Goal: Task Accomplishment & Management: Use online tool/utility

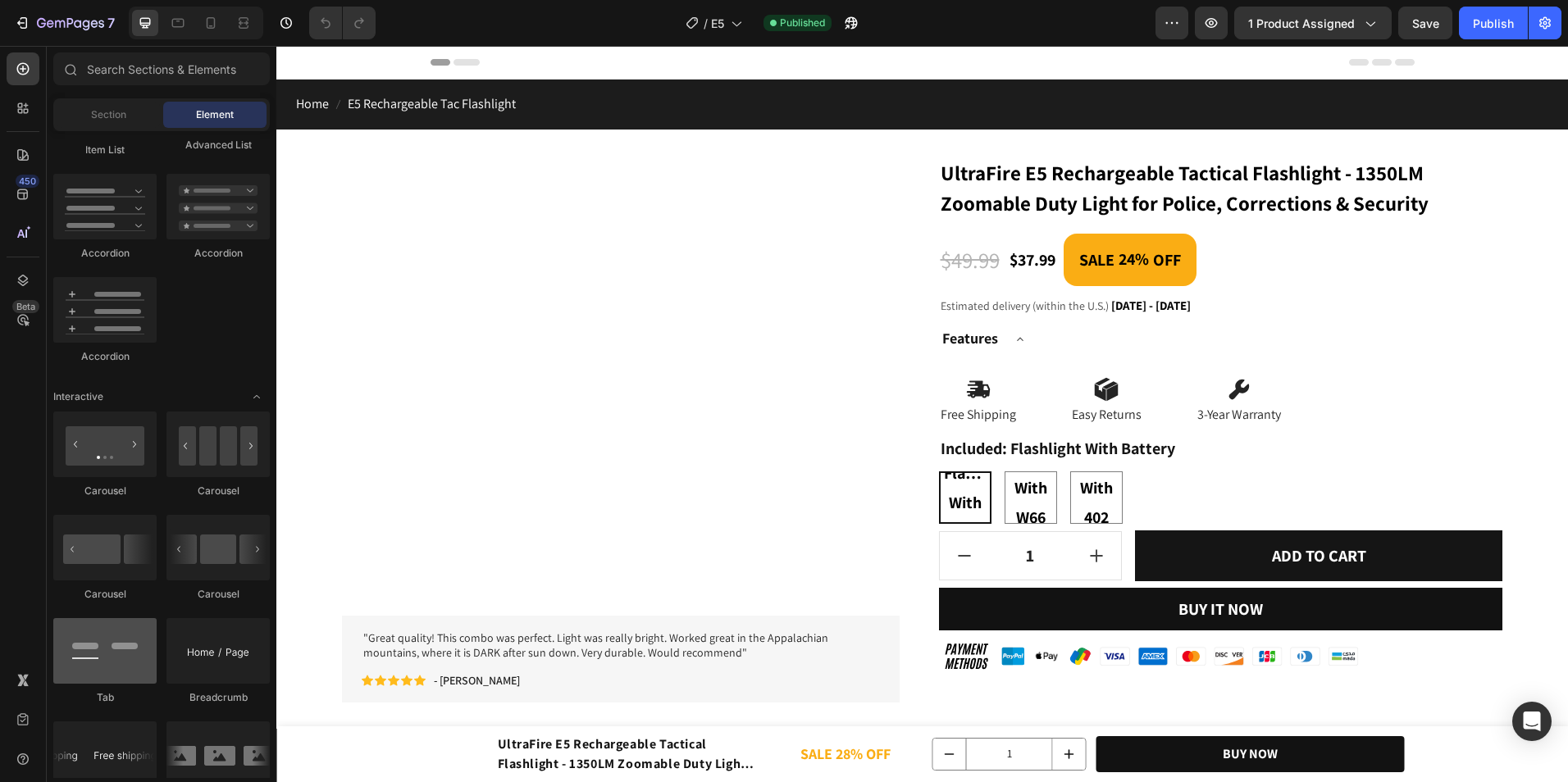
scroll to position [1887, 0]
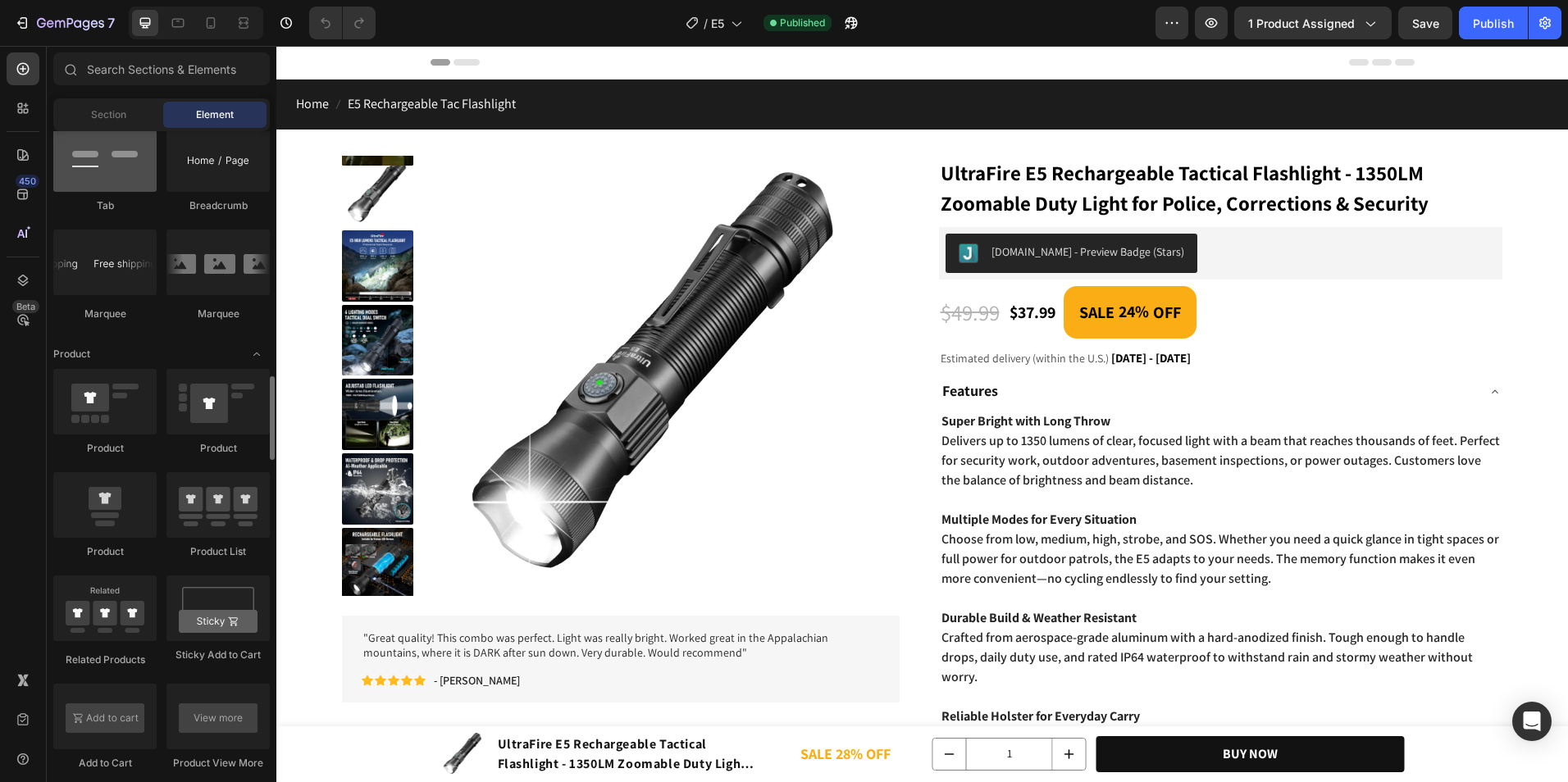
click at [137, 134] on div at bounding box center [105, 158] width 103 height 66
click at [126, 104] on div "Section" at bounding box center [107, 114] width 103 height 26
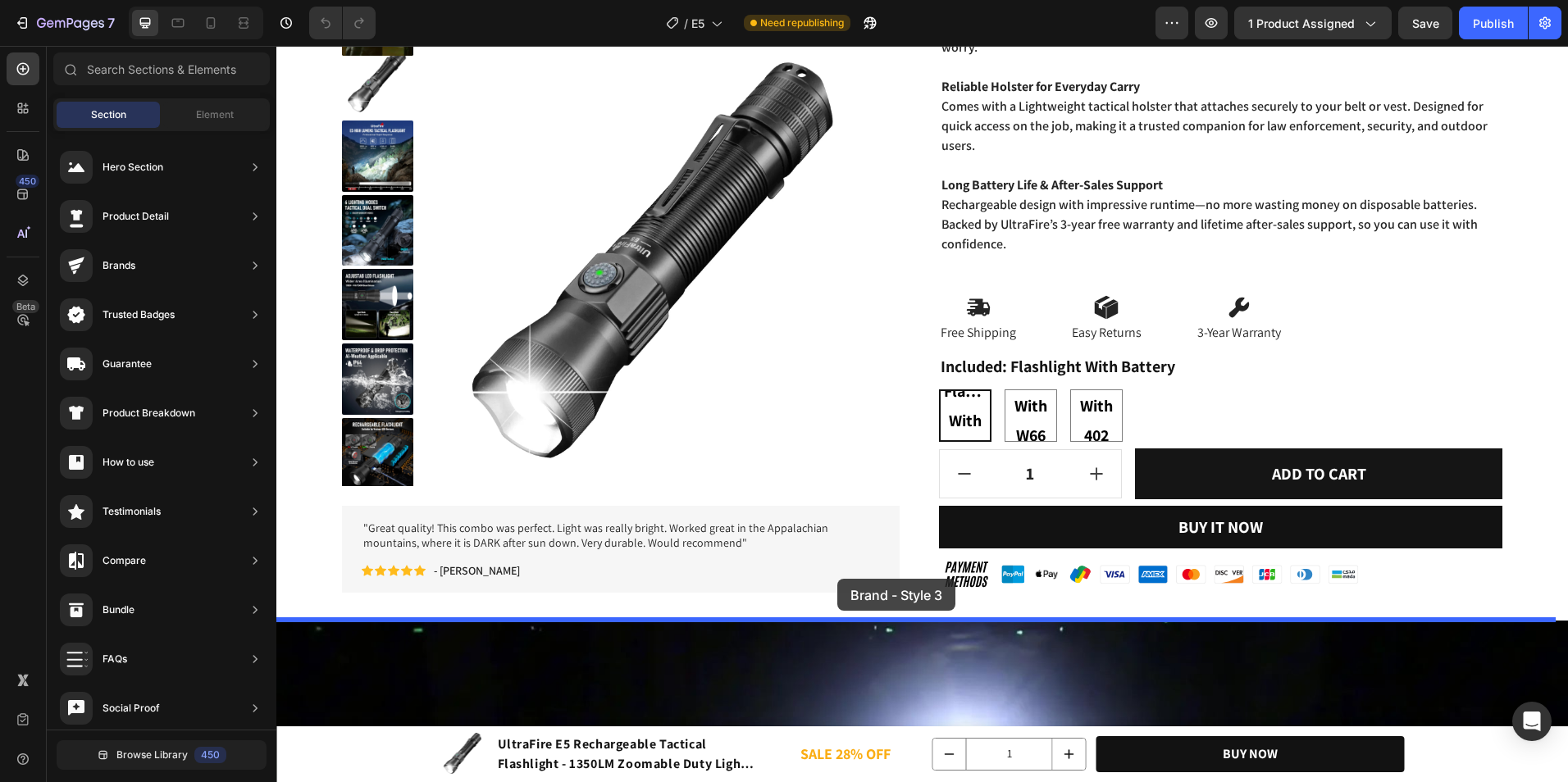
scroll to position [738, 0]
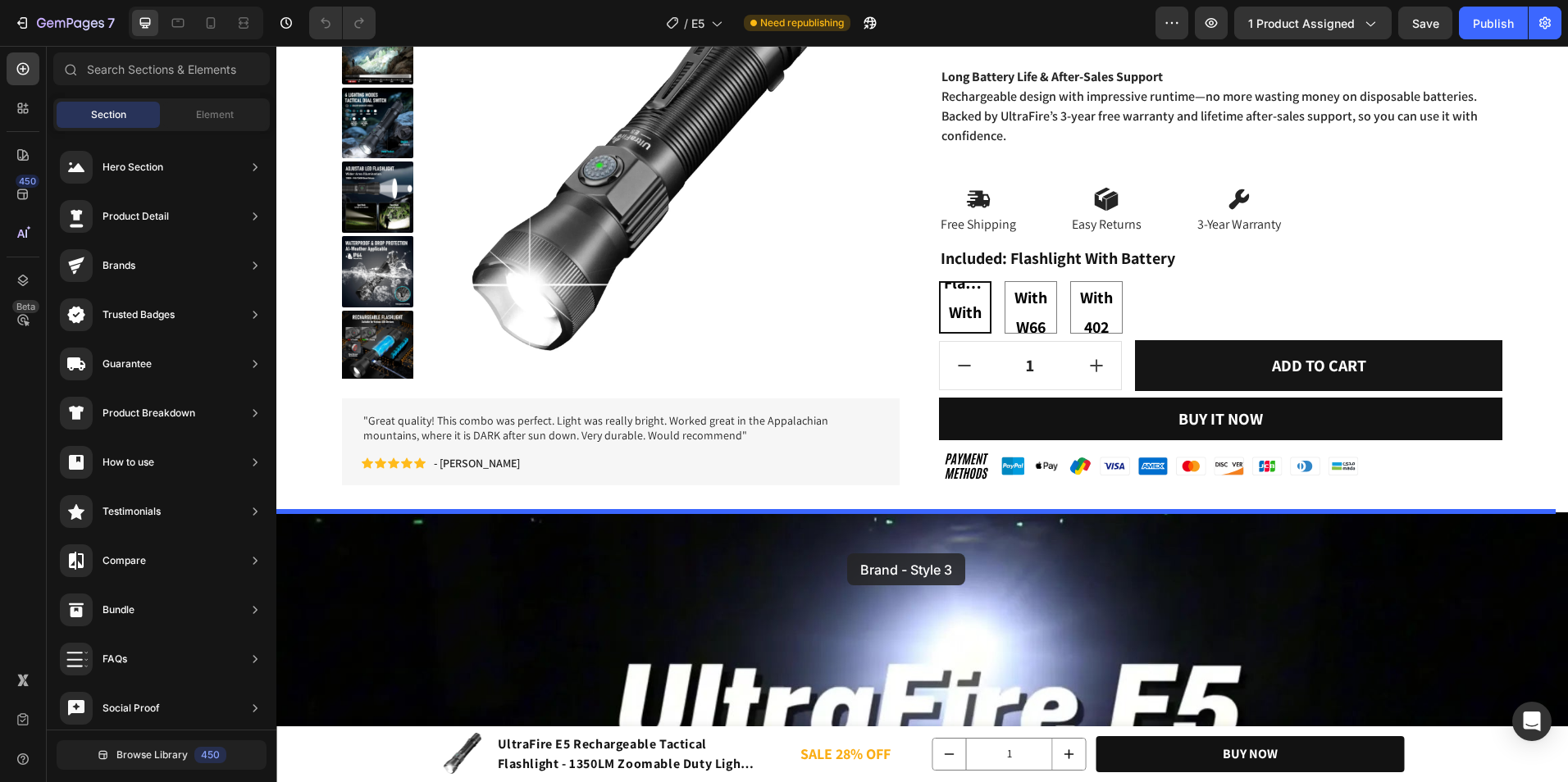
drag, startPoint x: 710, startPoint y: 626, endPoint x: 839, endPoint y: 513, distance: 171.5
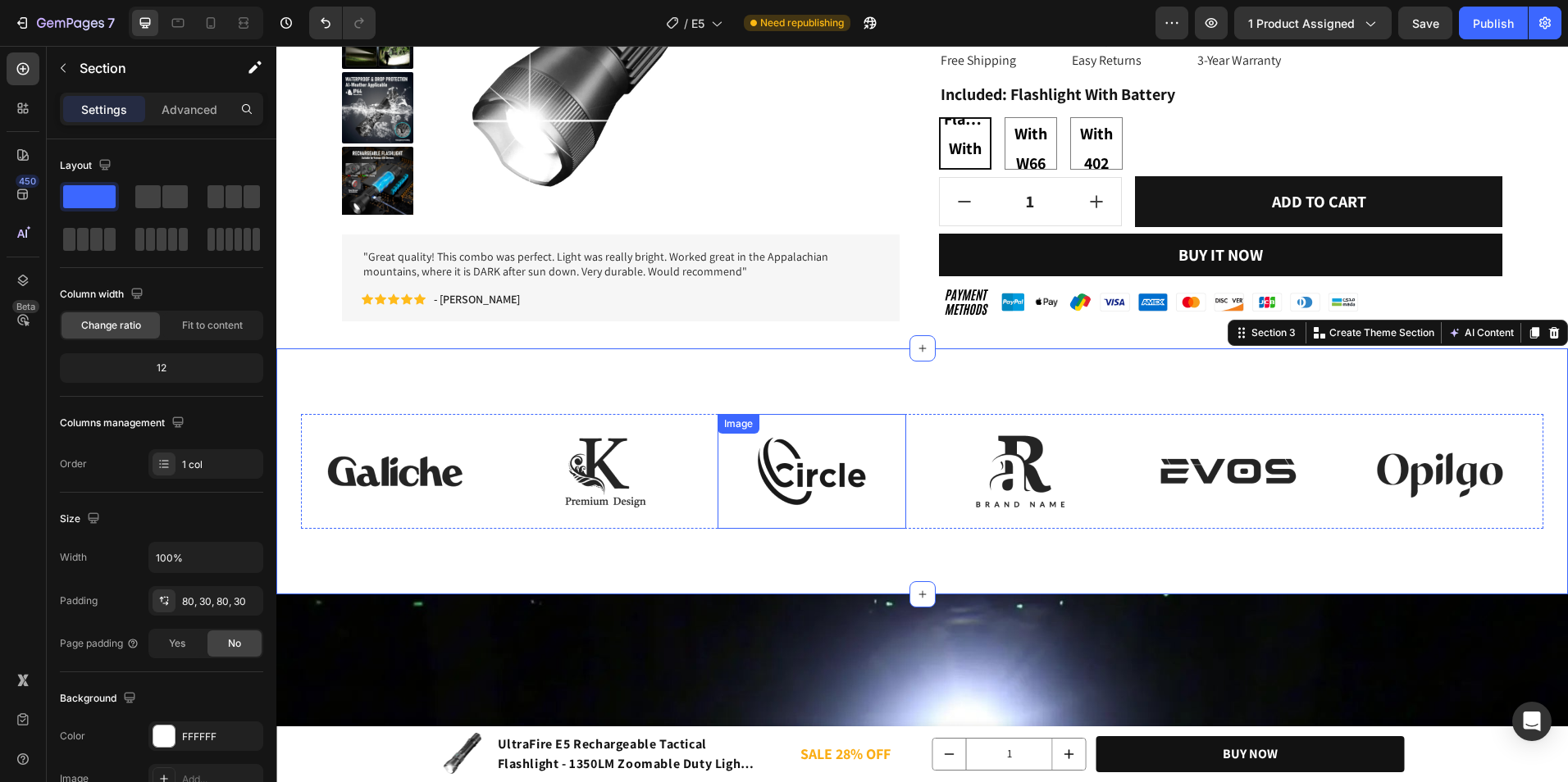
scroll to position [984, 0]
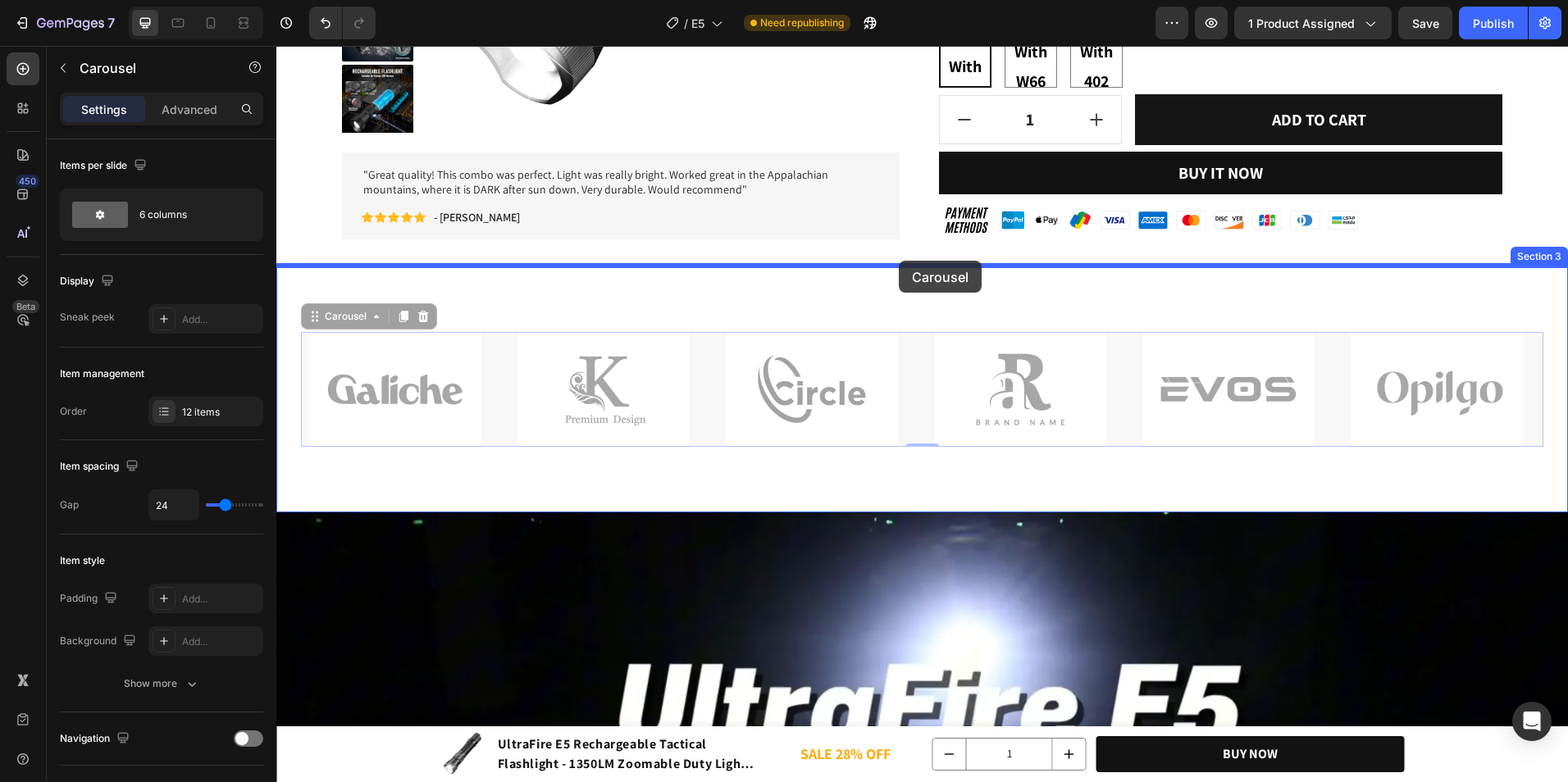
drag, startPoint x: 923, startPoint y: 394, endPoint x: 898, endPoint y: 260, distance: 136.3
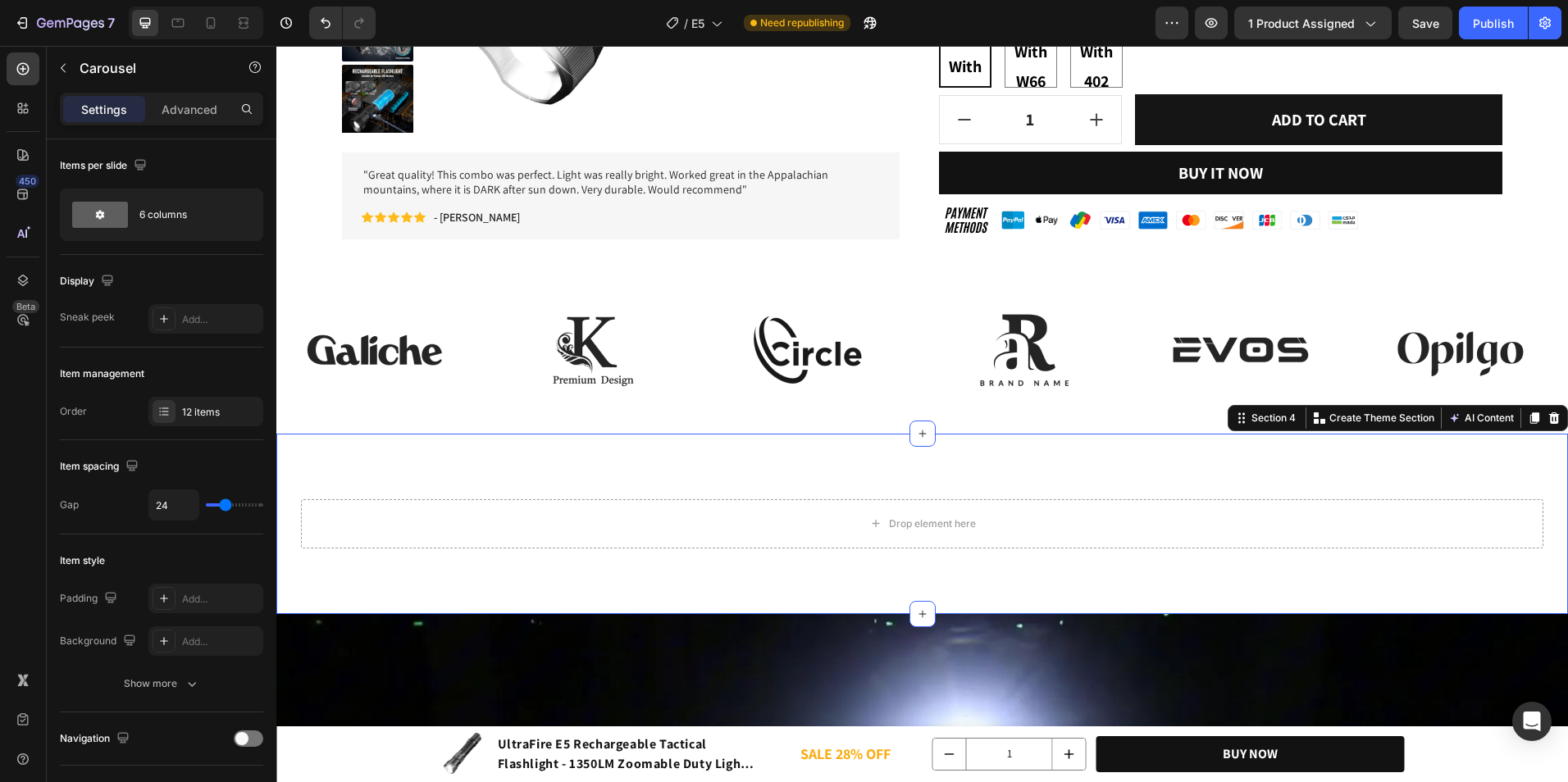
click at [867, 471] on div "Drop element here Row Section 4 Create Theme Section AI Content Write with GemA…" at bounding box center [922, 524] width 1291 height 180
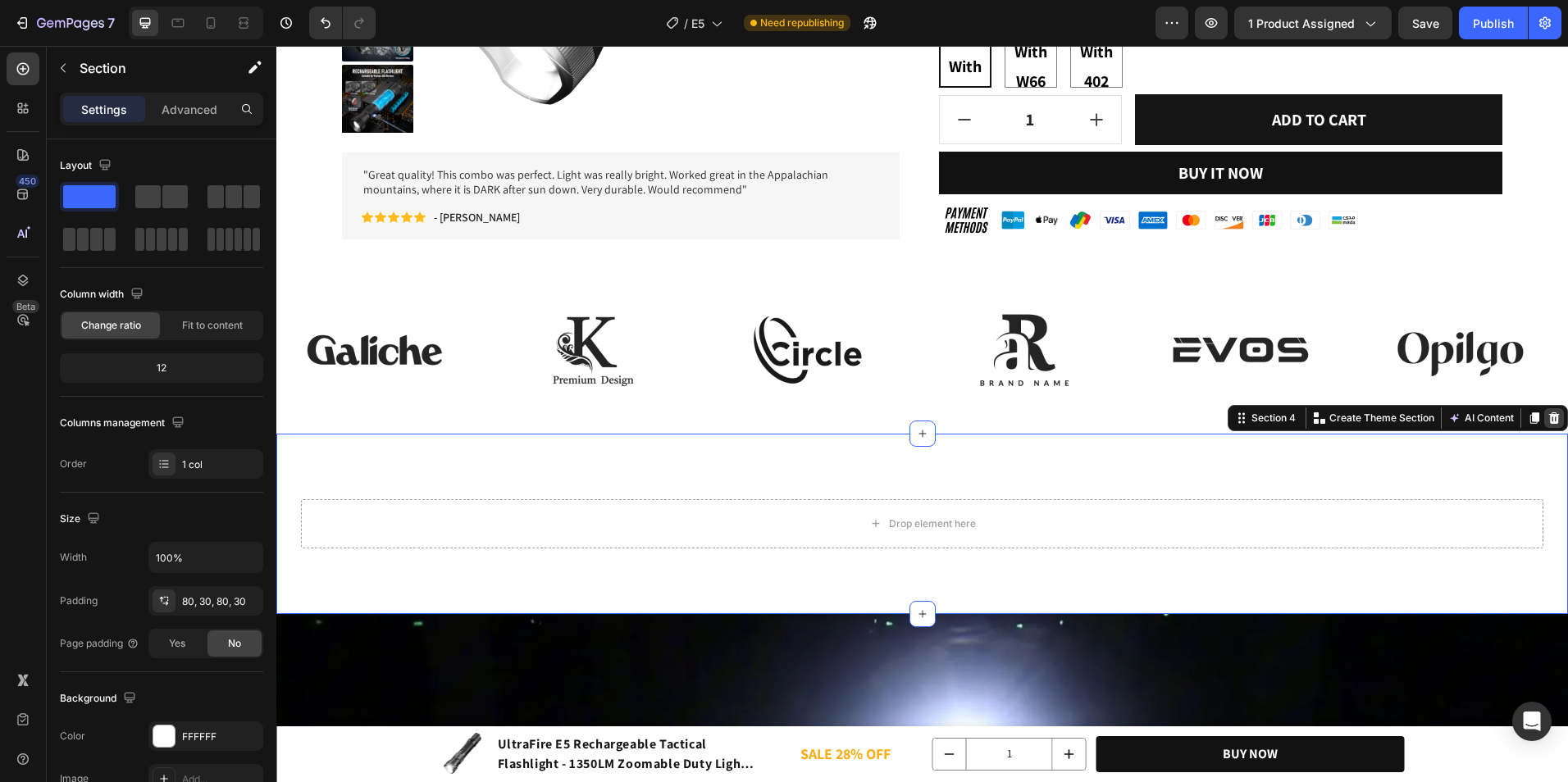
click at [1548, 415] on icon at bounding box center [1554, 418] width 13 height 13
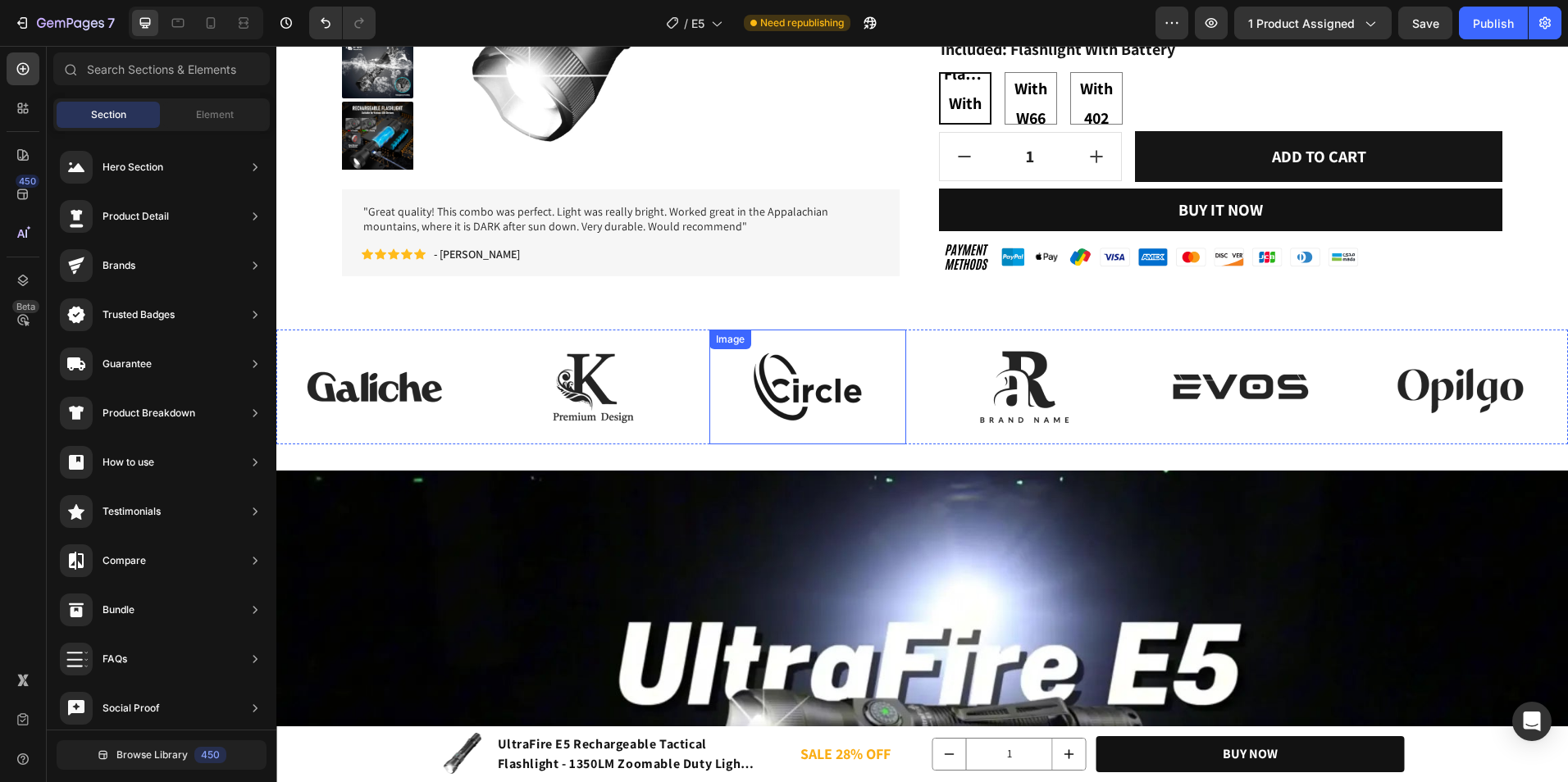
scroll to position [902, 0]
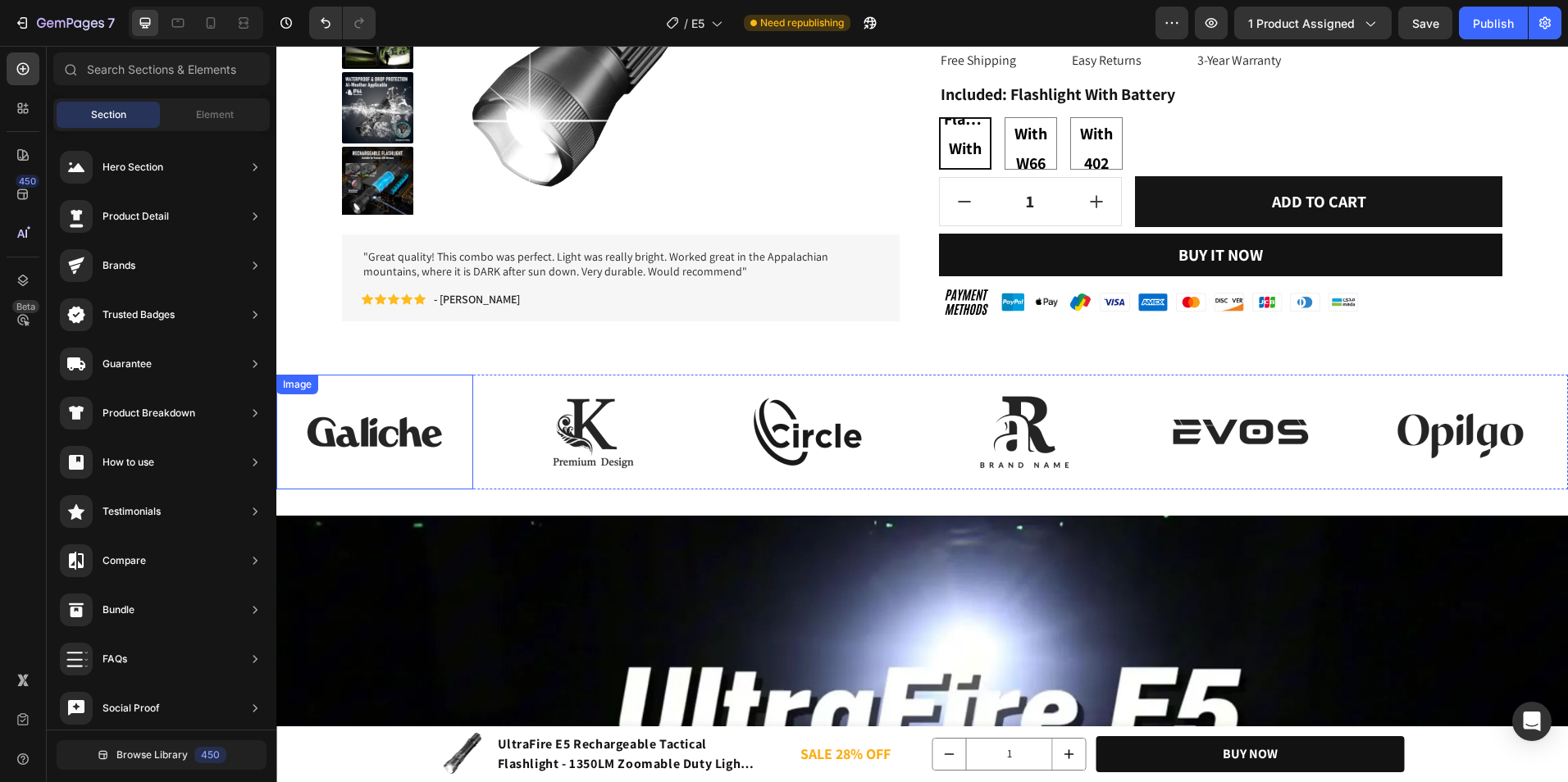
click at [420, 421] on img at bounding box center [374, 431] width 172 height 115
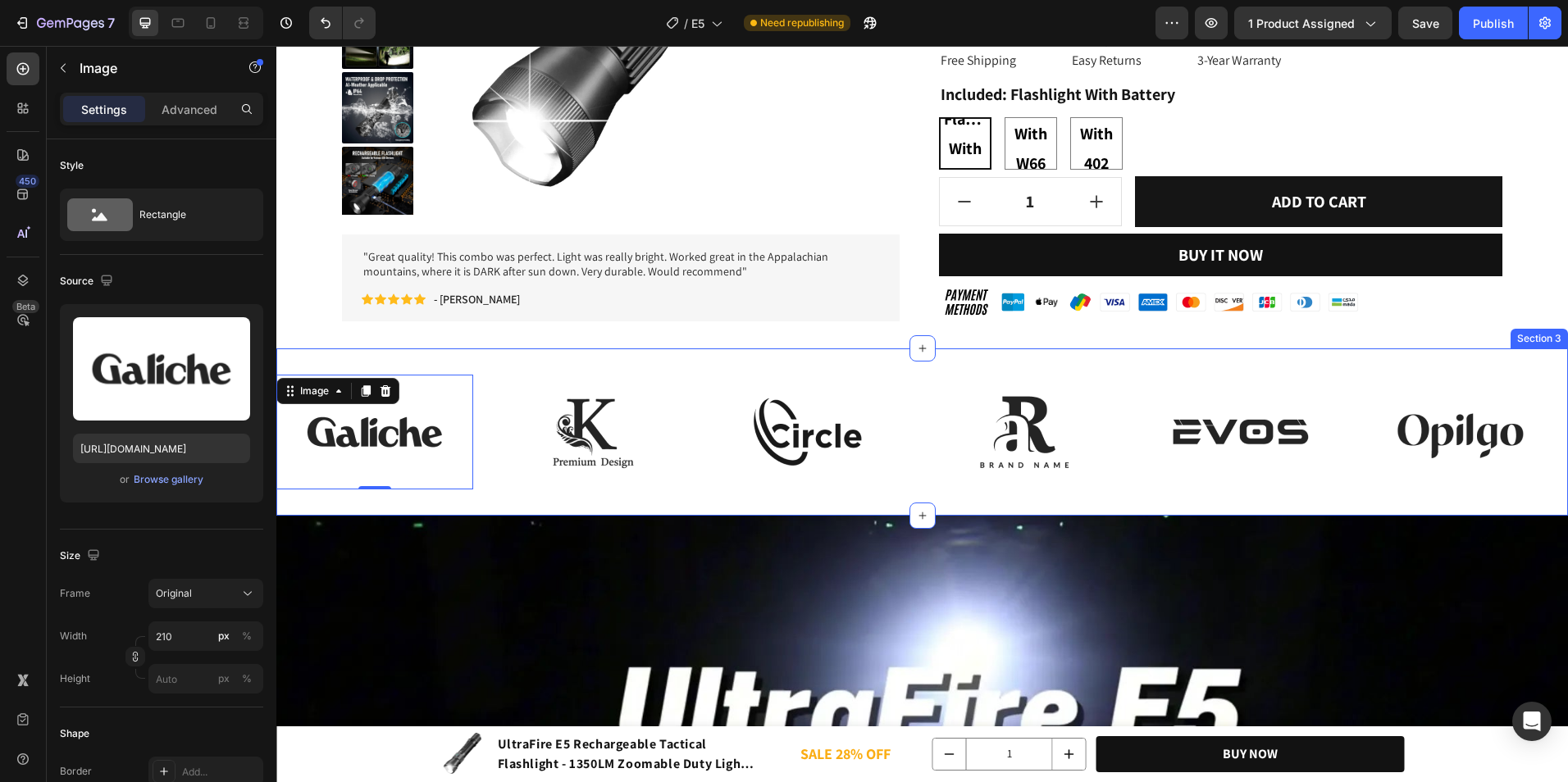
click at [683, 362] on div "Image 0 Image Image Image Image Image Image Image Image Image Image Image Carou…" at bounding box center [922, 432] width 1291 height 168
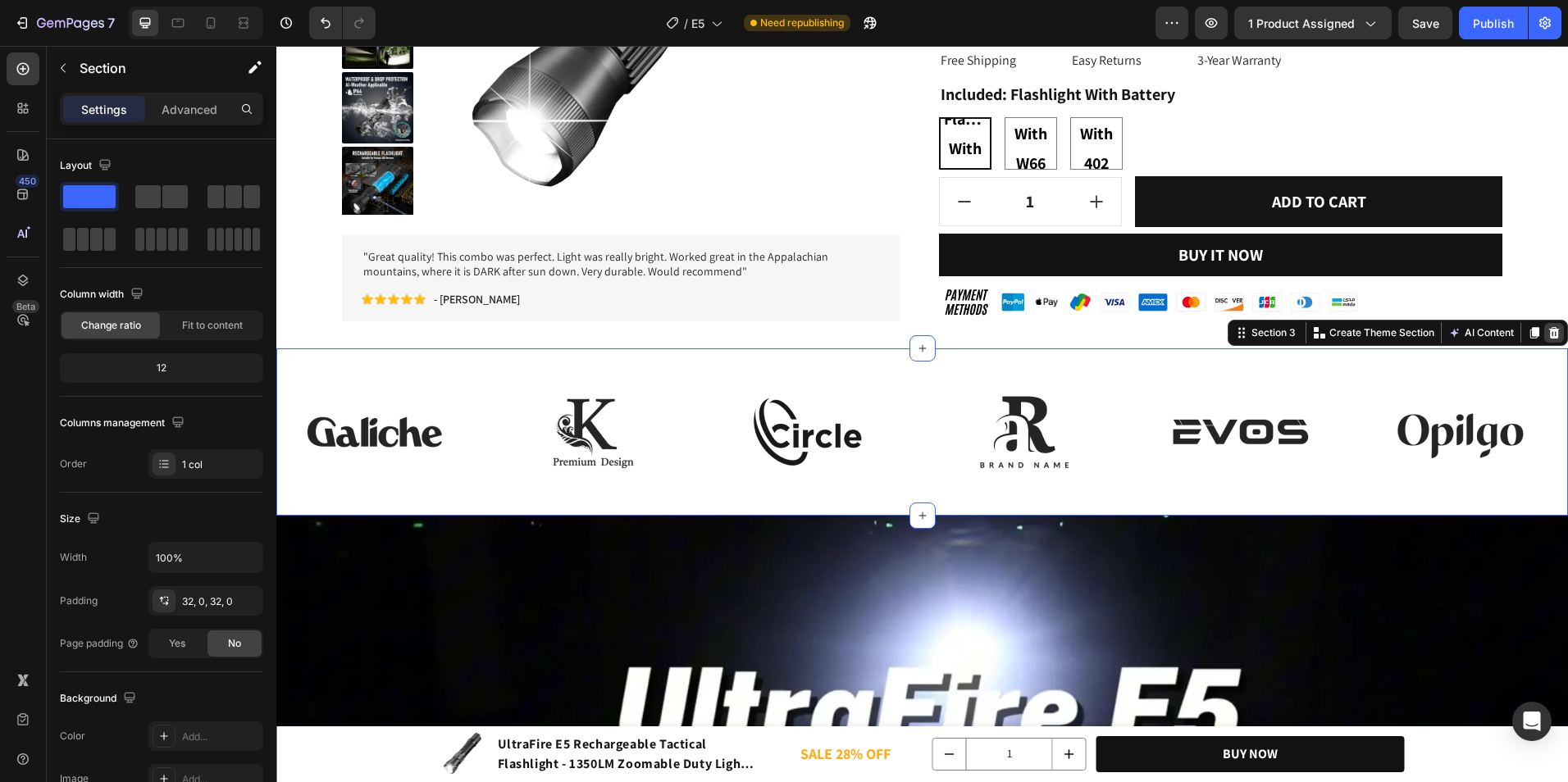
click at [1544, 340] on div at bounding box center [1554, 333] width 20 height 20
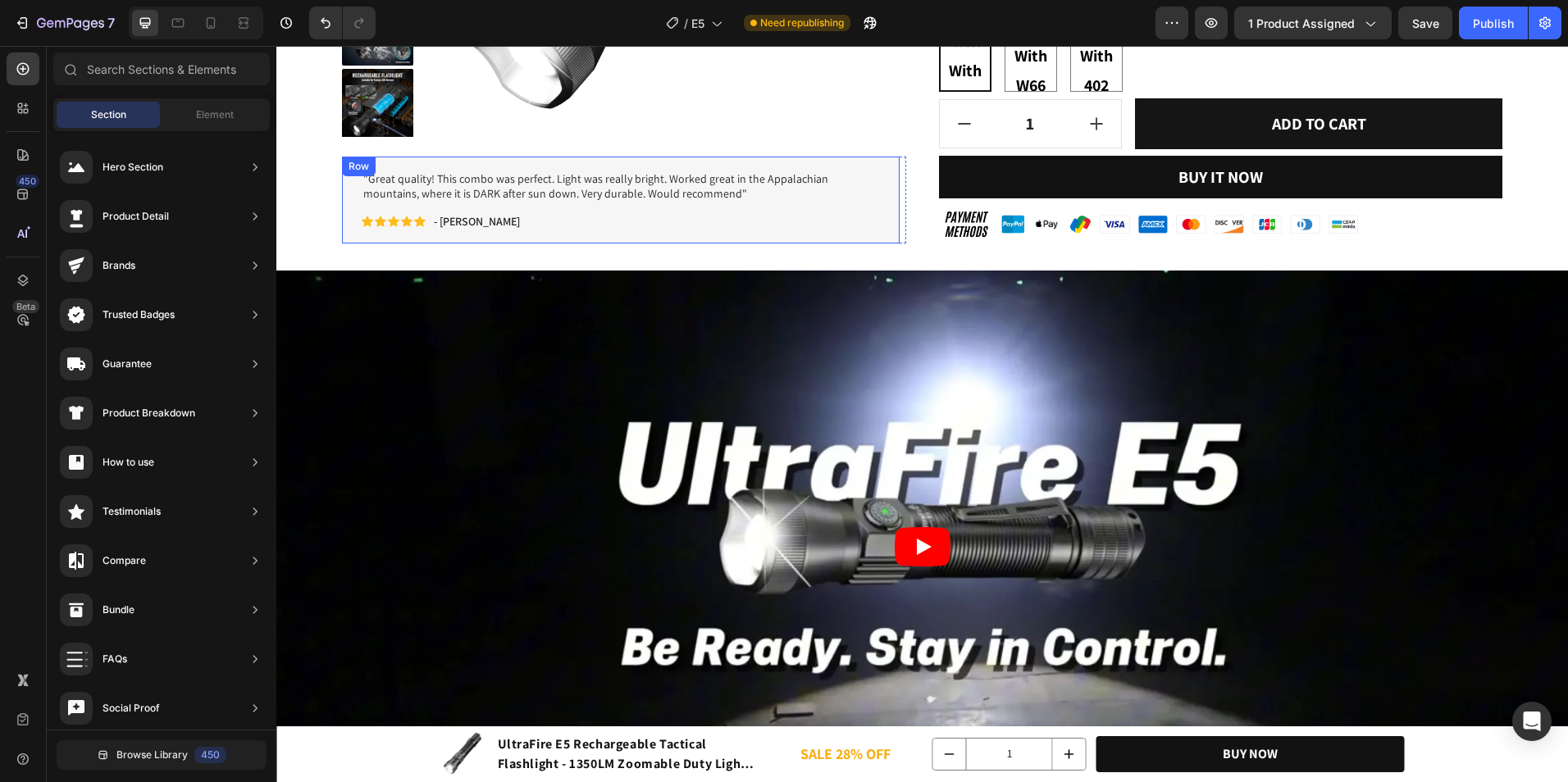
scroll to position [984, 0]
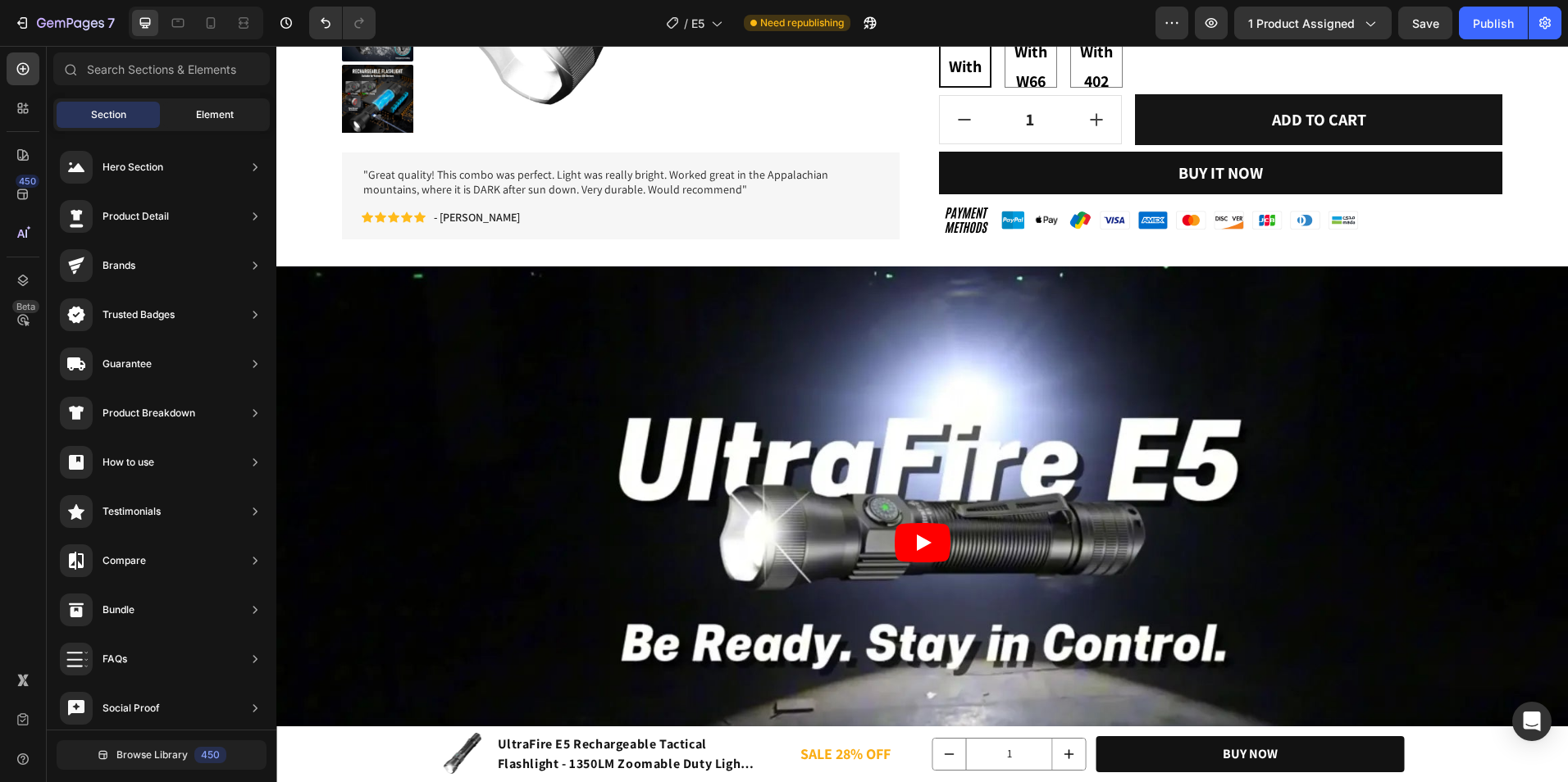
click at [202, 111] on span "Element" at bounding box center [214, 114] width 37 height 14
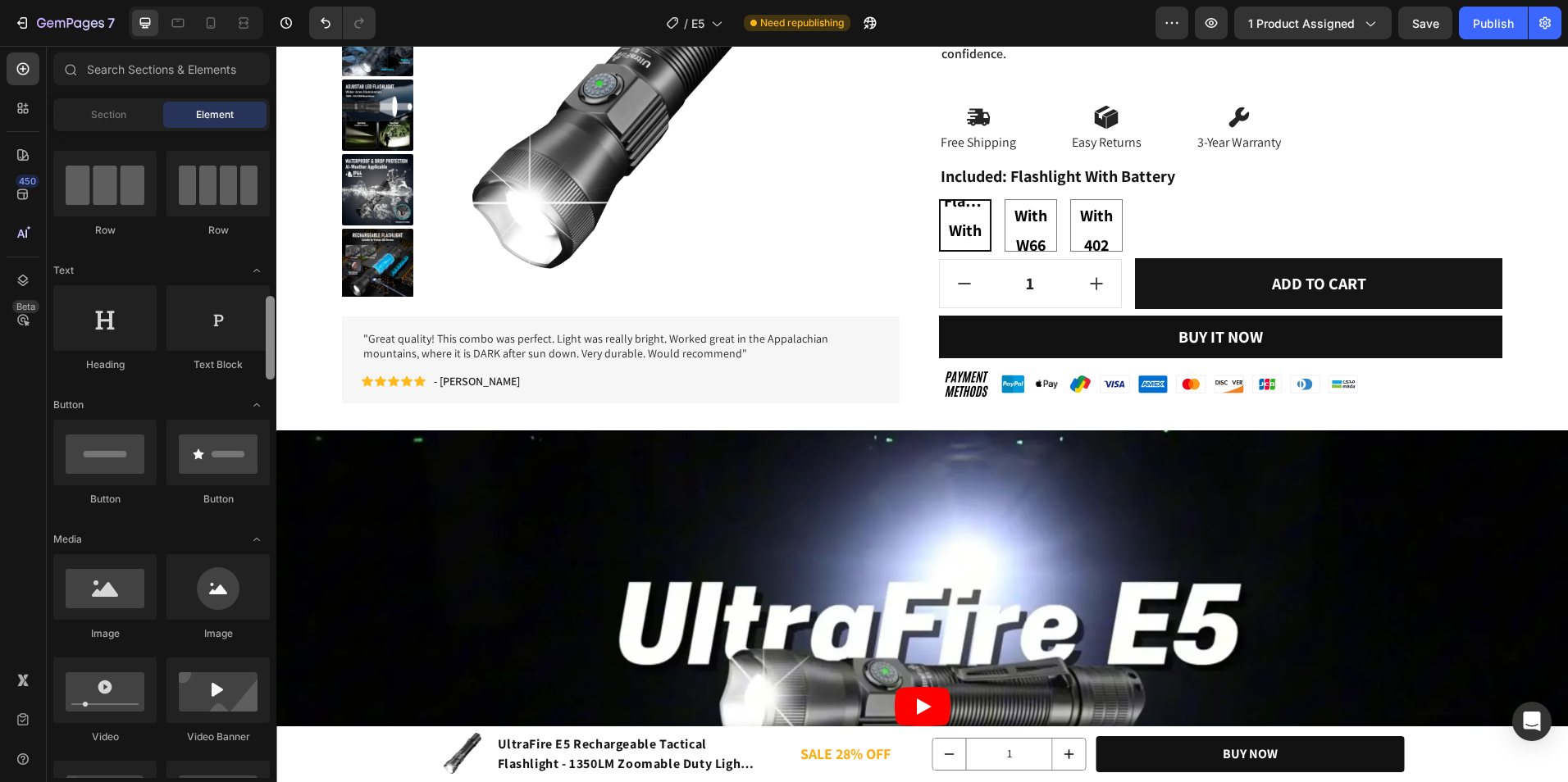
scroll to position [0, 0]
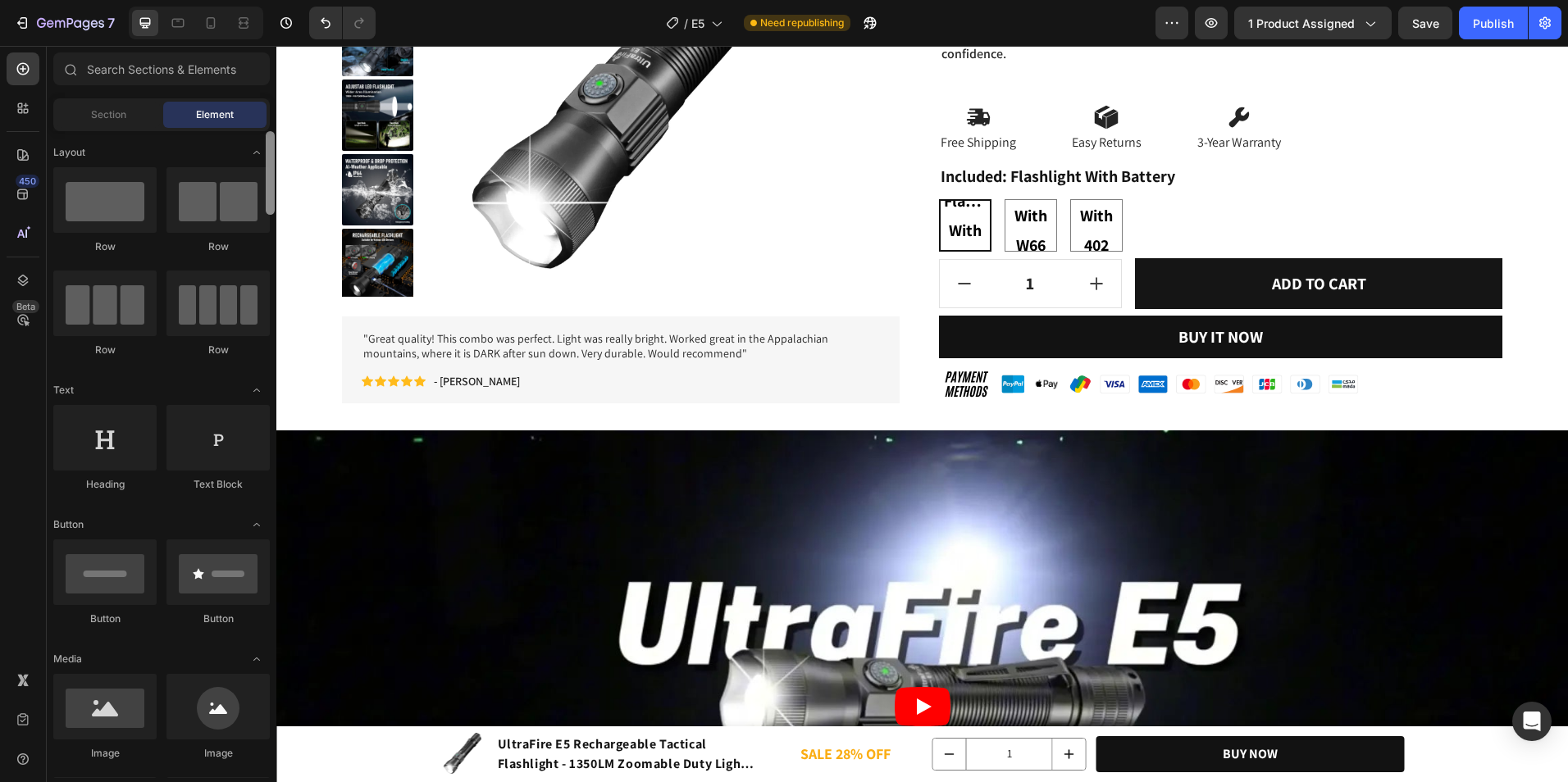
drag, startPoint x: 271, startPoint y: 441, endPoint x: 259, endPoint y: 126, distance: 315.2
click at [259, 126] on div "Sections(18) Elements(84) Section Element Hero Section Product Detail Brands Tr…" at bounding box center [162, 415] width 230 height 726
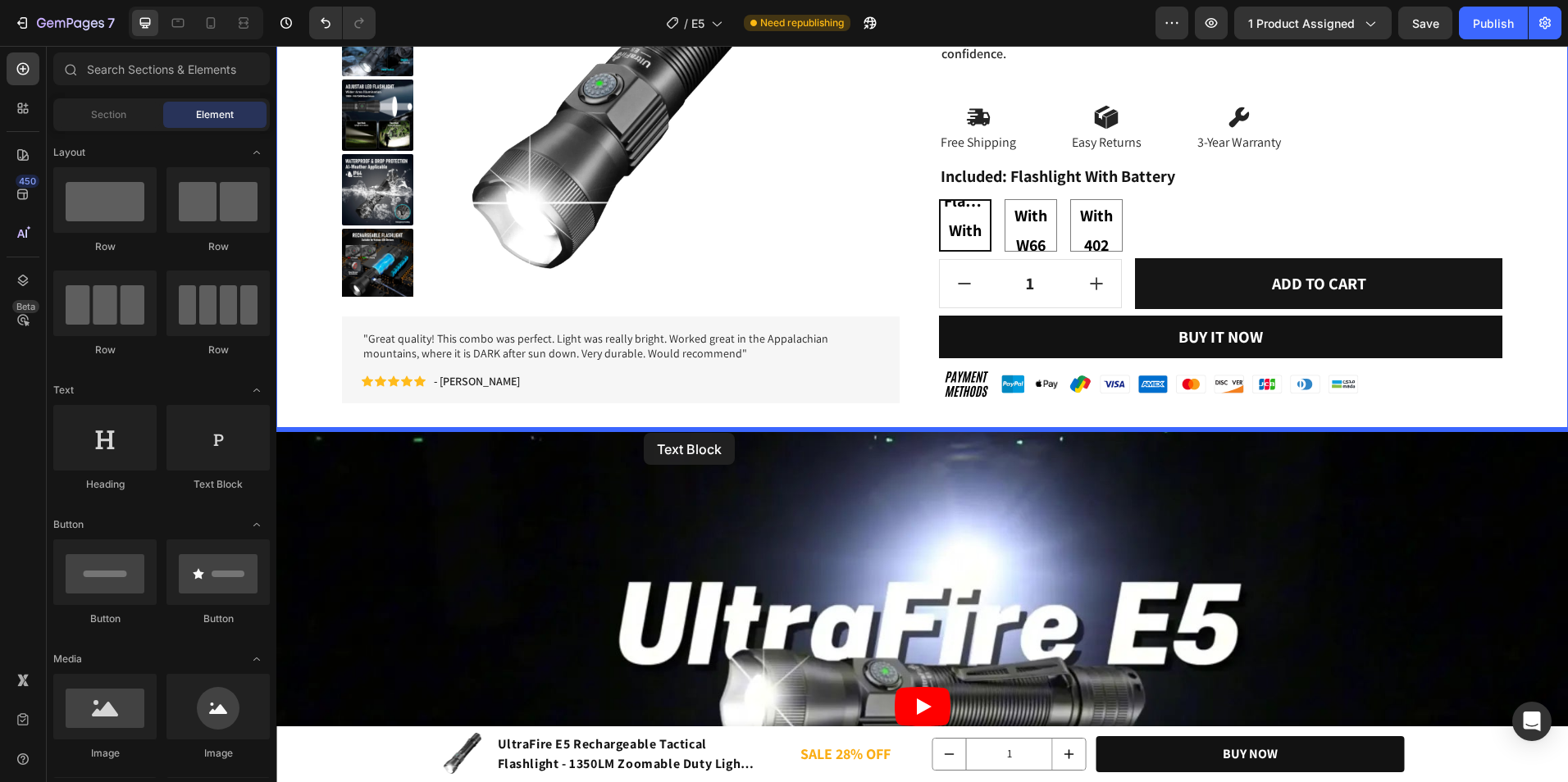
drag, startPoint x: 506, startPoint y: 479, endPoint x: 644, endPoint y: 433, distance: 145.5
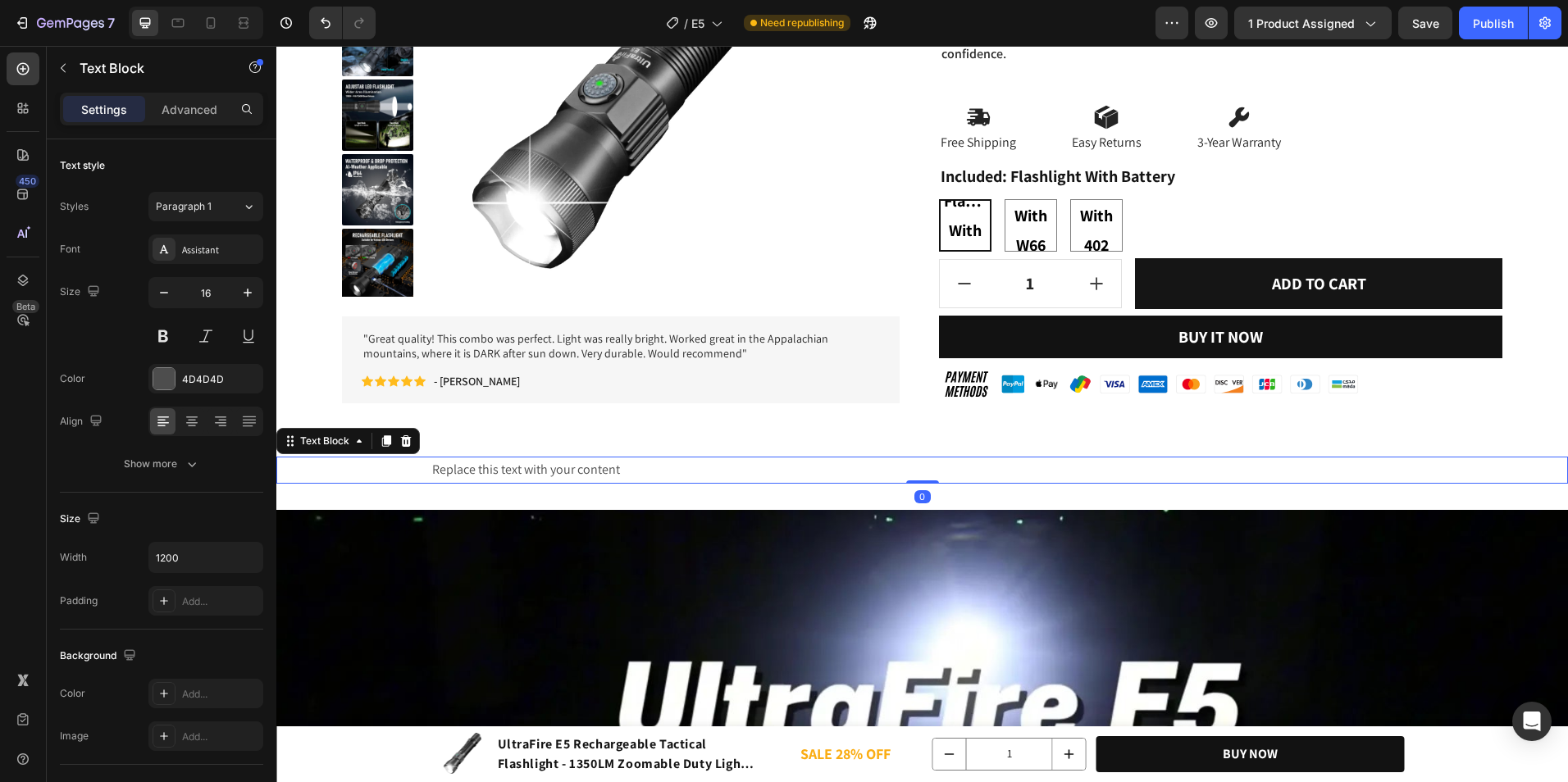
click at [628, 465] on div "Replace this text with your content" at bounding box center [922, 471] width 984 height 27
click at [628, 465] on p "Replace this text with your content" at bounding box center [922, 471] width 981 height 24
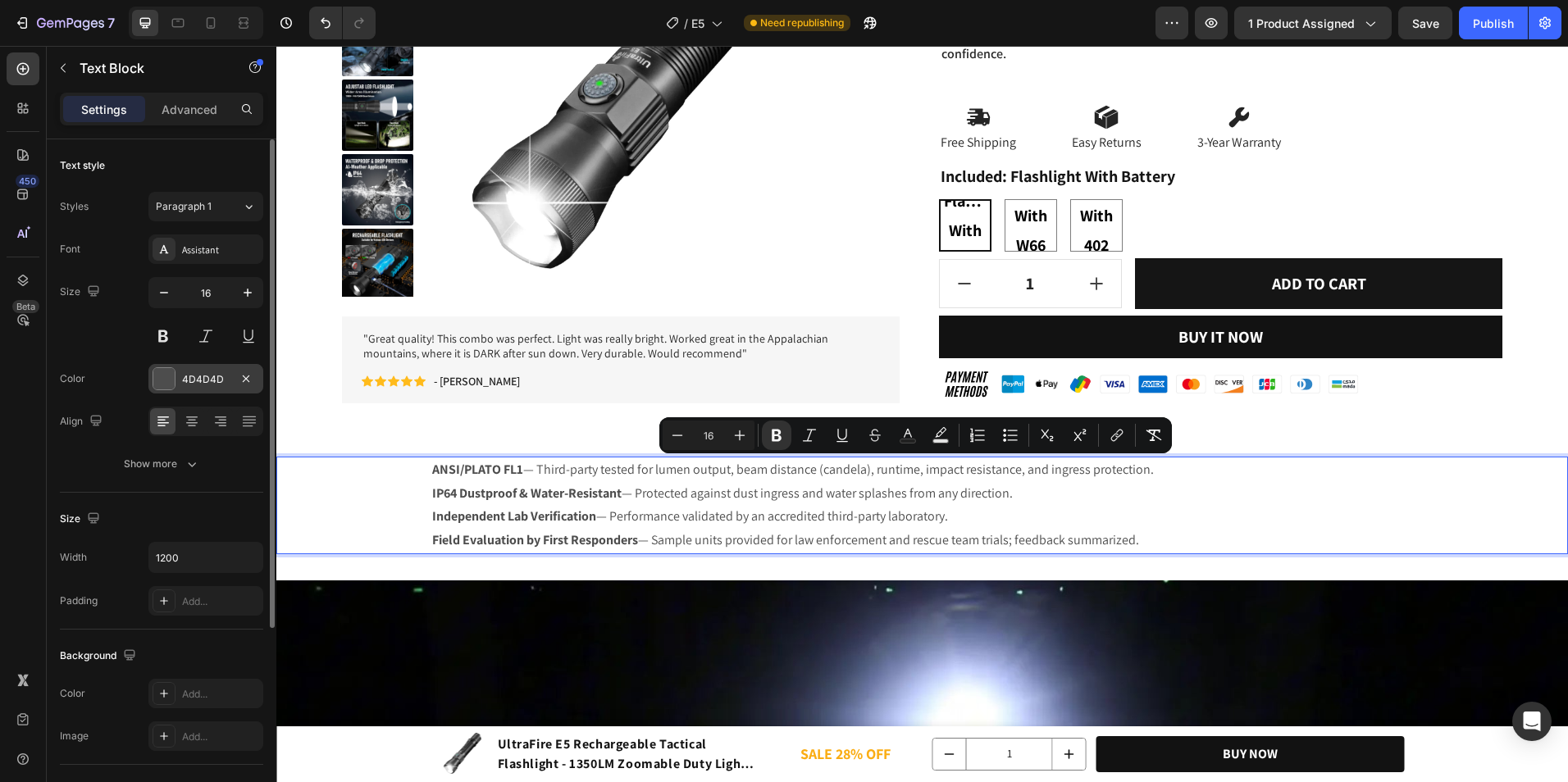
click at [189, 385] on div "4D4D4D" at bounding box center [206, 380] width 48 height 14
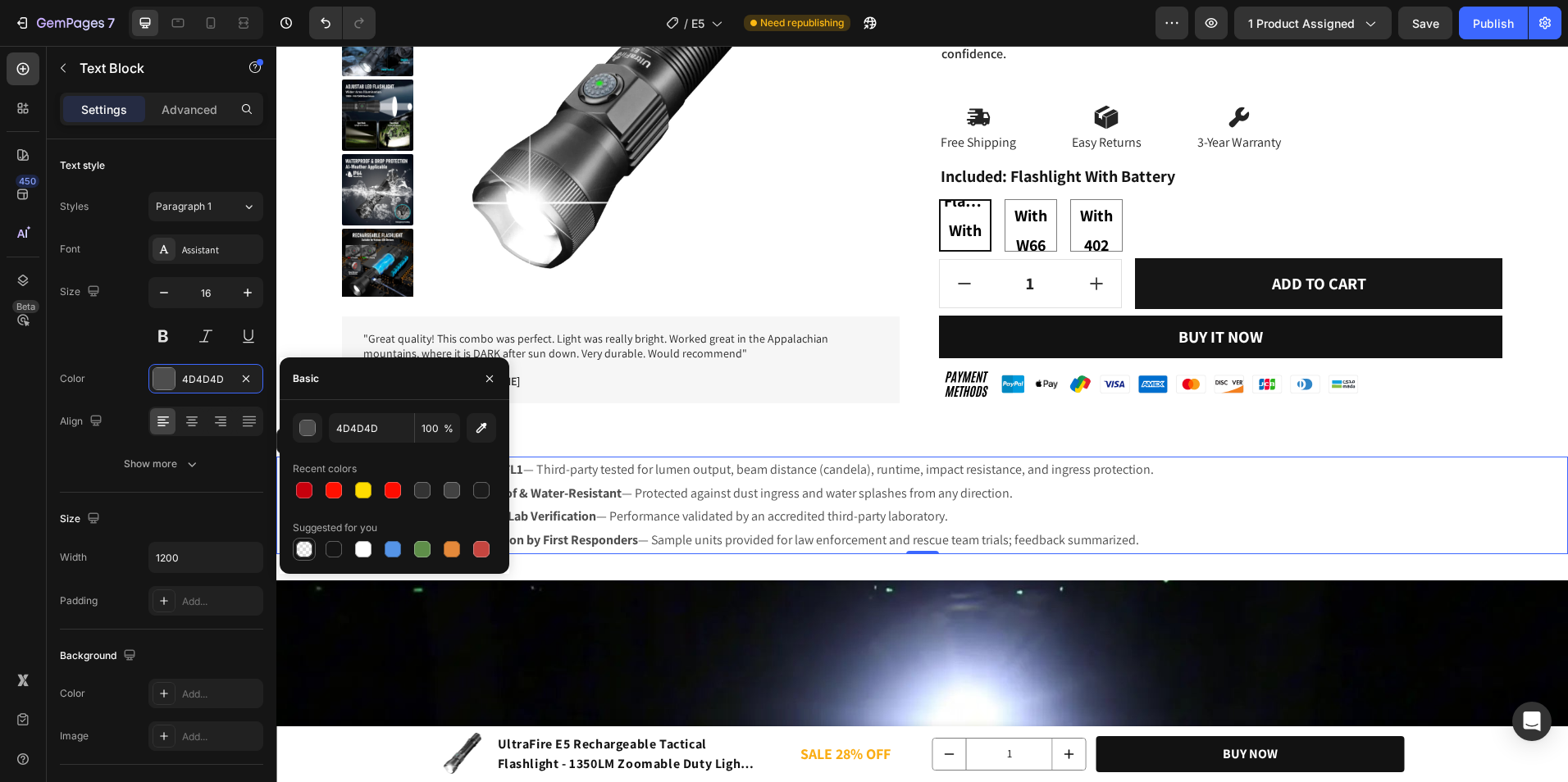
click at [300, 546] on div at bounding box center [304, 549] width 16 height 16
type input "000000"
type input "0"
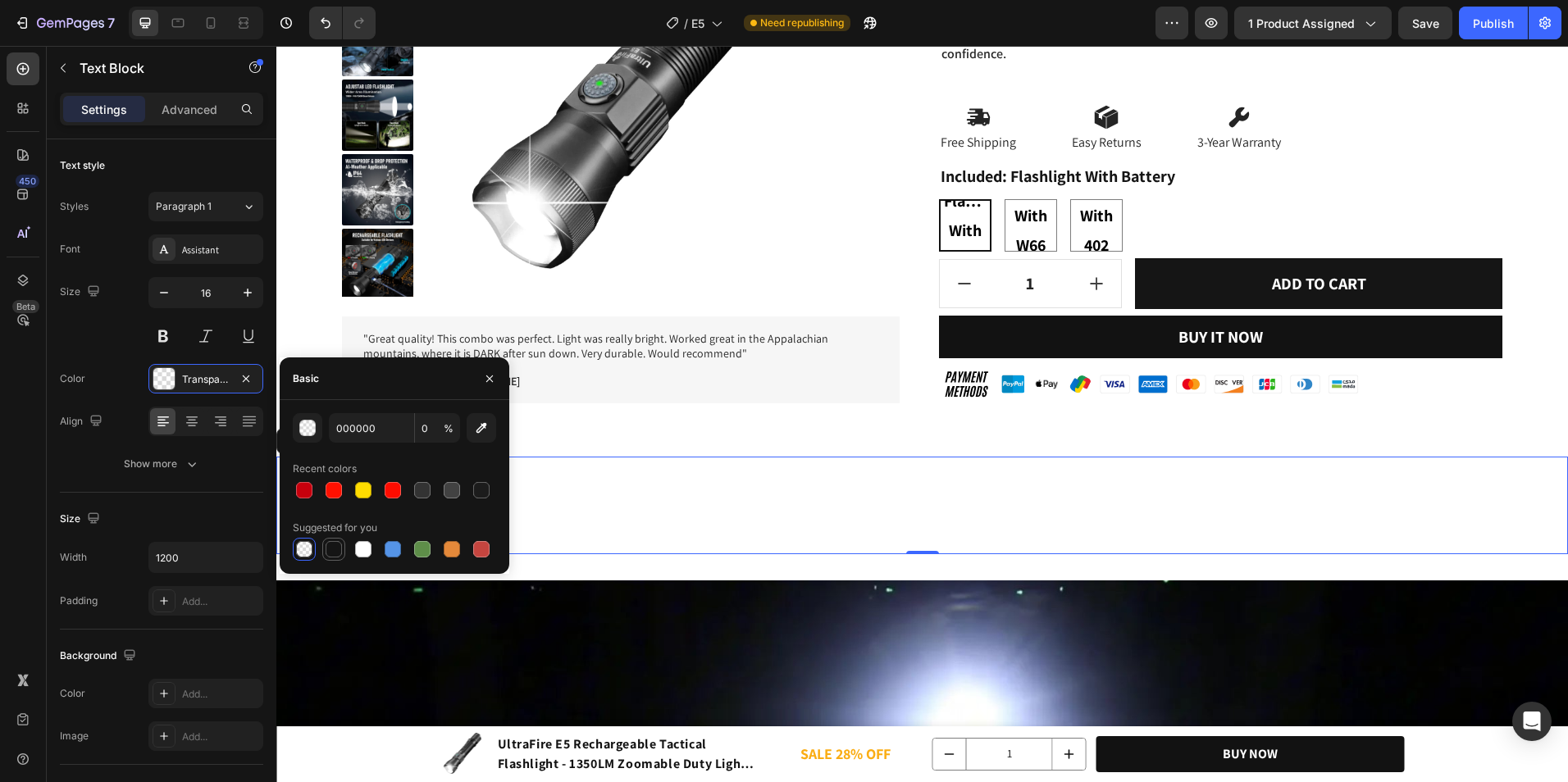
click at [333, 541] on div at bounding box center [334, 549] width 16 height 16
type input "151515"
type input "100"
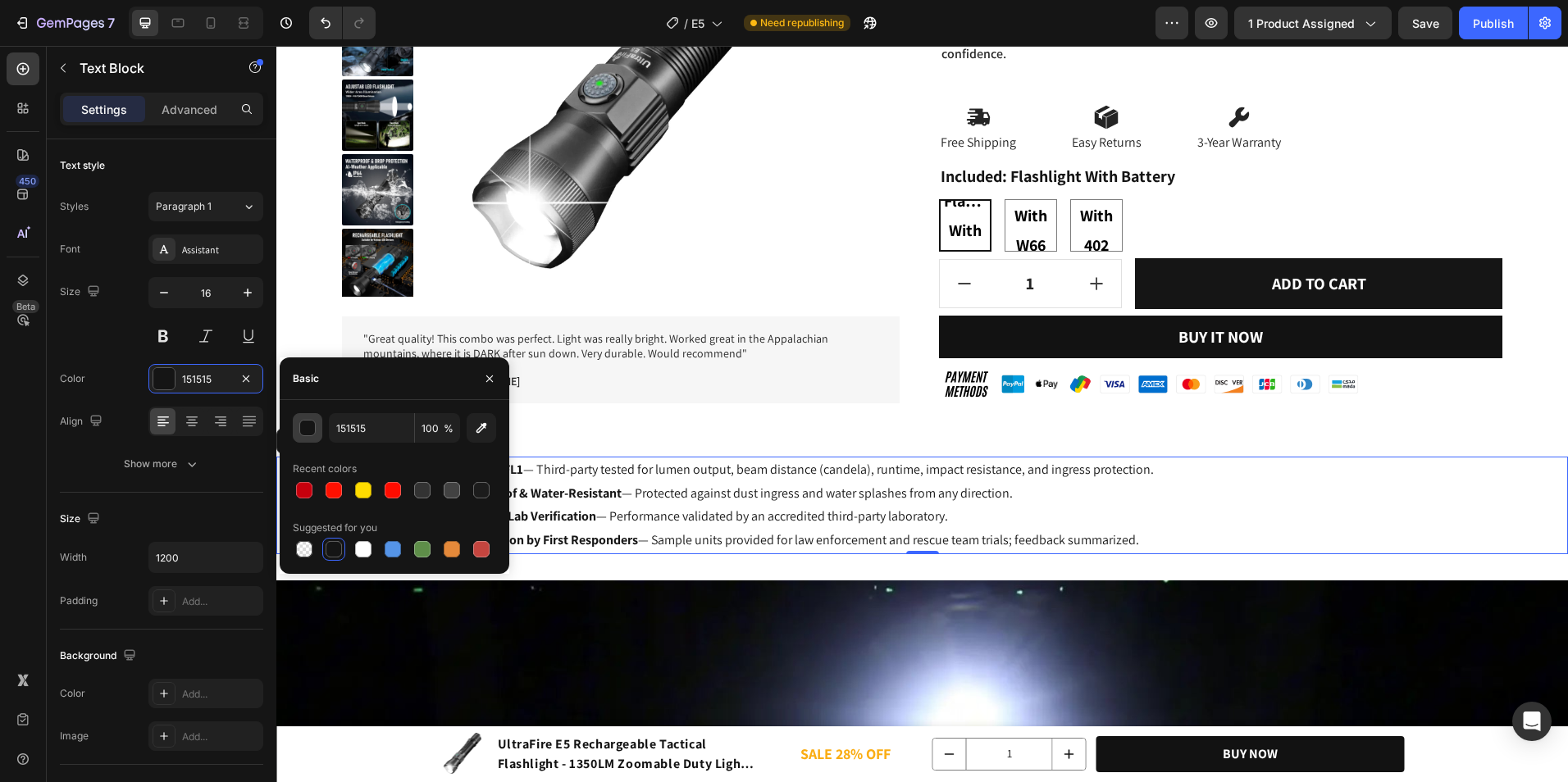
click at [294, 424] on button "button" at bounding box center [307, 428] width 30 height 30
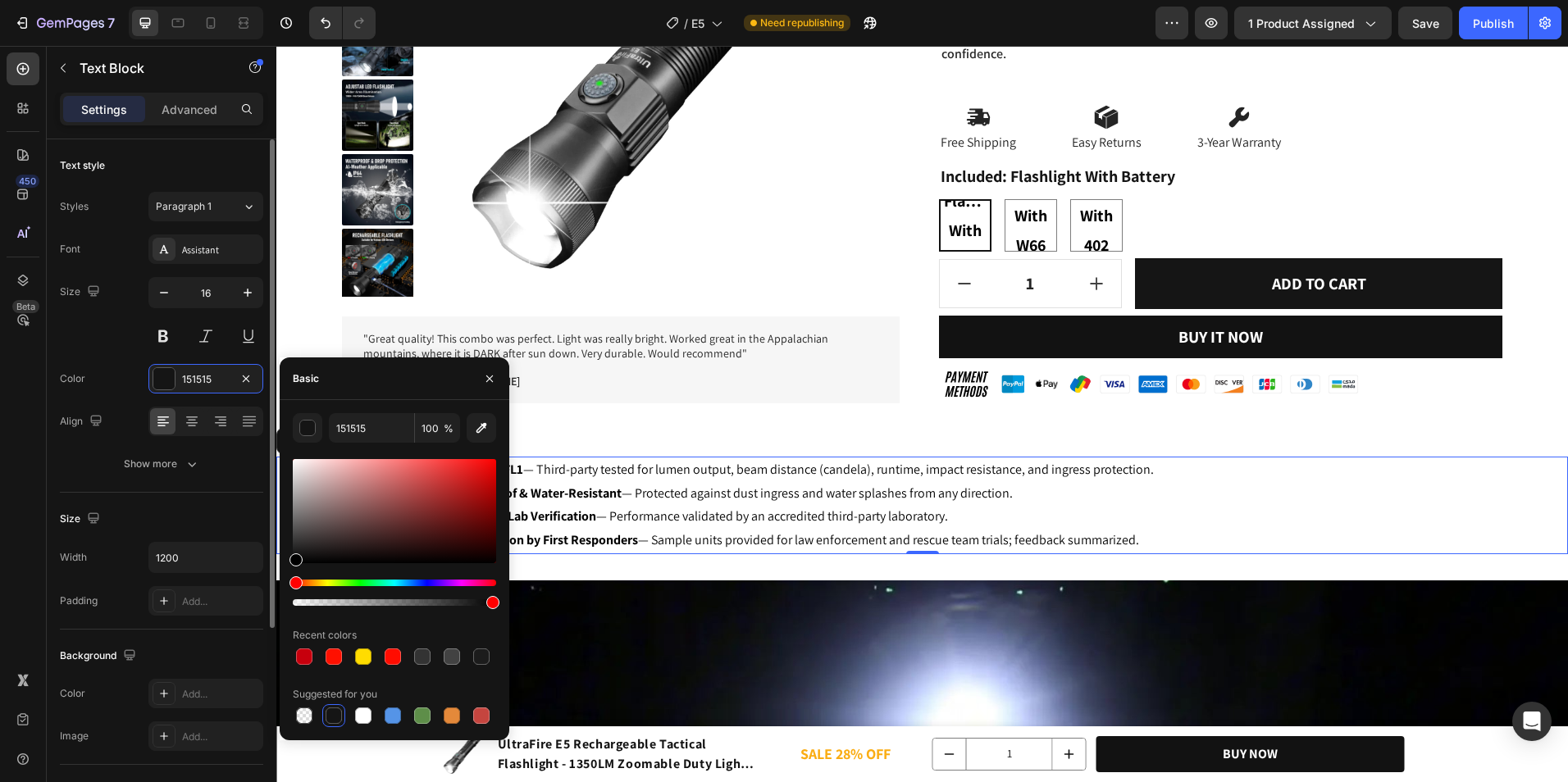
drag, startPoint x: 355, startPoint y: 498, endPoint x: 199, endPoint y: 638, distance: 209.6
click at [200, 642] on div "450 Beta Sections(18) Elements(84) Section Element Hero Section Product Detail …" at bounding box center [138, 414] width 277 height 736
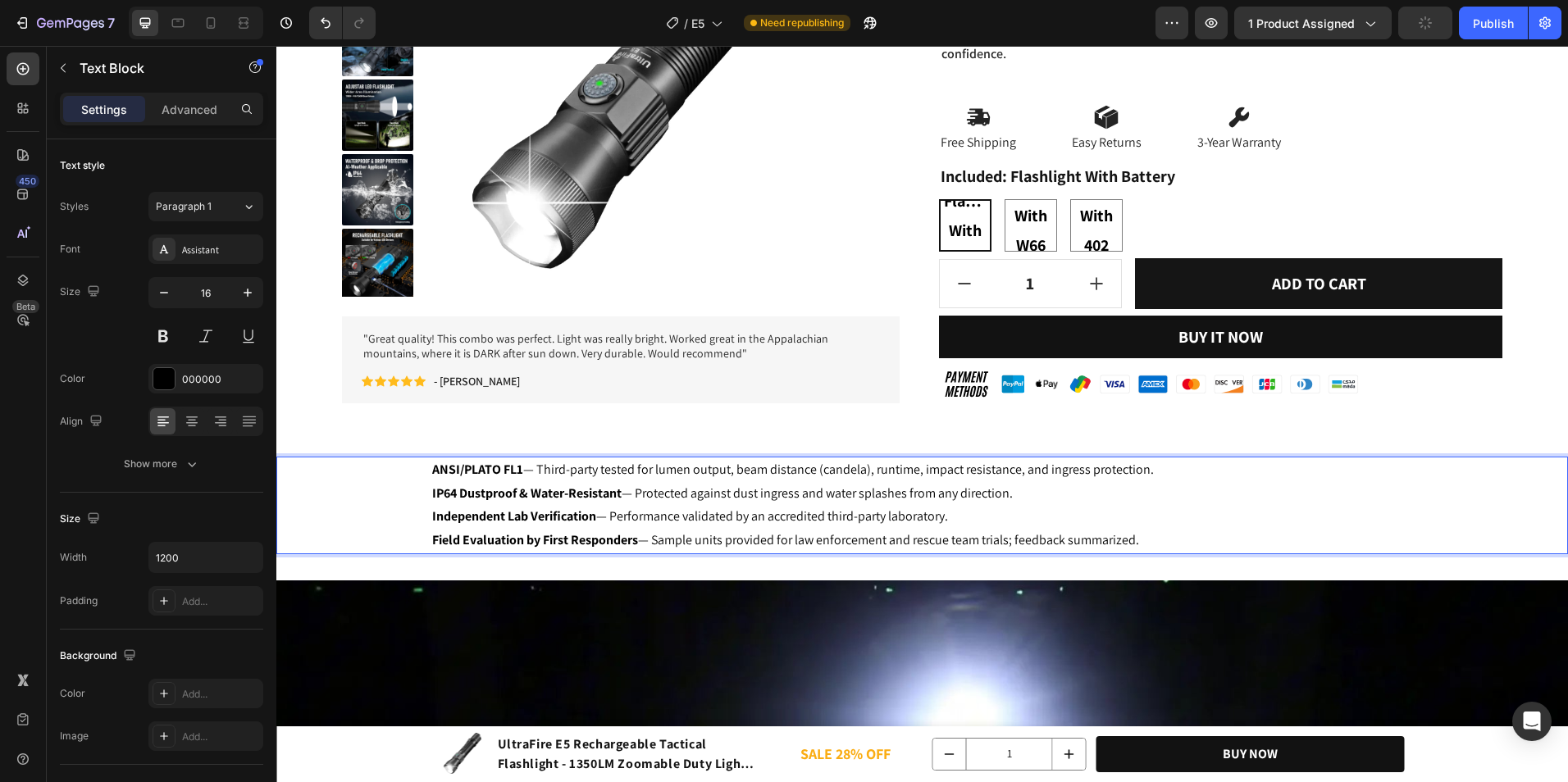
click at [389, 510] on div "ANSI/PLATO FL1 — Third-party tested for lumen output, beam distance (candela), …" at bounding box center [922, 505] width 1291 height 98
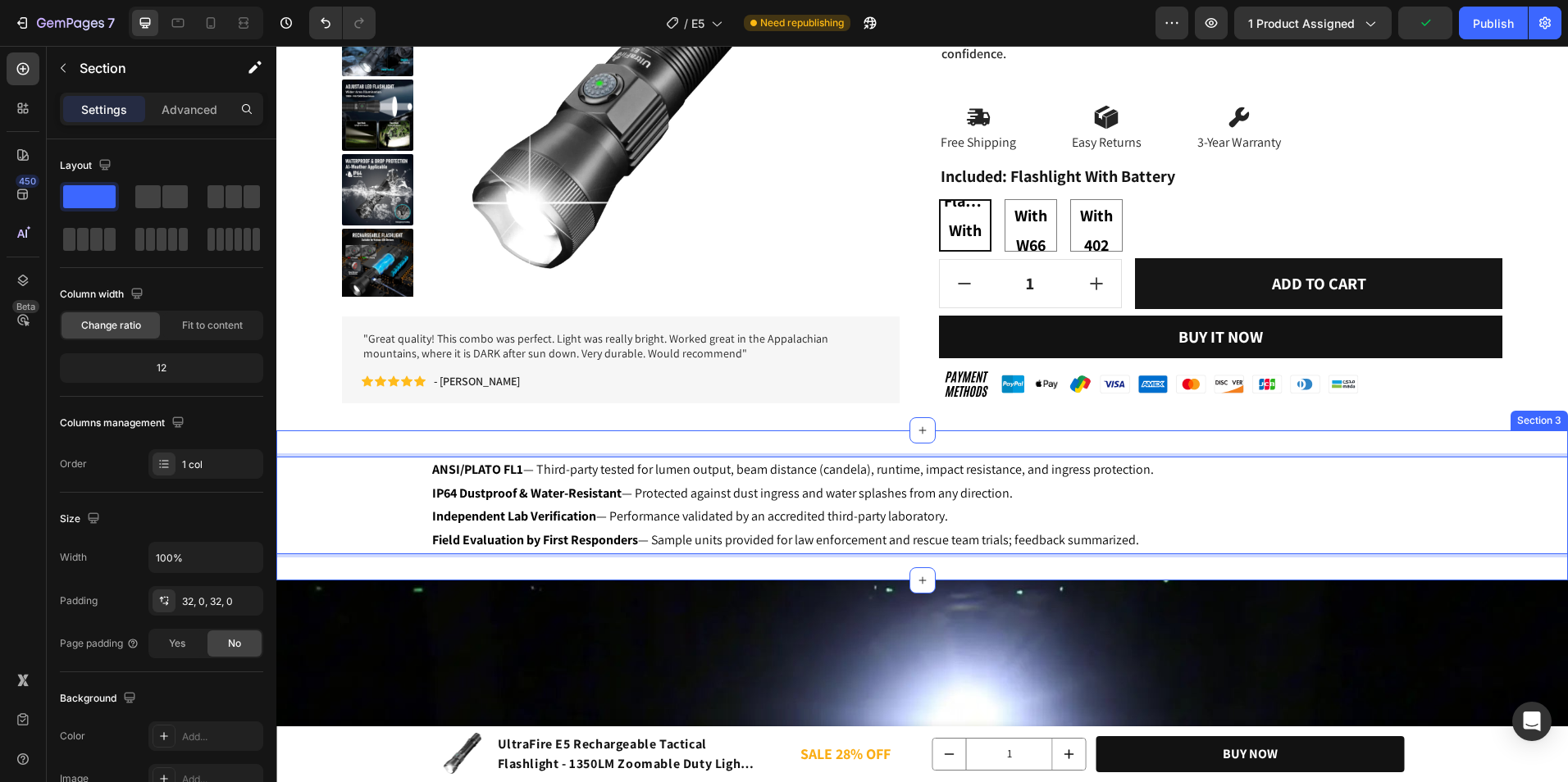
click at [406, 570] on div "ANSI/PLATO FL1 — Third-party tested for lumen output, beam distance (candela), …" at bounding box center [922, 505] width 1291 height 150
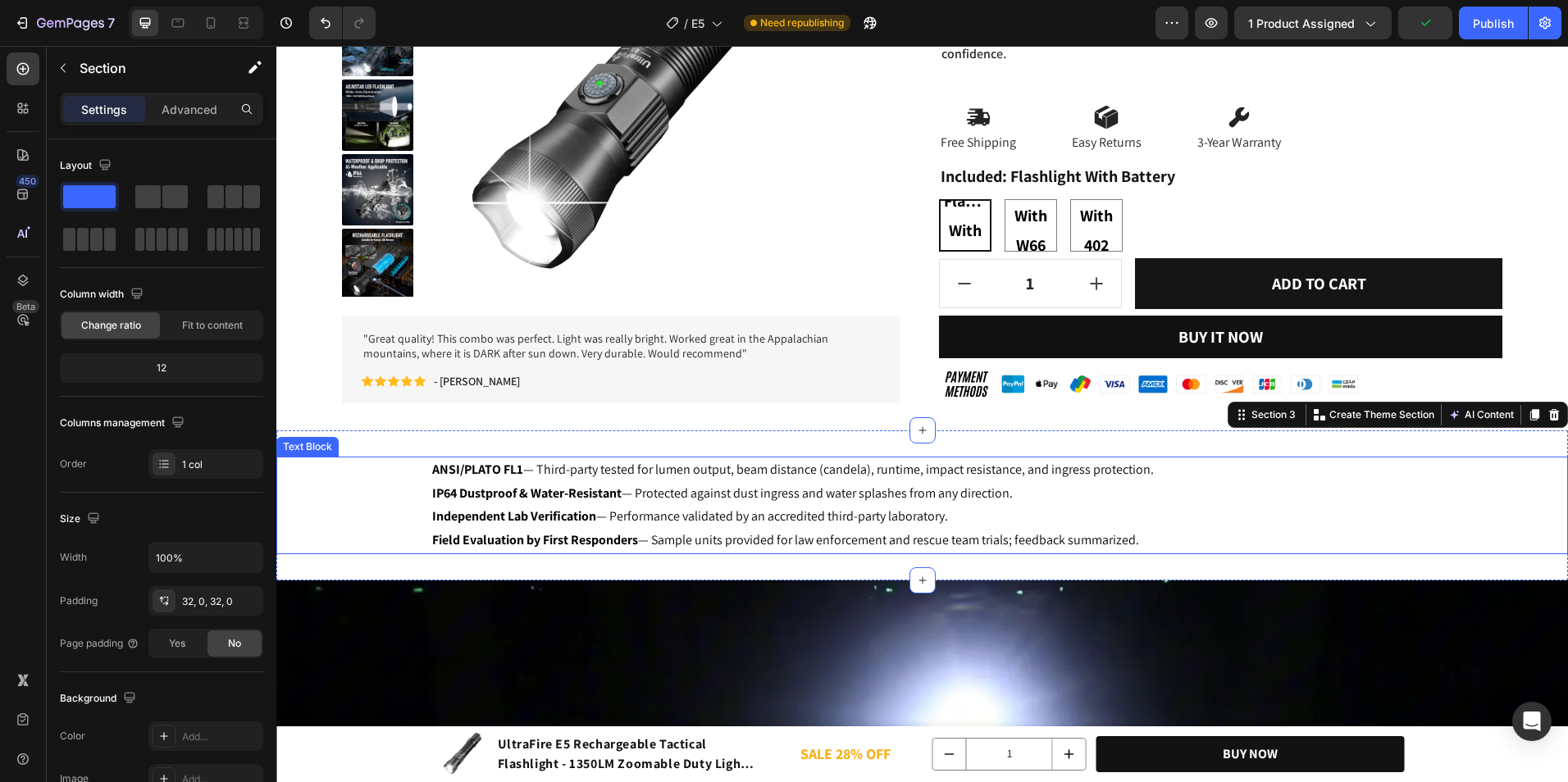
click at [398, 516] on div "ANSI/PLATO FL1 — Third-party tested for lumen output, beam distance (candela), …" at bounding box center [922, 505] width 1291 height 98
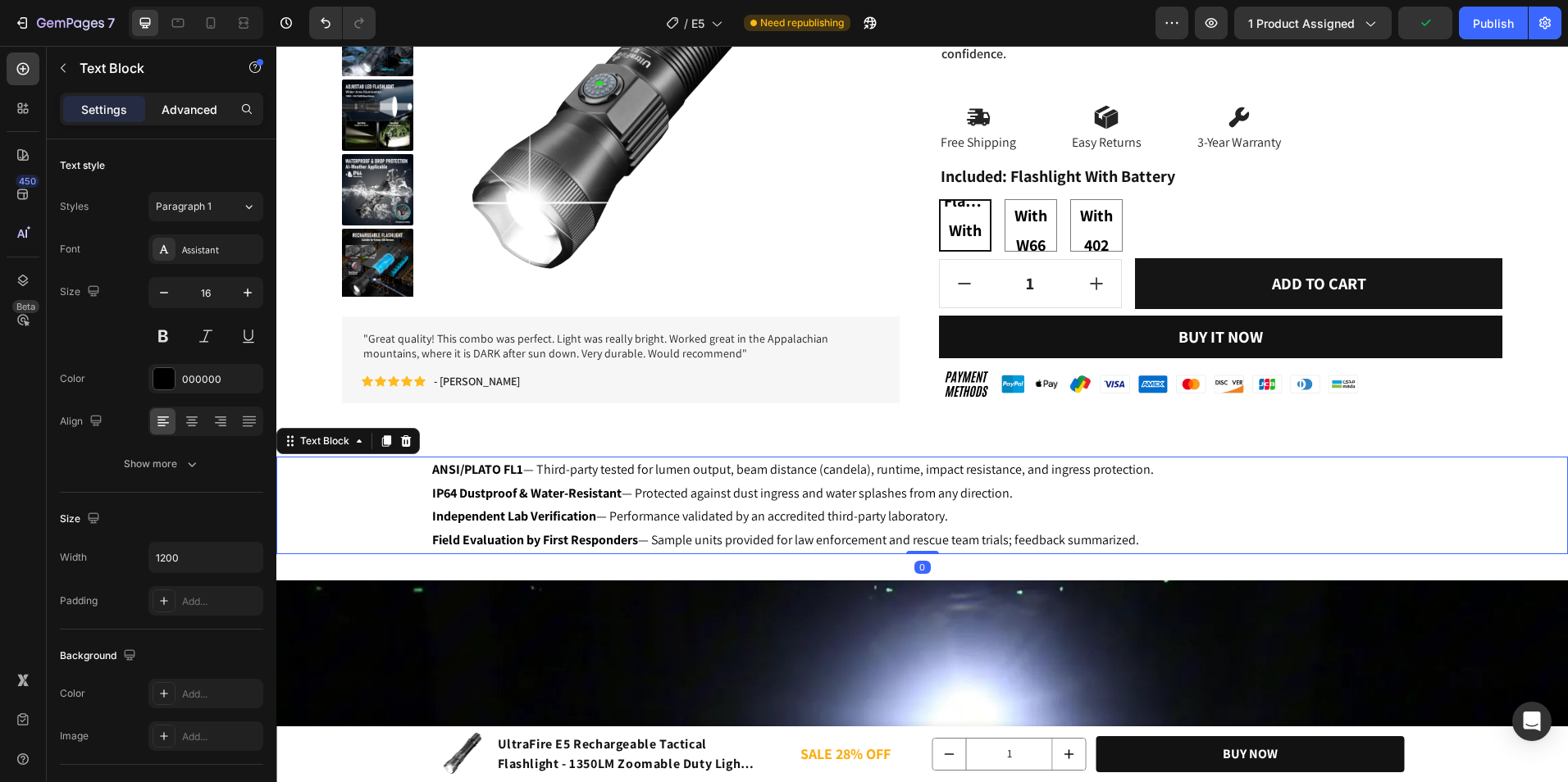
click at [184, 111] on p "Advanced" at bounding box center [190, 110] width 56 height 17
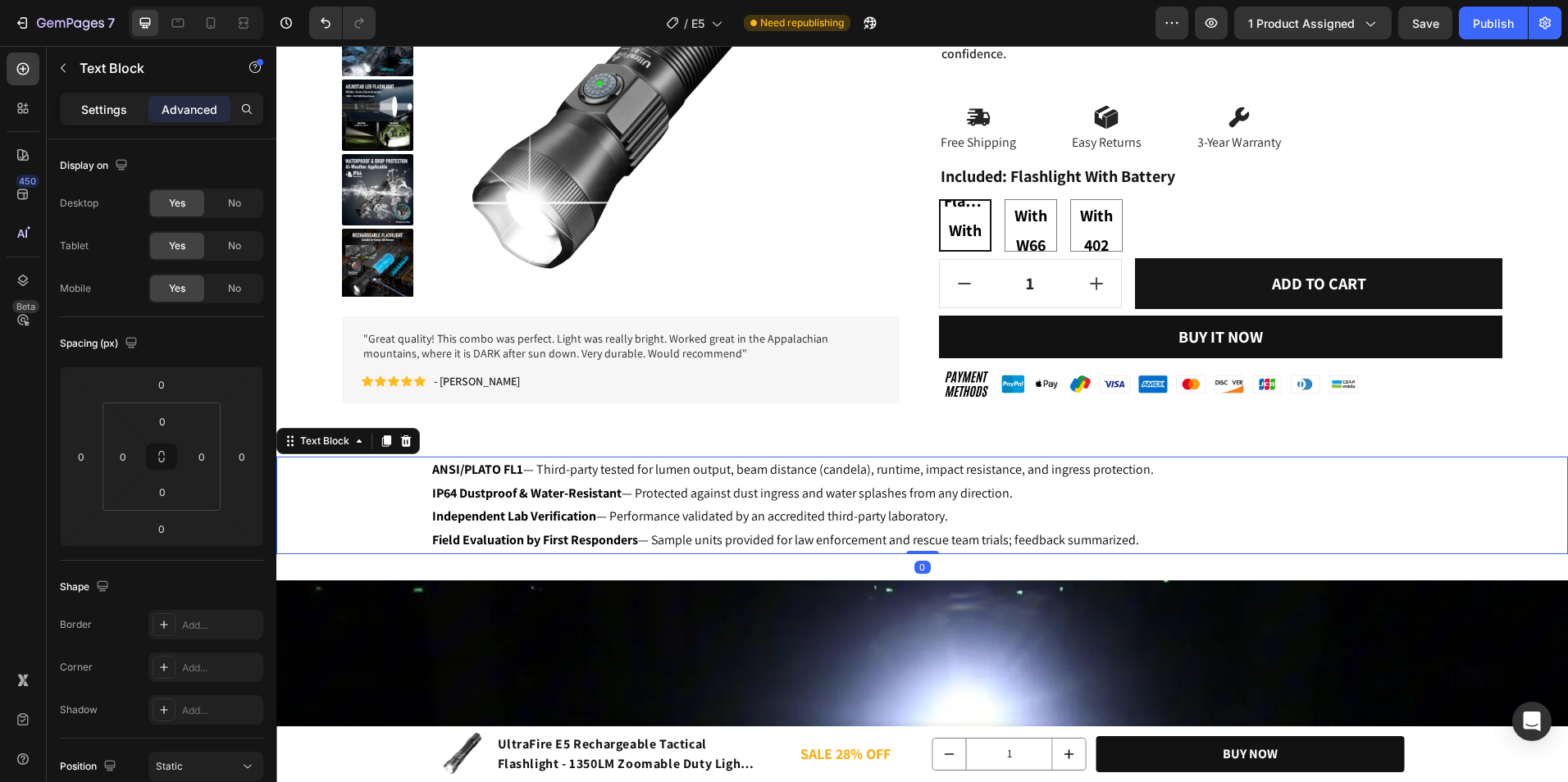
click at [109, 120] on div "Settings" at bounding box center [104, 109] width 82 height 26
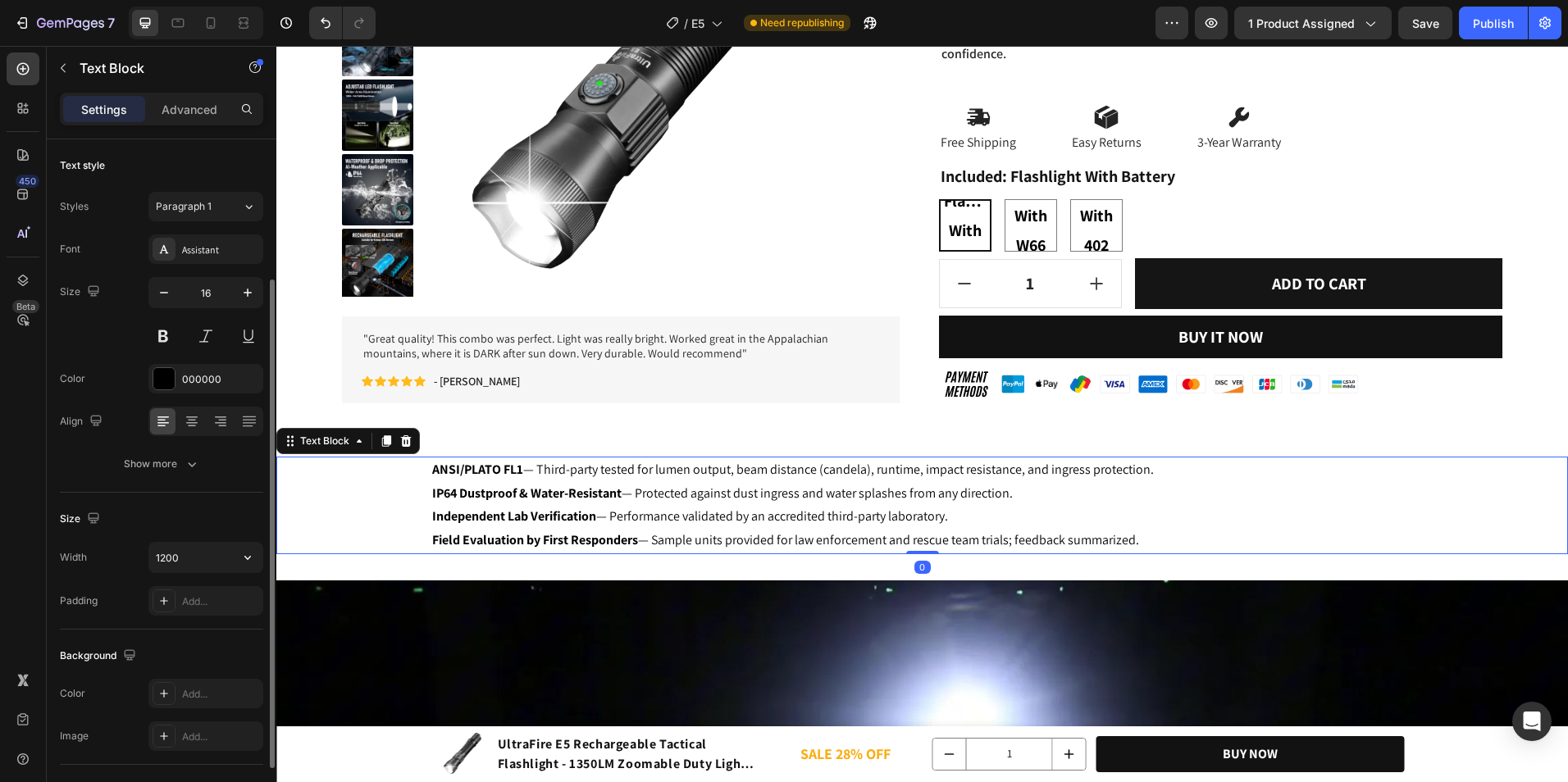
scroll to position [164, 0]
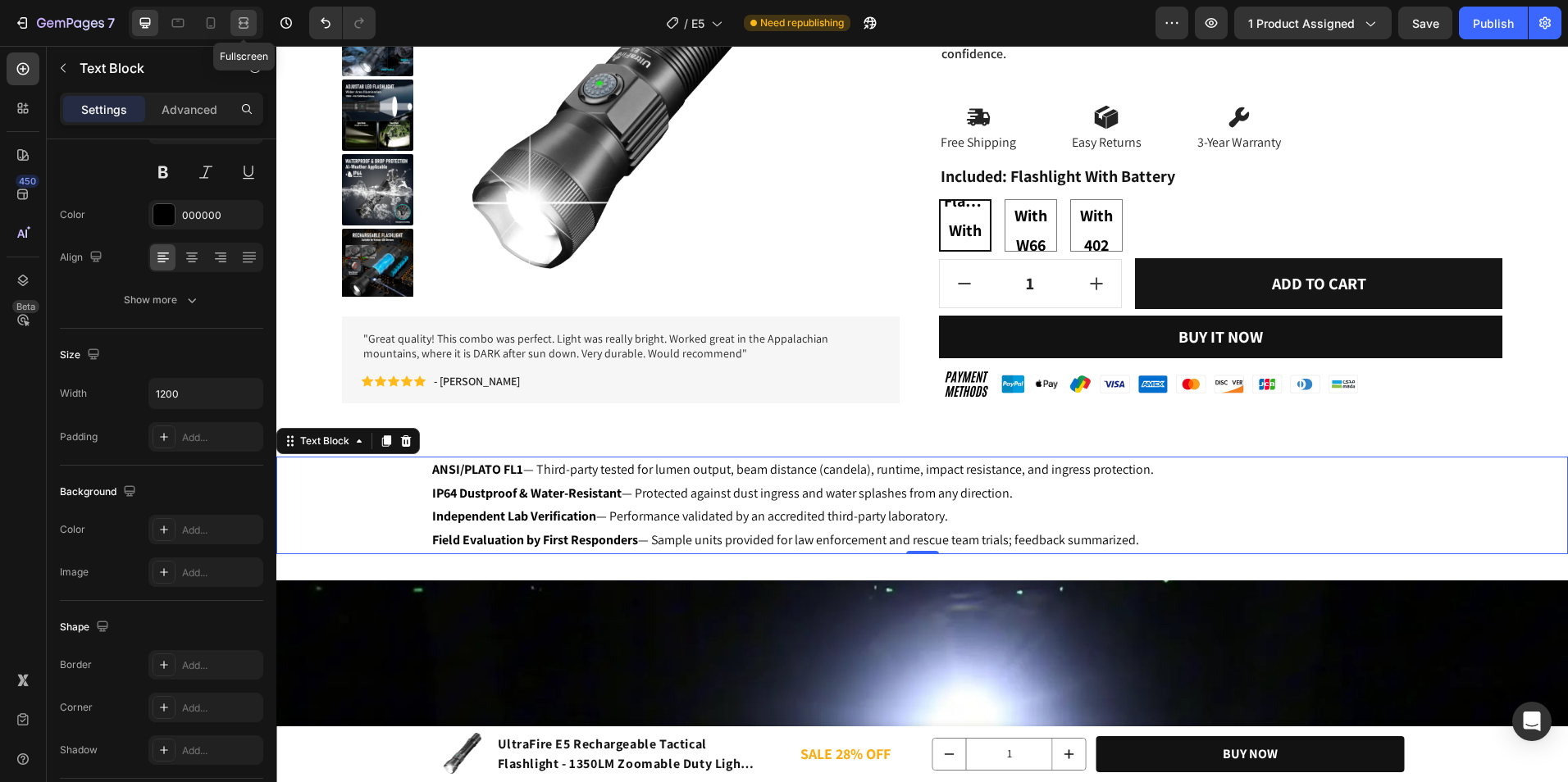
click at [240, 28] on icon at bounding box center [243, 27] width 10 height 3
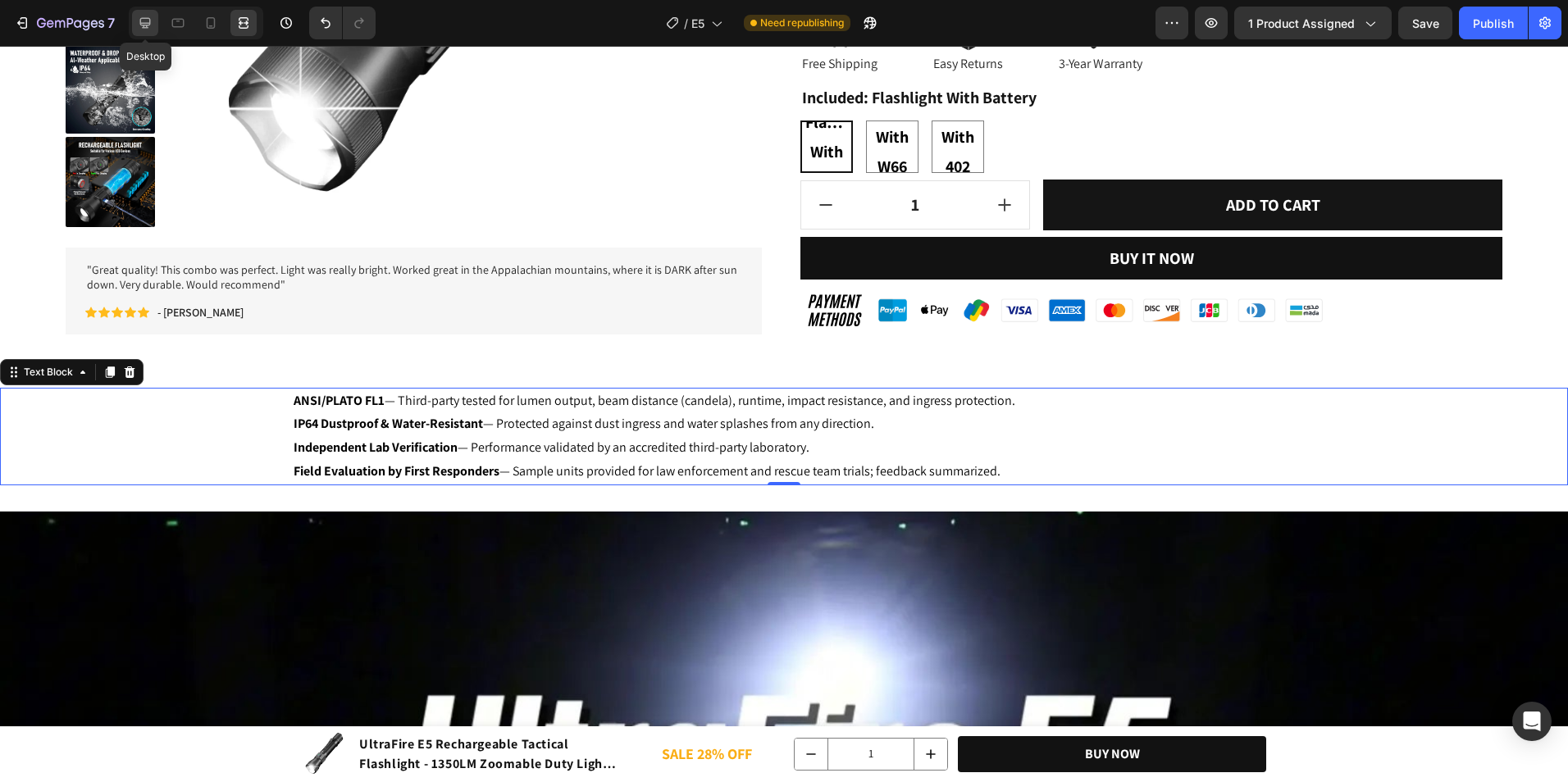
click at [149, 28] on icon at bounding box center [145, 22] width 16 height 16
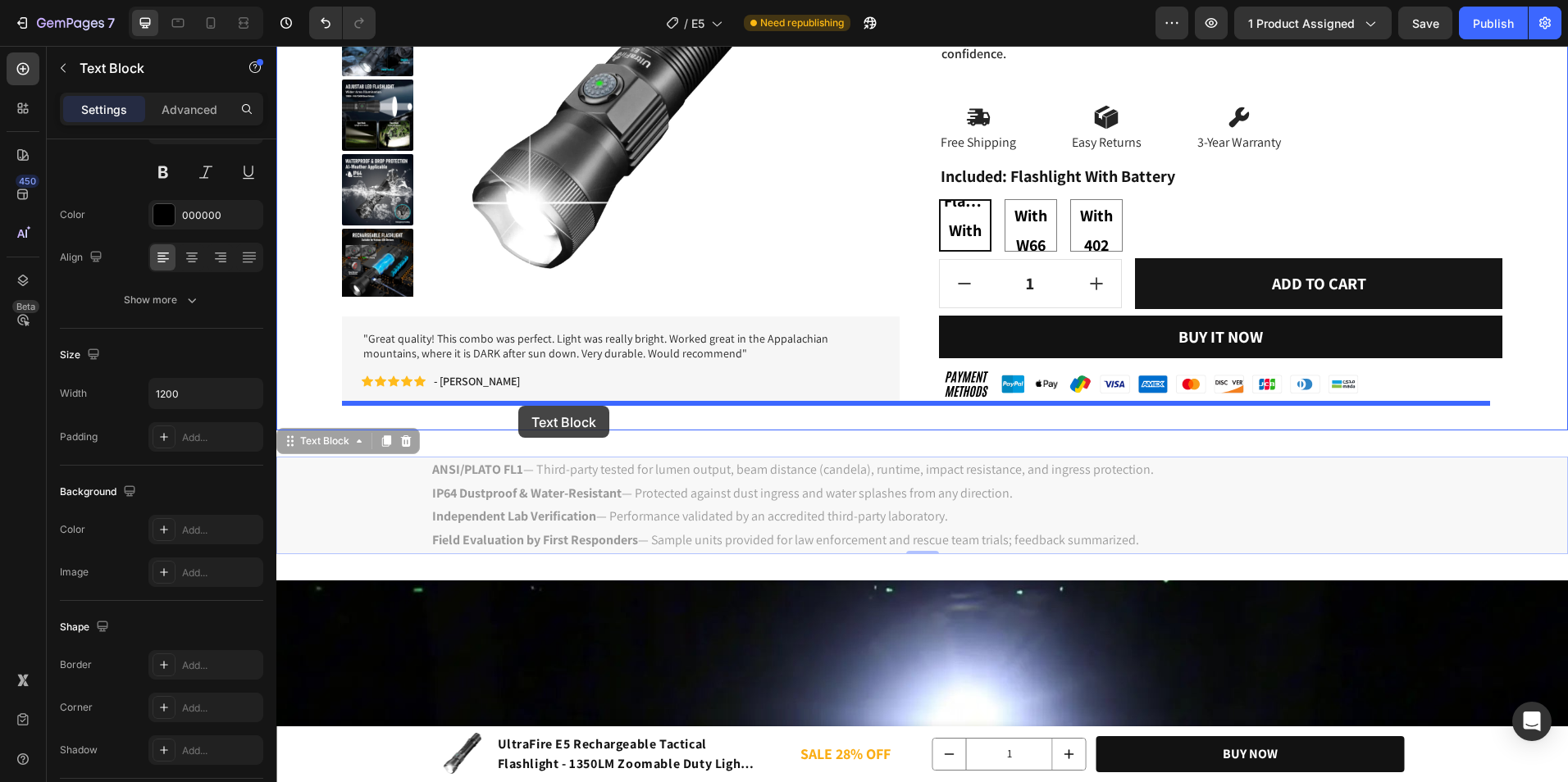
drag, startPoint x: 305, startPoint y: 434, endPoint x: 518, endPoint y: 406, distance: 214.8
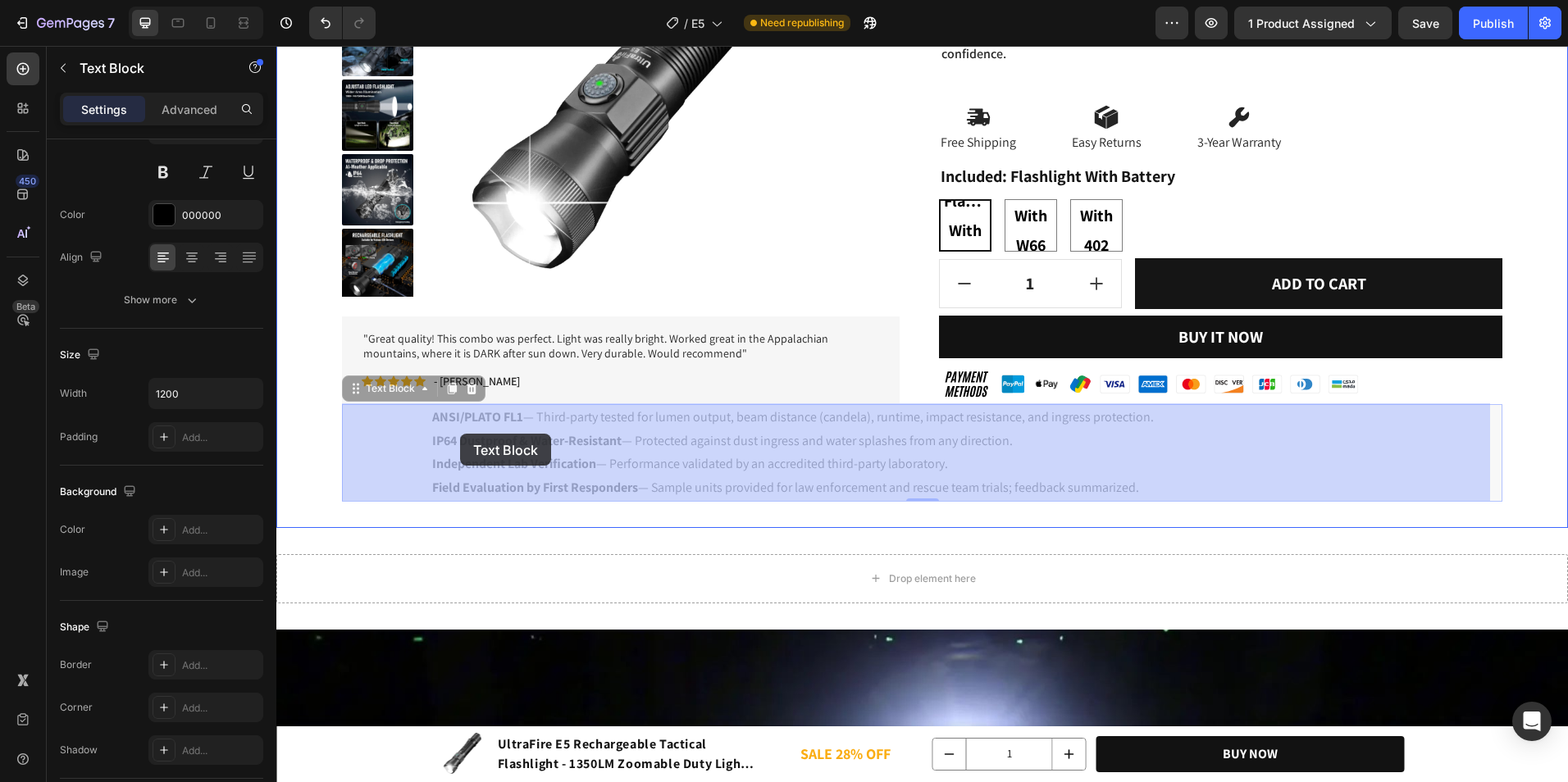
drag, startPoint x: 362, startPoint y: 394, endPoint x: 460, endPoint y: 434, distance: 105.8
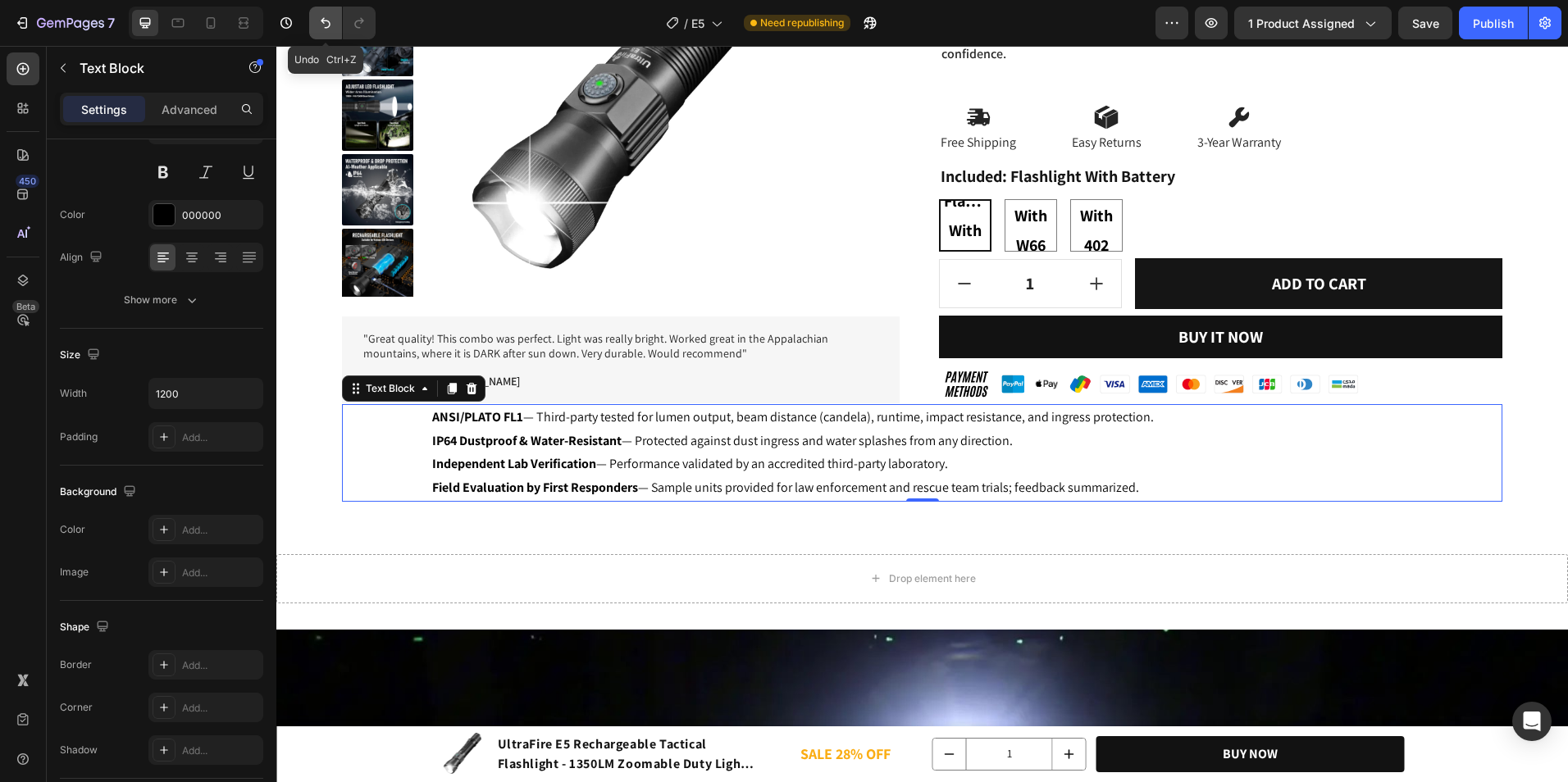
click at [316, 14] on button "Undo/Redo" at bounding box center [325, 23] width 33 height 33
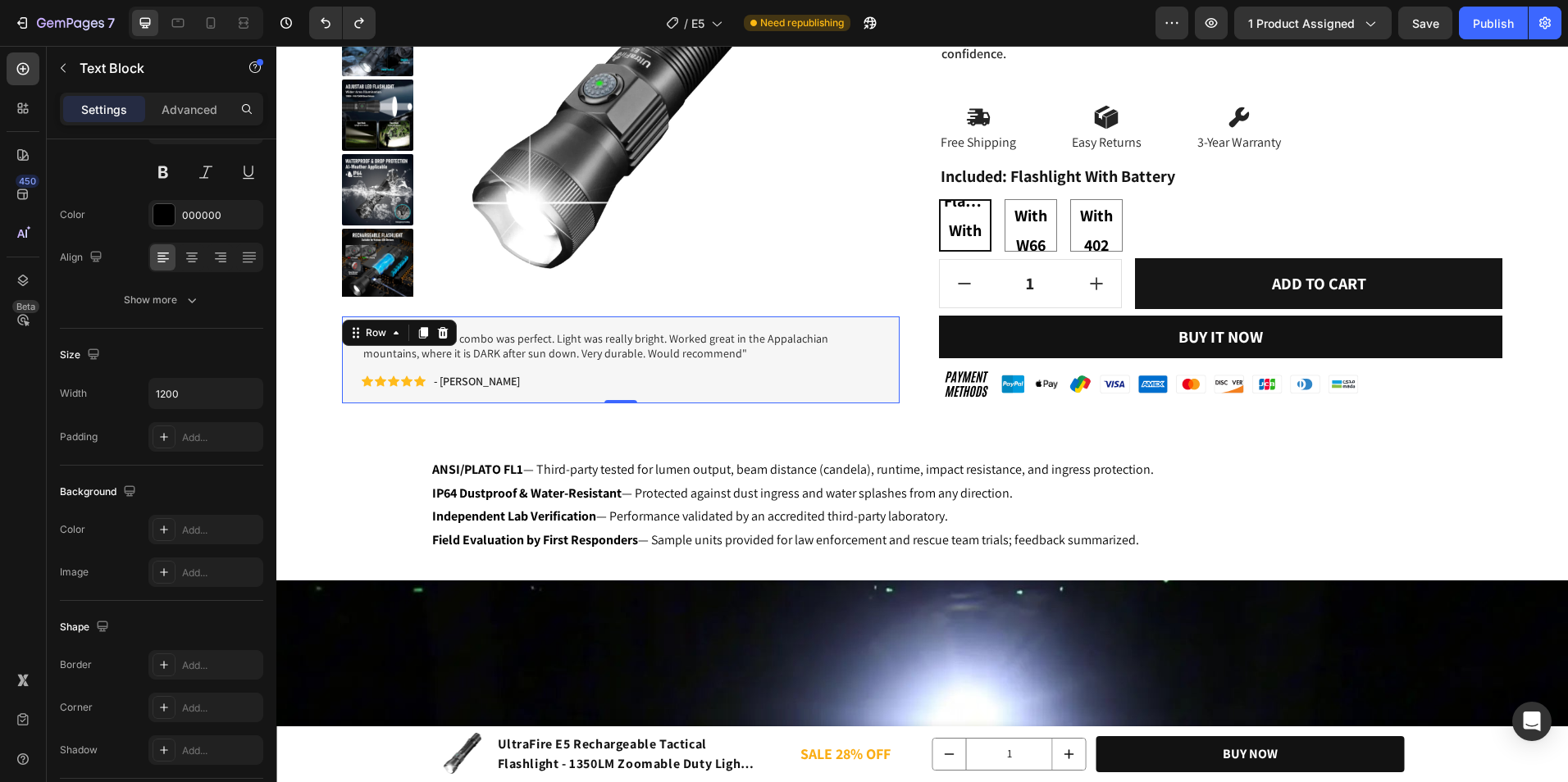
click at [599, 399] on div ""Great quality! This combo was perfect. Light was really bright. Worked great i…" at bounding box center [620, 360] width 557 height 88
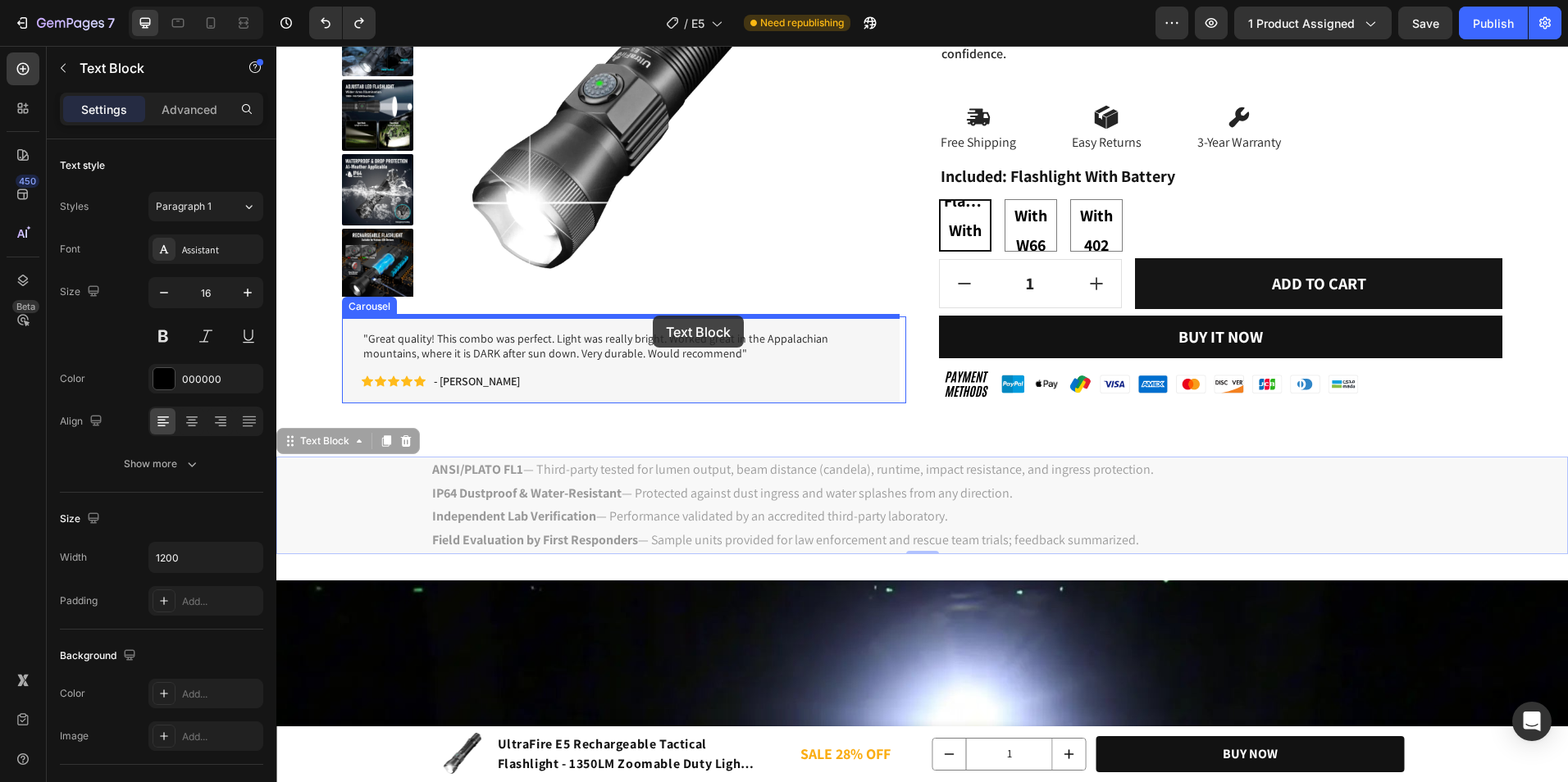
drag, startPoint x: 372, startPoint y: 484, endPoint x: 653, endPoint y: 316, distance: 327.4
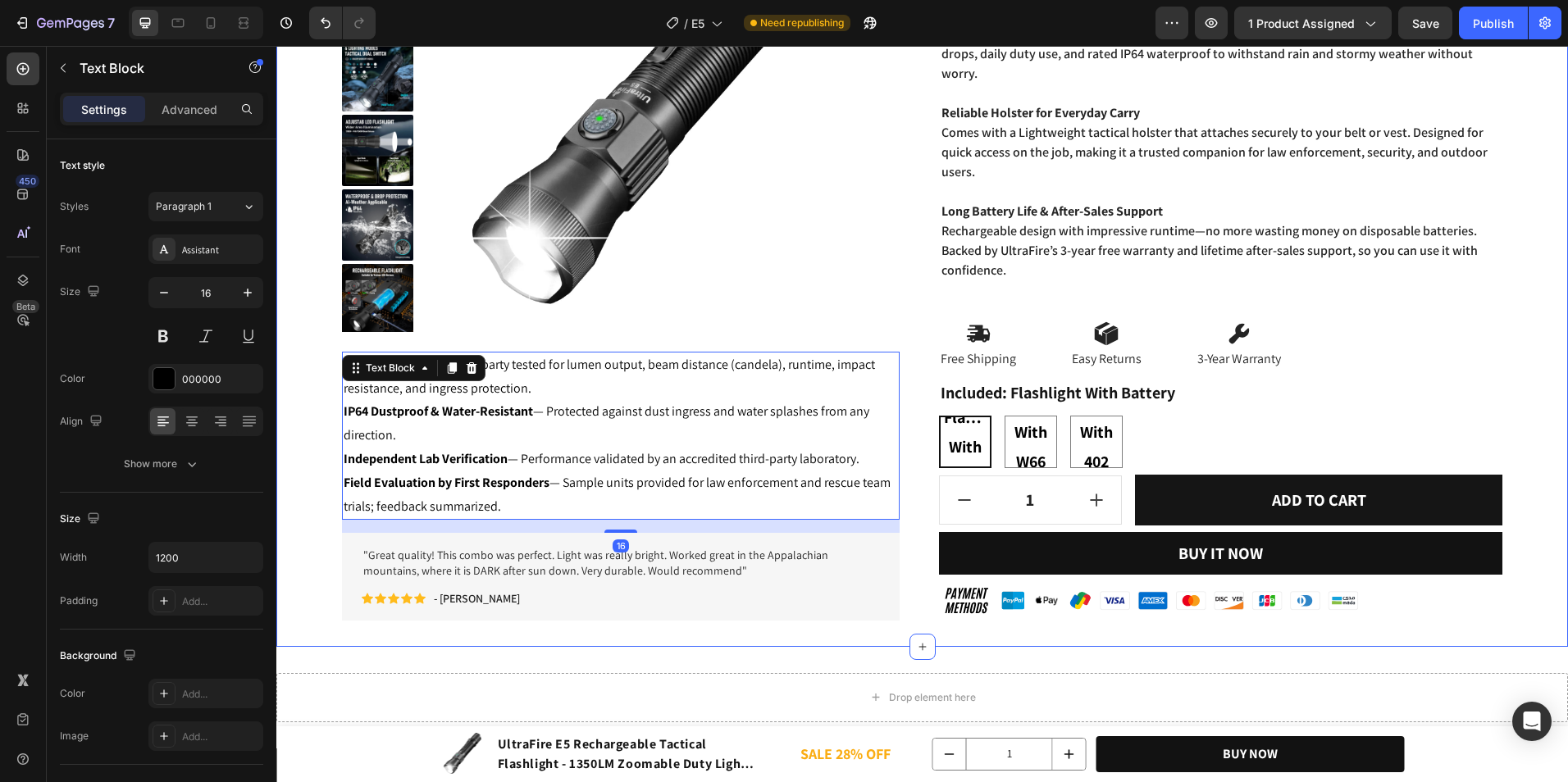
scroll to position [574, 0]
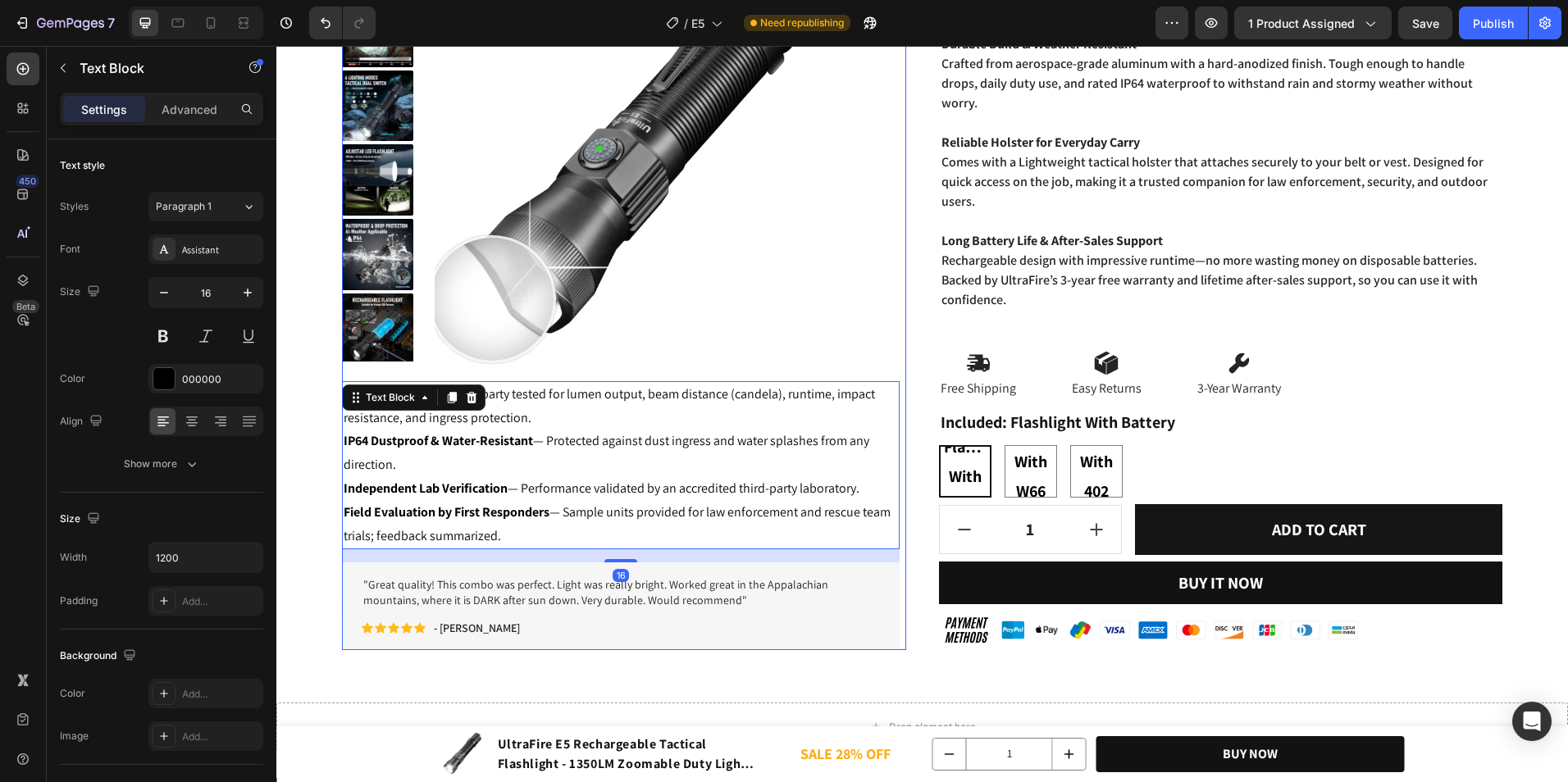
click at [490, 298] on img at bounding box center [657, 143] width 445 height 445
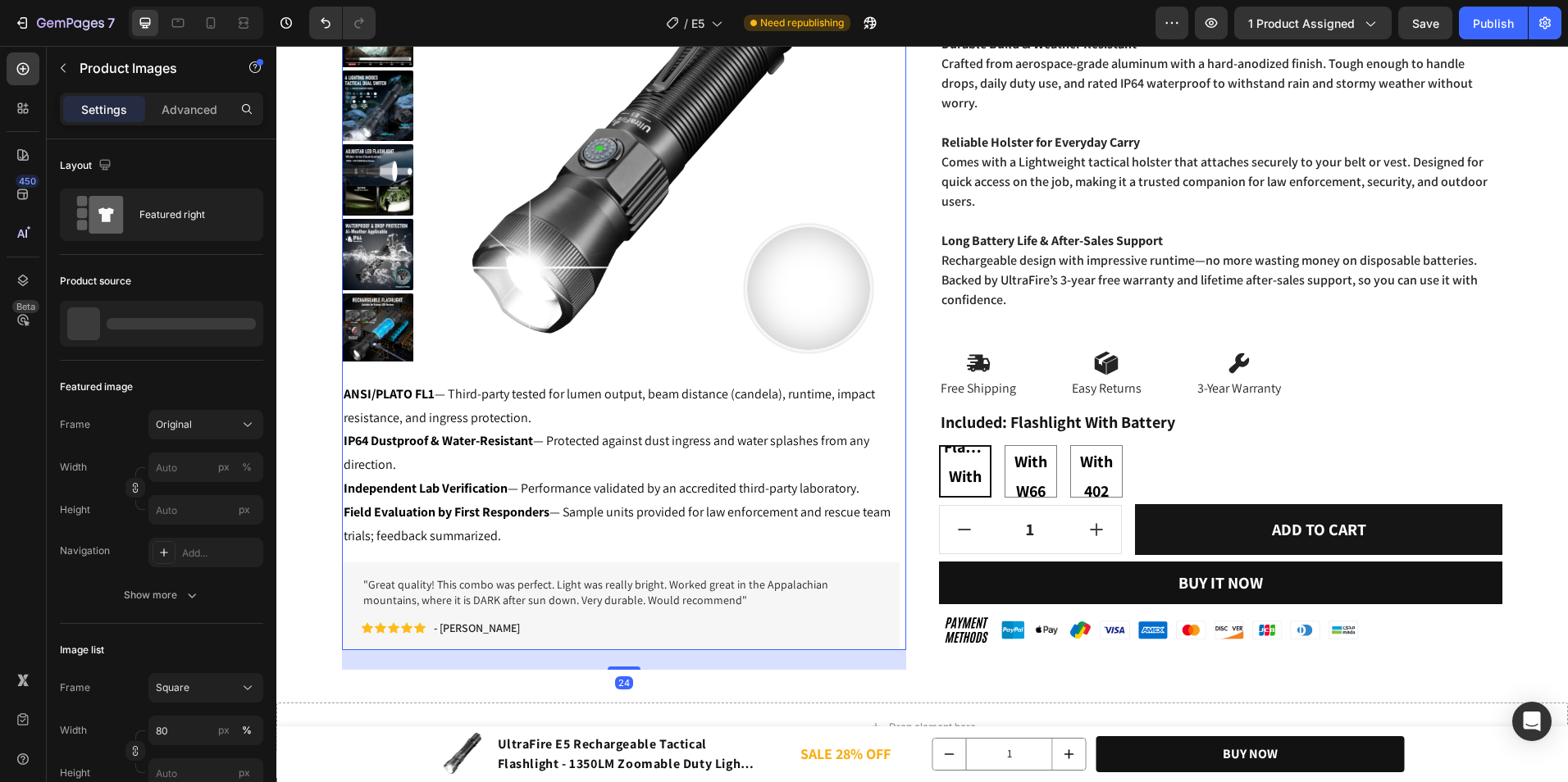
click at [972, 278] on p "Long Battery Life & After-Sales Support Rechargeable design with impressive run…" at bounding box center [1220, 271] width 559 height 79
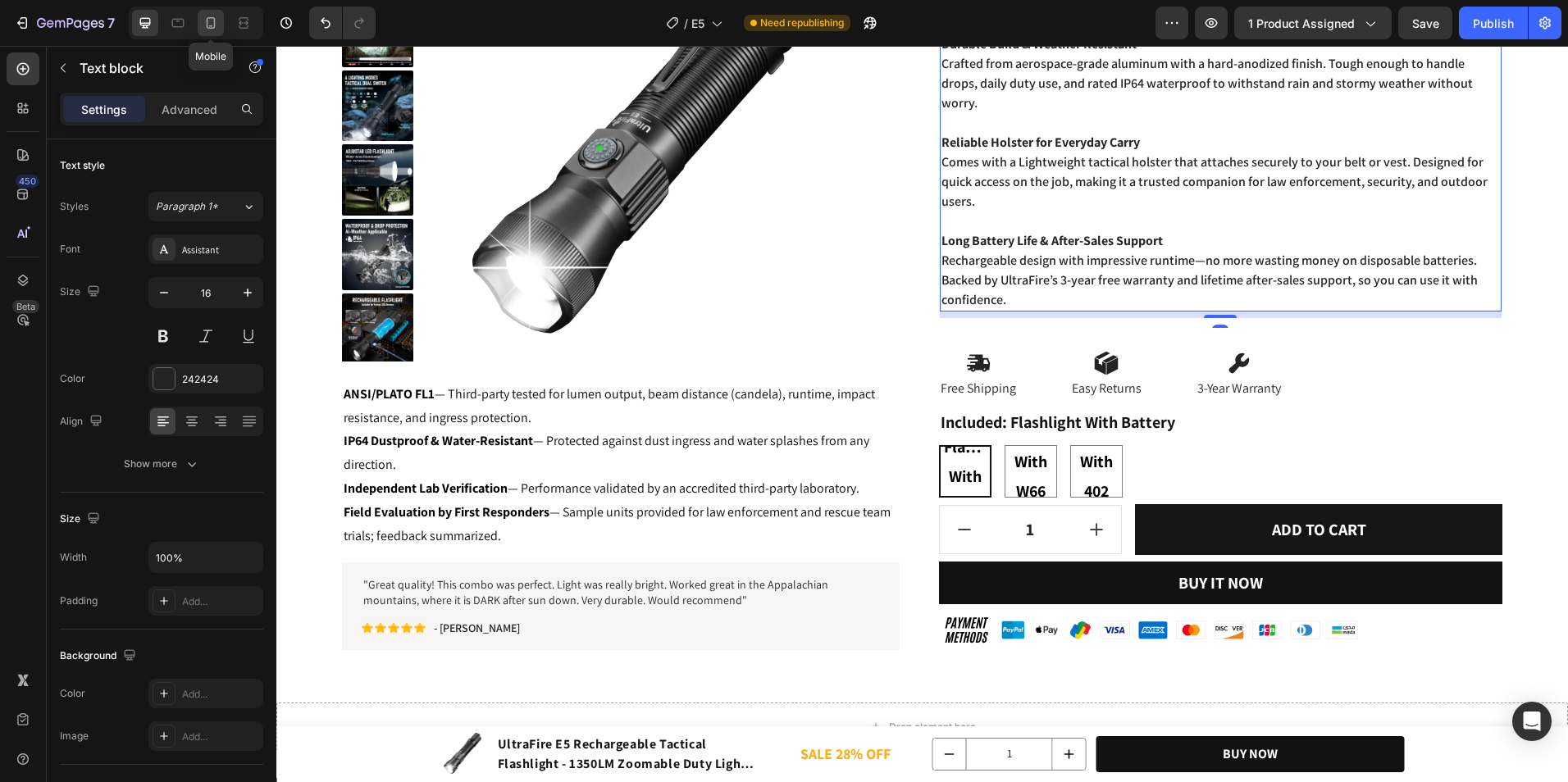
click at [208, 18] on icon at bounding box center [211, 22] width 9 height 11
type input "14"
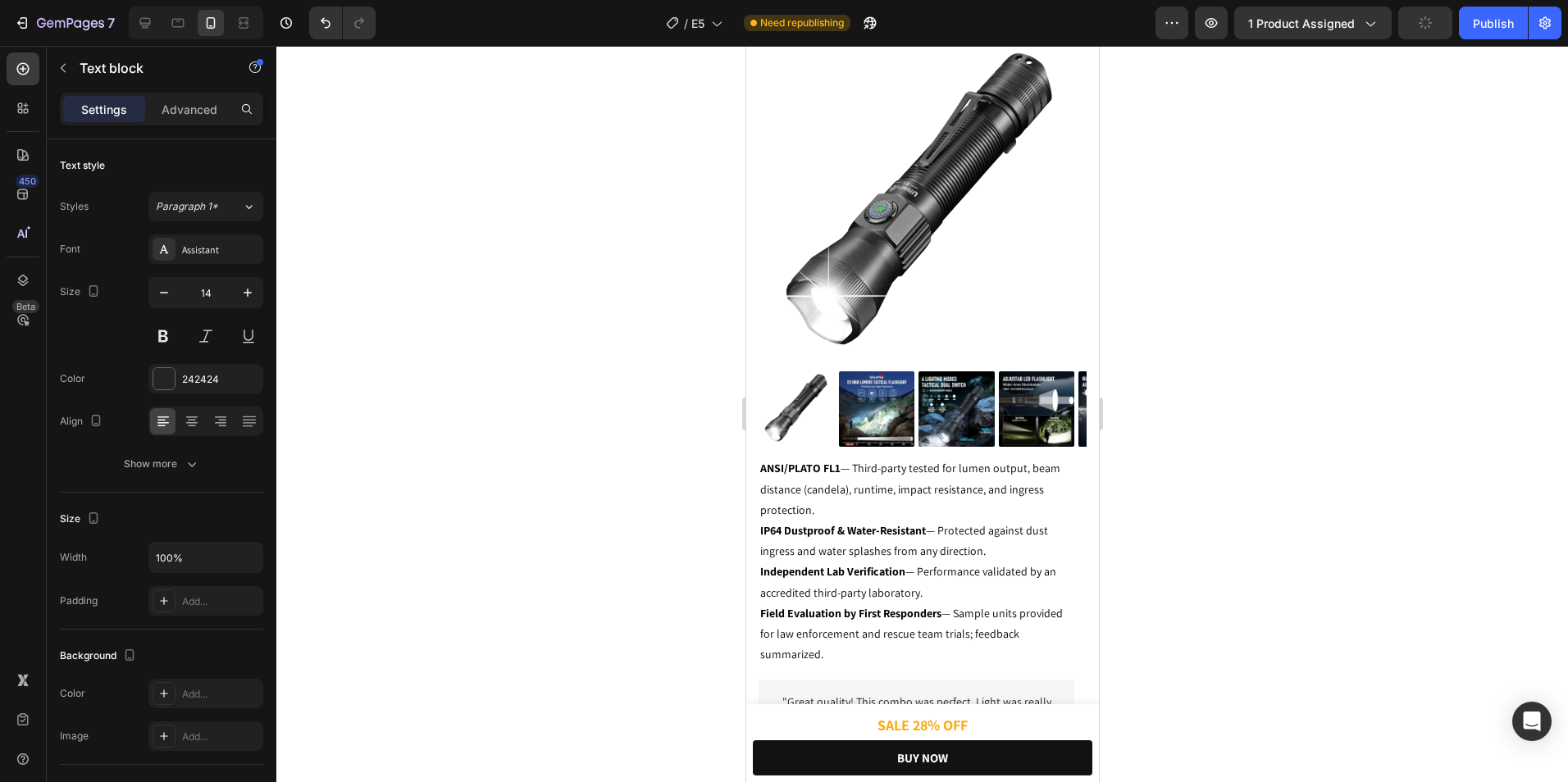
click at [1198, 408] on div at bounding box center [922, 414] width 1291 height 736
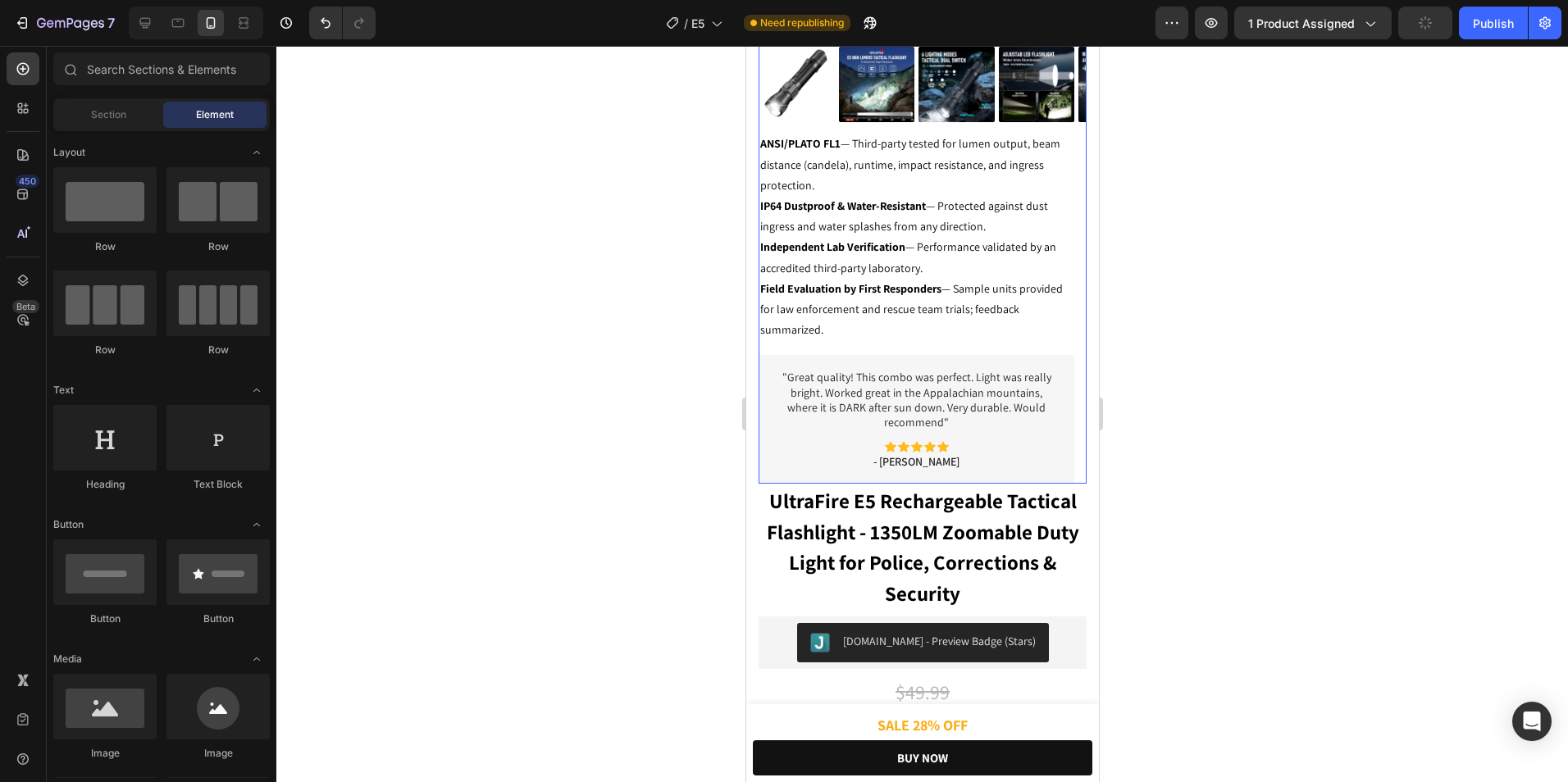
scroll to position [437, 0]
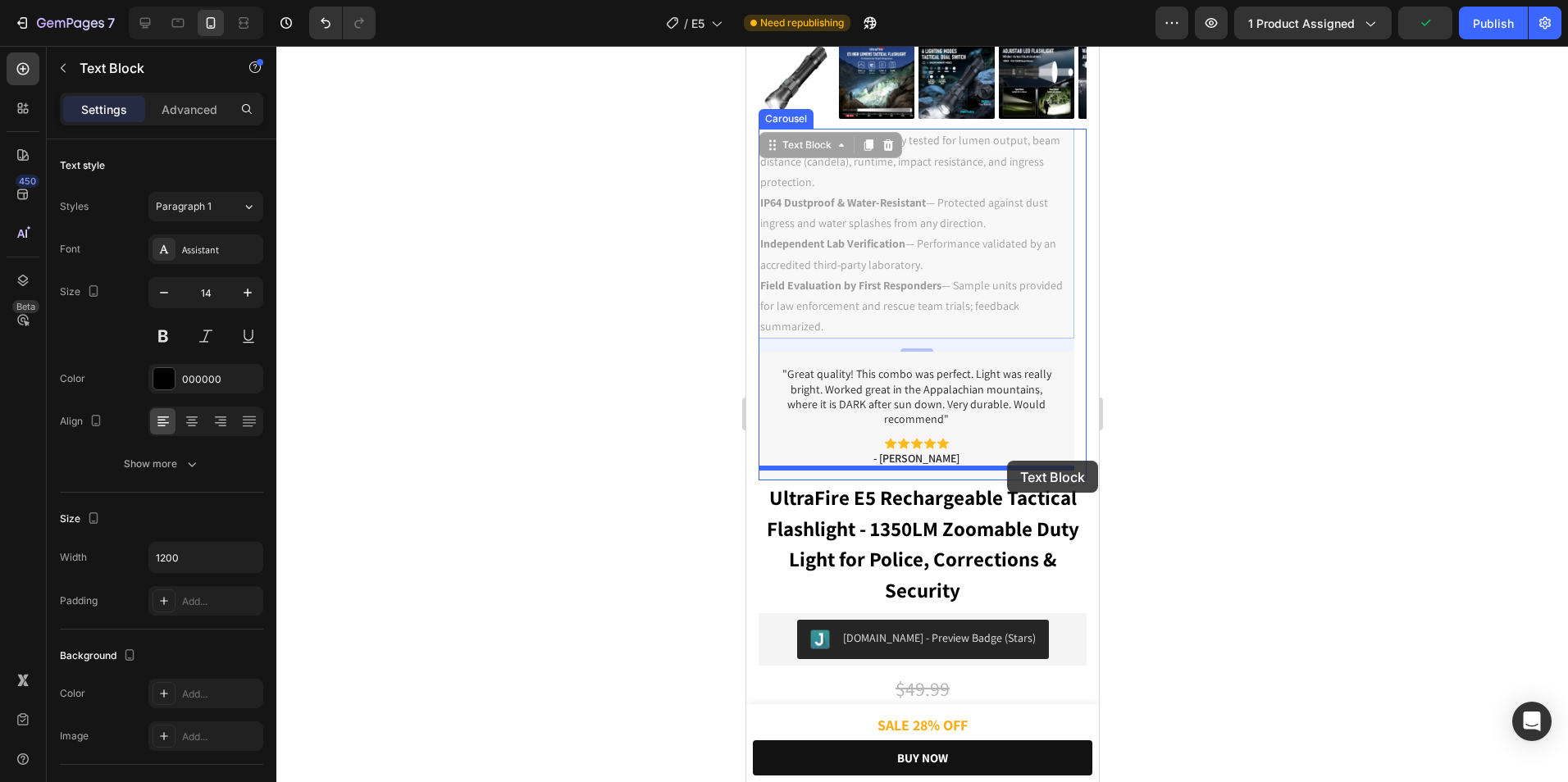
drag, startPoint x: 1005, startPoint y: 227, endPoint x: 1006, endPoint y: 461, distance: 234.0
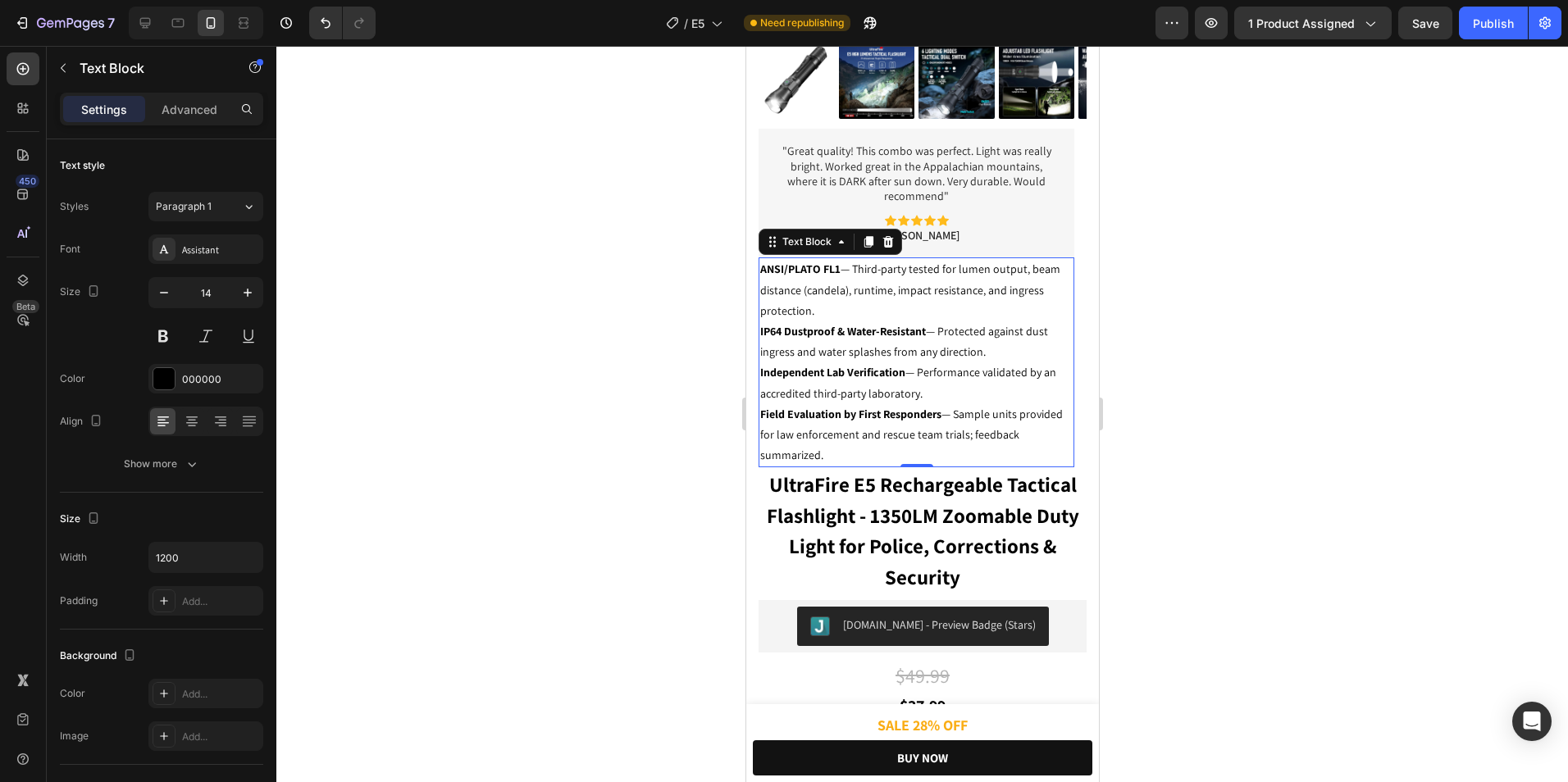
click at [1182, 345] on div at bounding box center [922, 414] width 1291 height 736
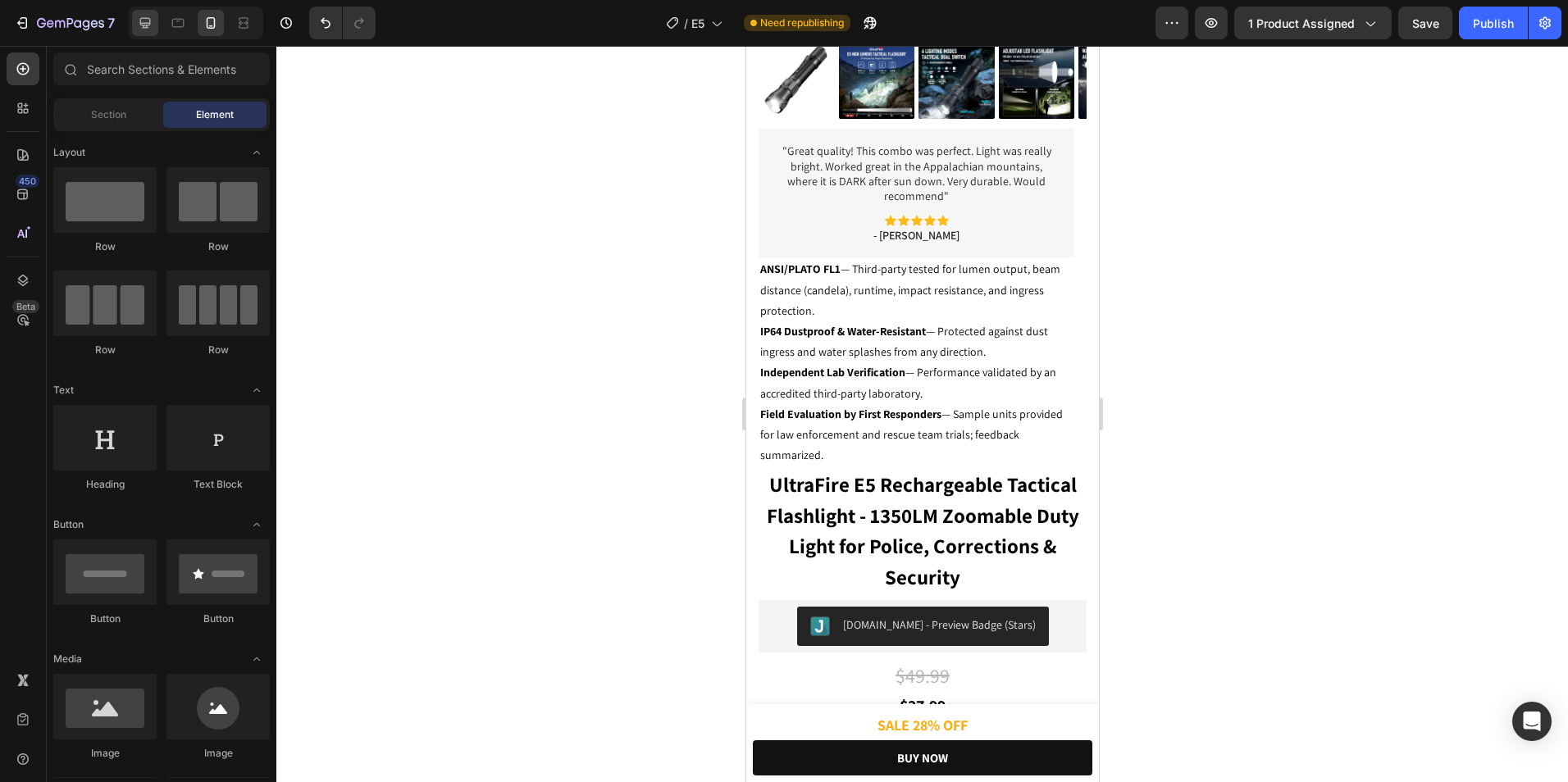
click at [156, 35] on div at bounding box center [196, 23] width 134 height 33
click at [153, 33] on div at bounding box center [145, 23] width 26 height 26
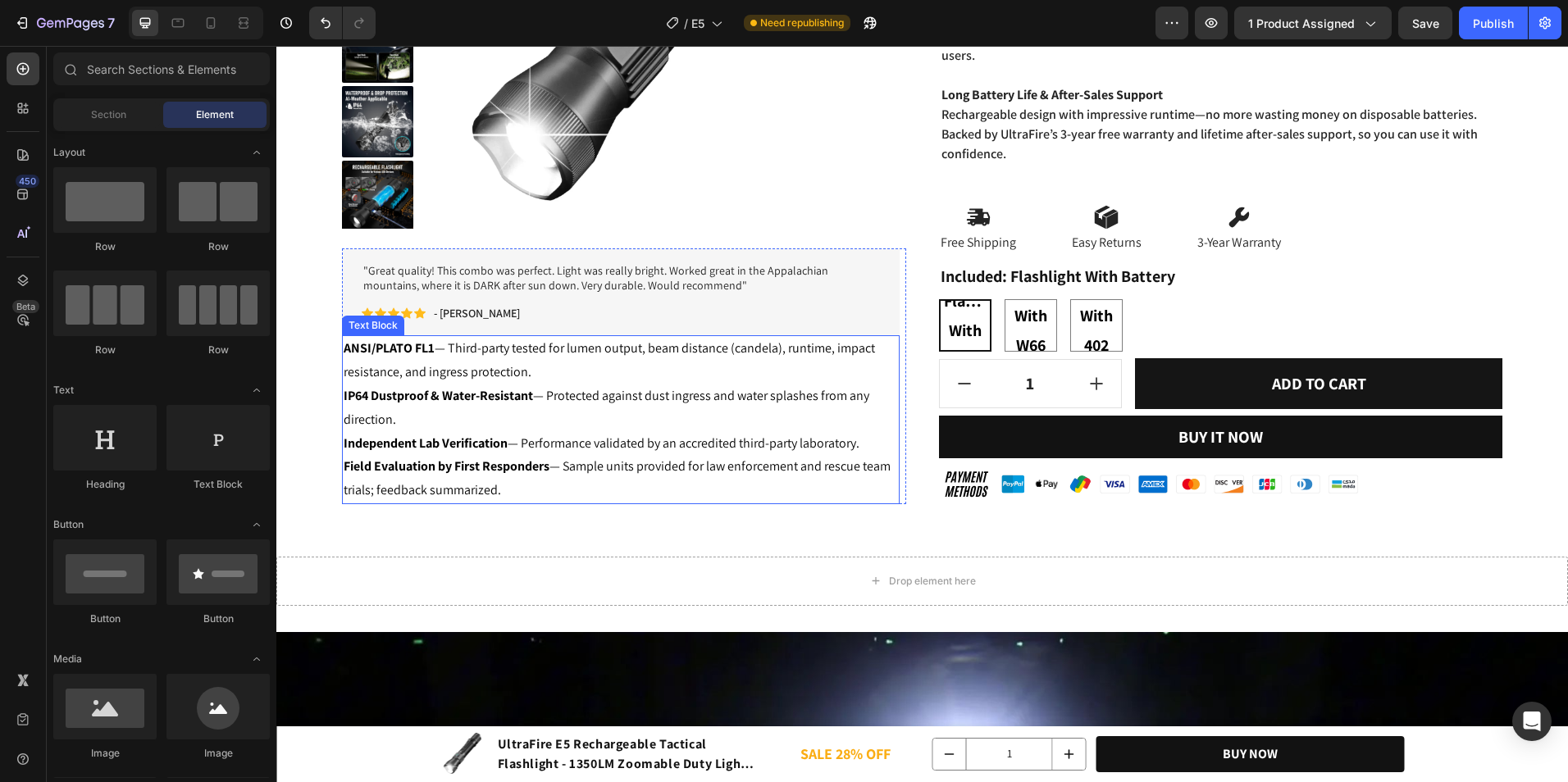
scroll to position [764, 0]
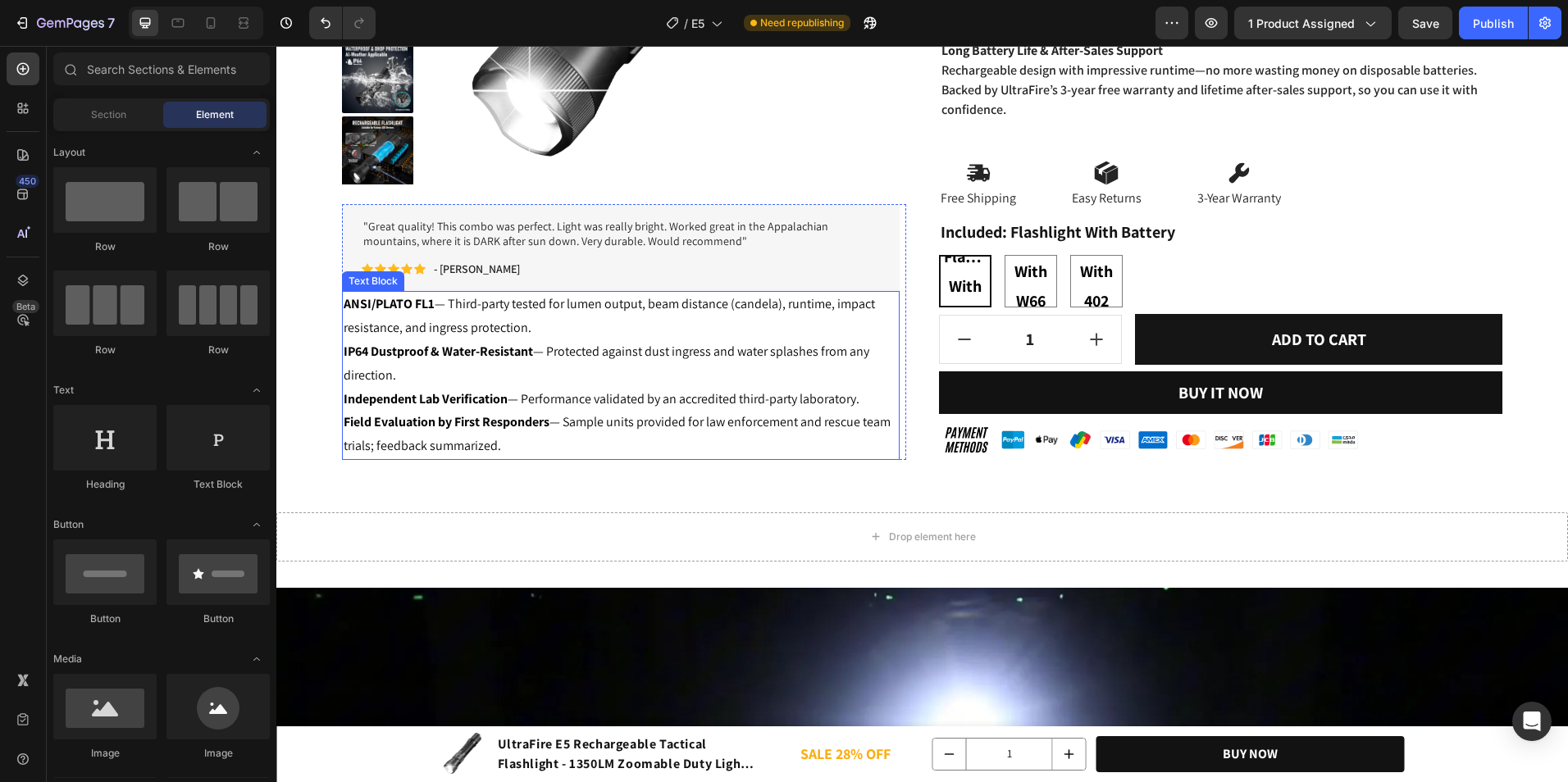
click at [577, 349] on p "IP64 Dustproof & Water-Resistant — Protected against dust ingress and water spl…" at bounding box center [620, 364] width 554 height 48
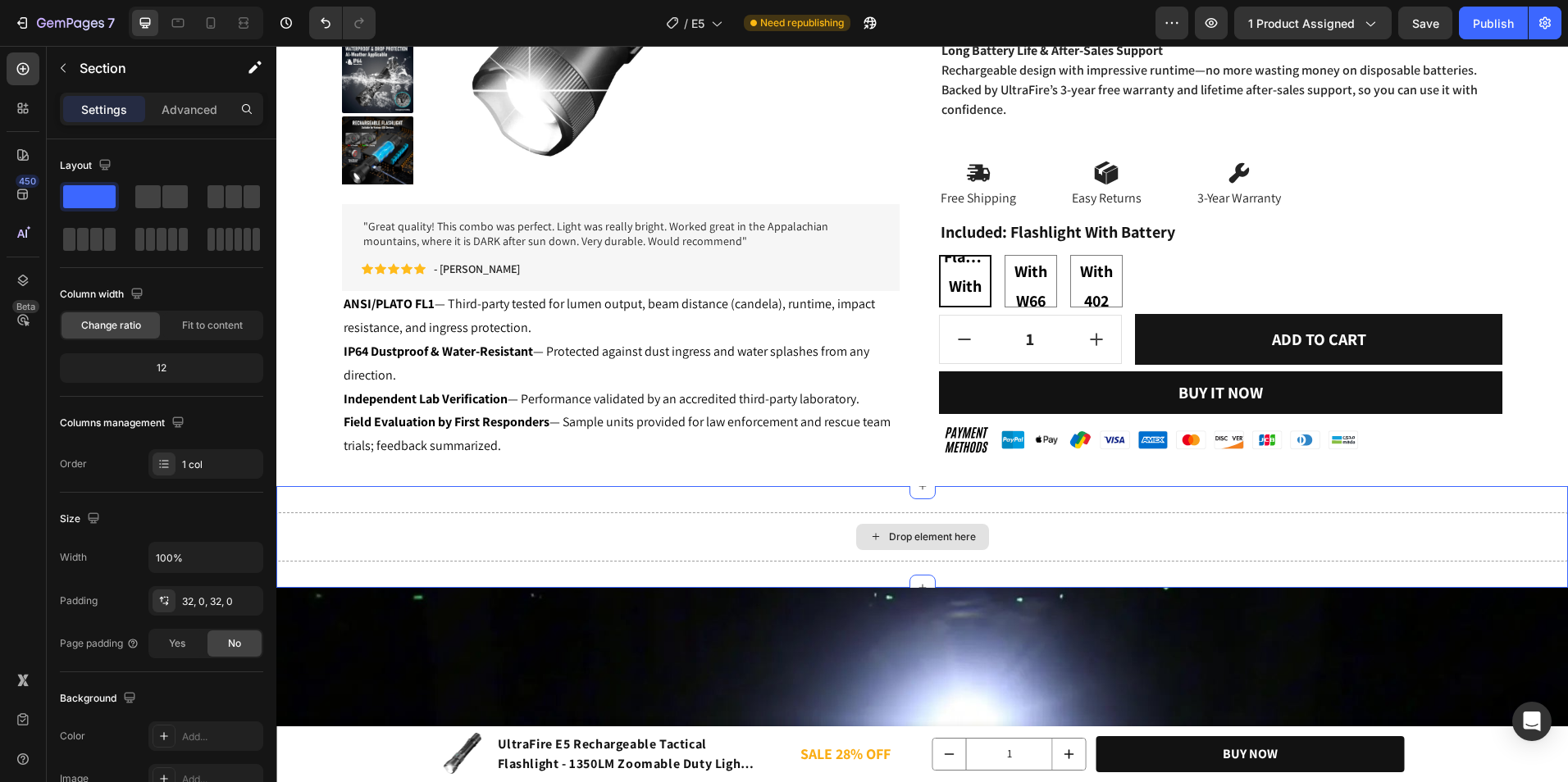
click at [674, 512] on div "Drop element here" at bounding box center [922, 537] width 1291 height 49
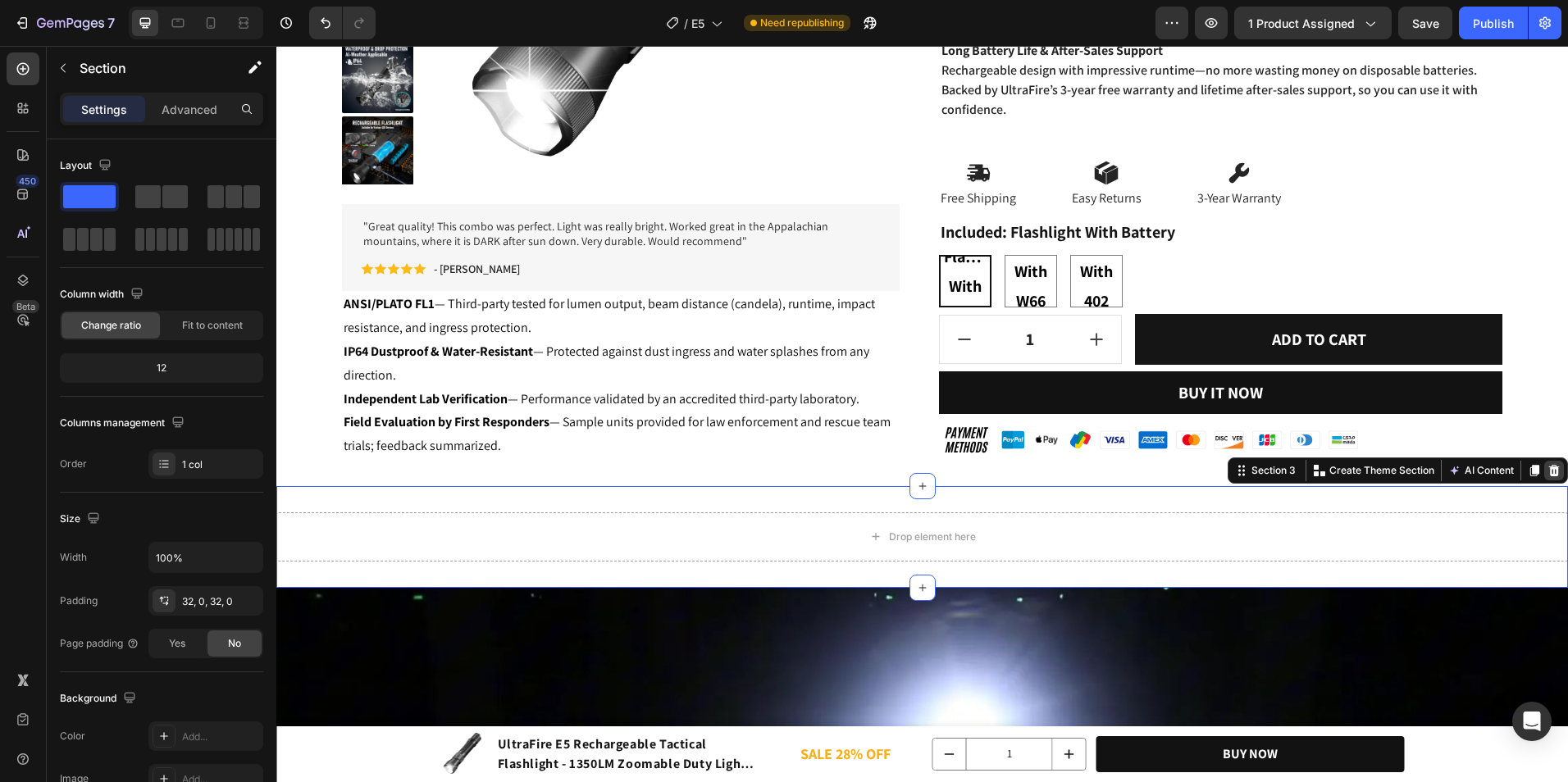
click at [1544, 470] on div at bounding box center [1554, 471] width 20 height 20
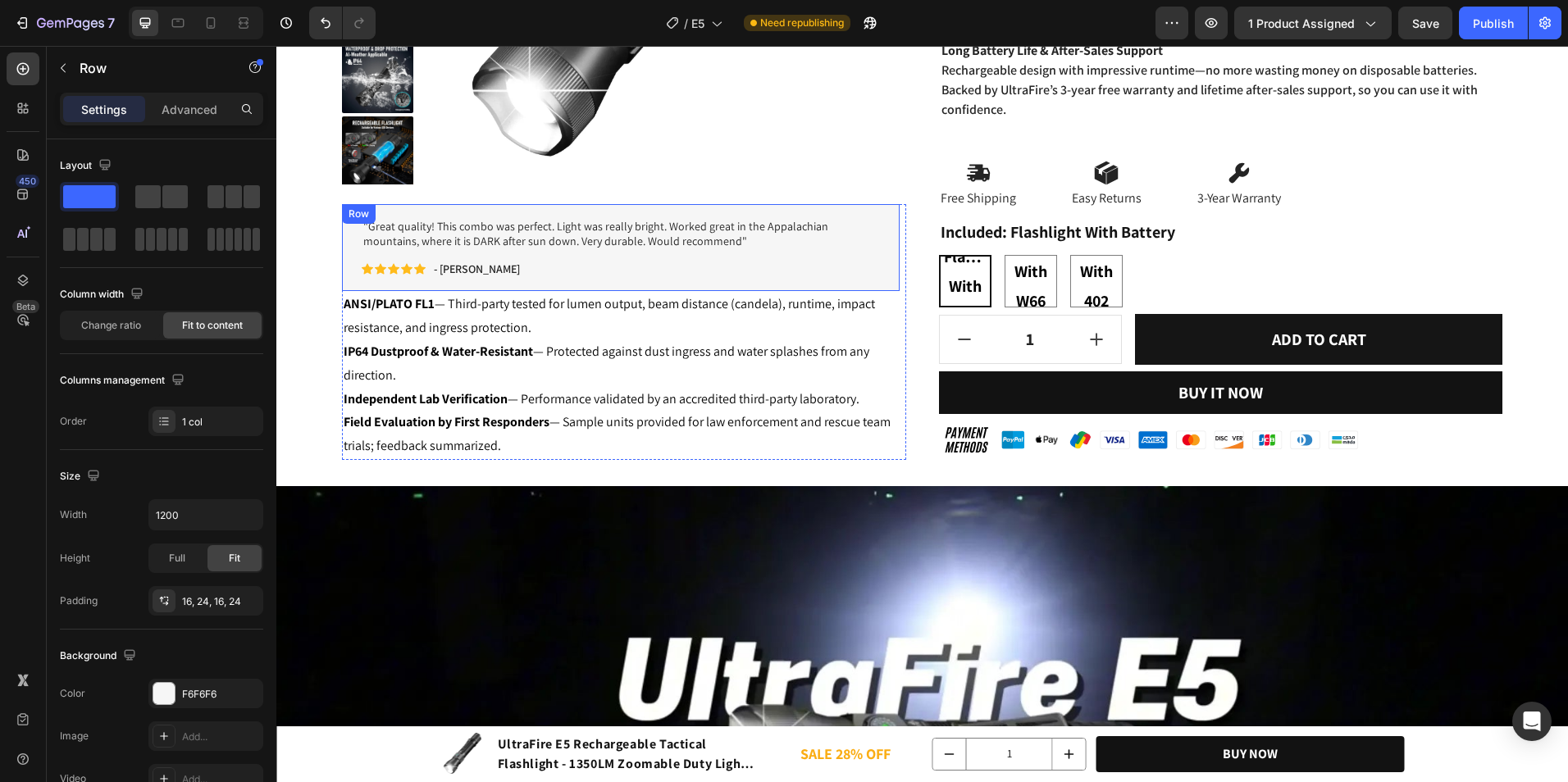
click at [689, 283] on div ""Great quality! This combo was perfect. Light was really bright. Worked great i…" at bounding box center [620, 248] width 557 height 88
click at [199, 110] on p "Advanced" at bounding box center [190, 110] width 56 height 17
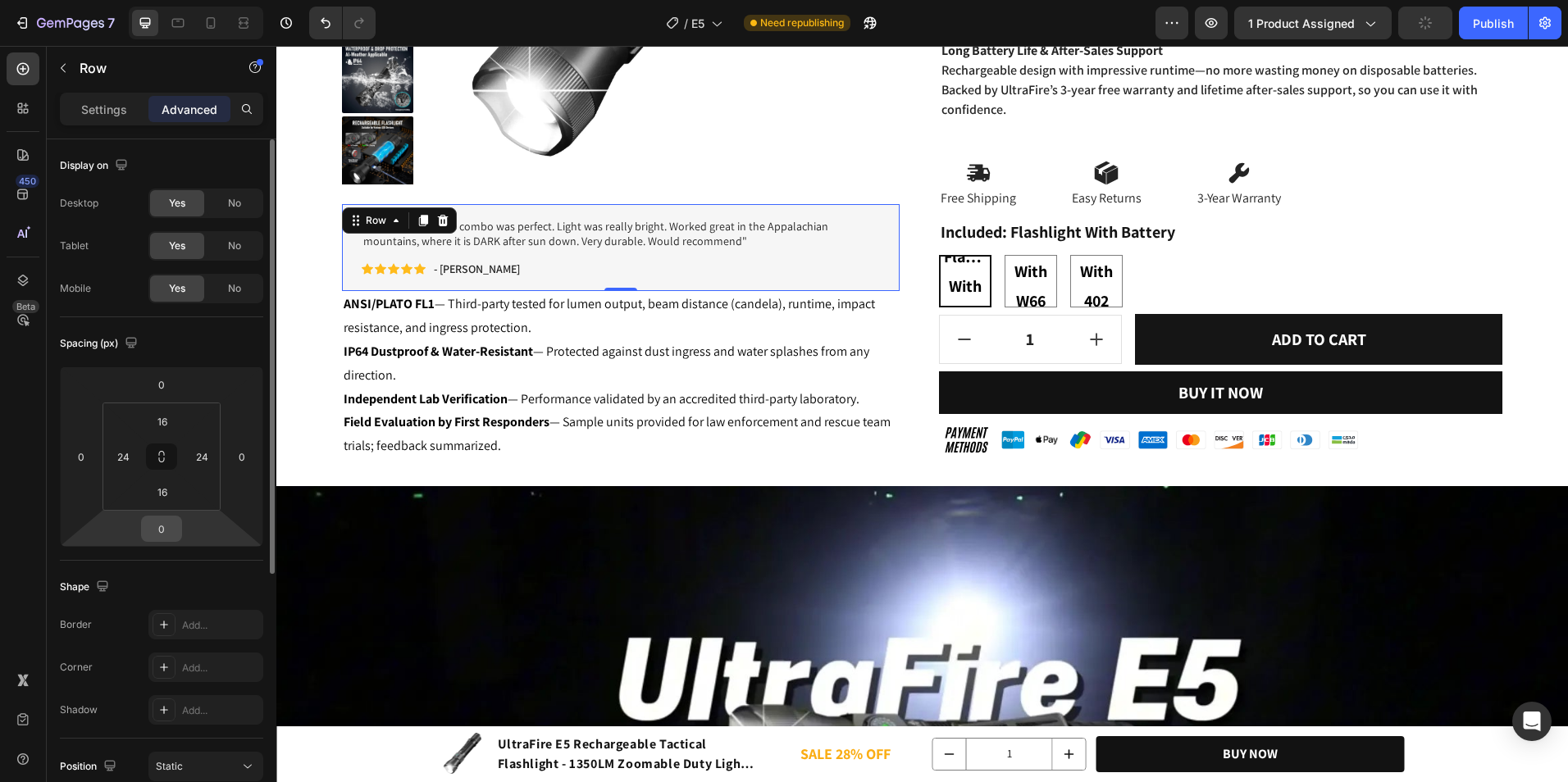
click at [147, 522] on input "0" at bounding box center [162, 528] width 33 height 25
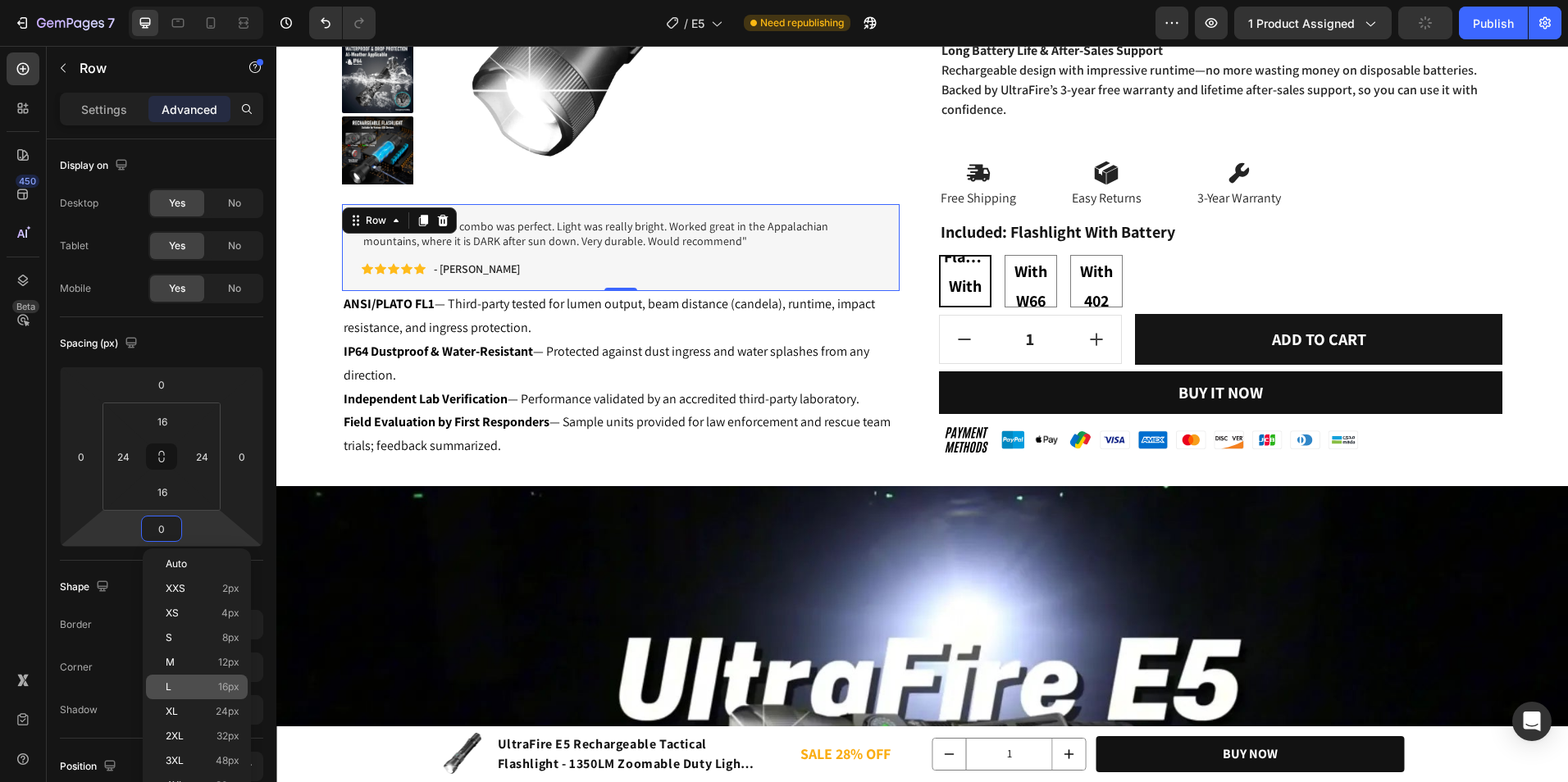
click at [197, 692] on p "L 16px" at bounding box center [202, 687] width 74 height 11
type input "16"
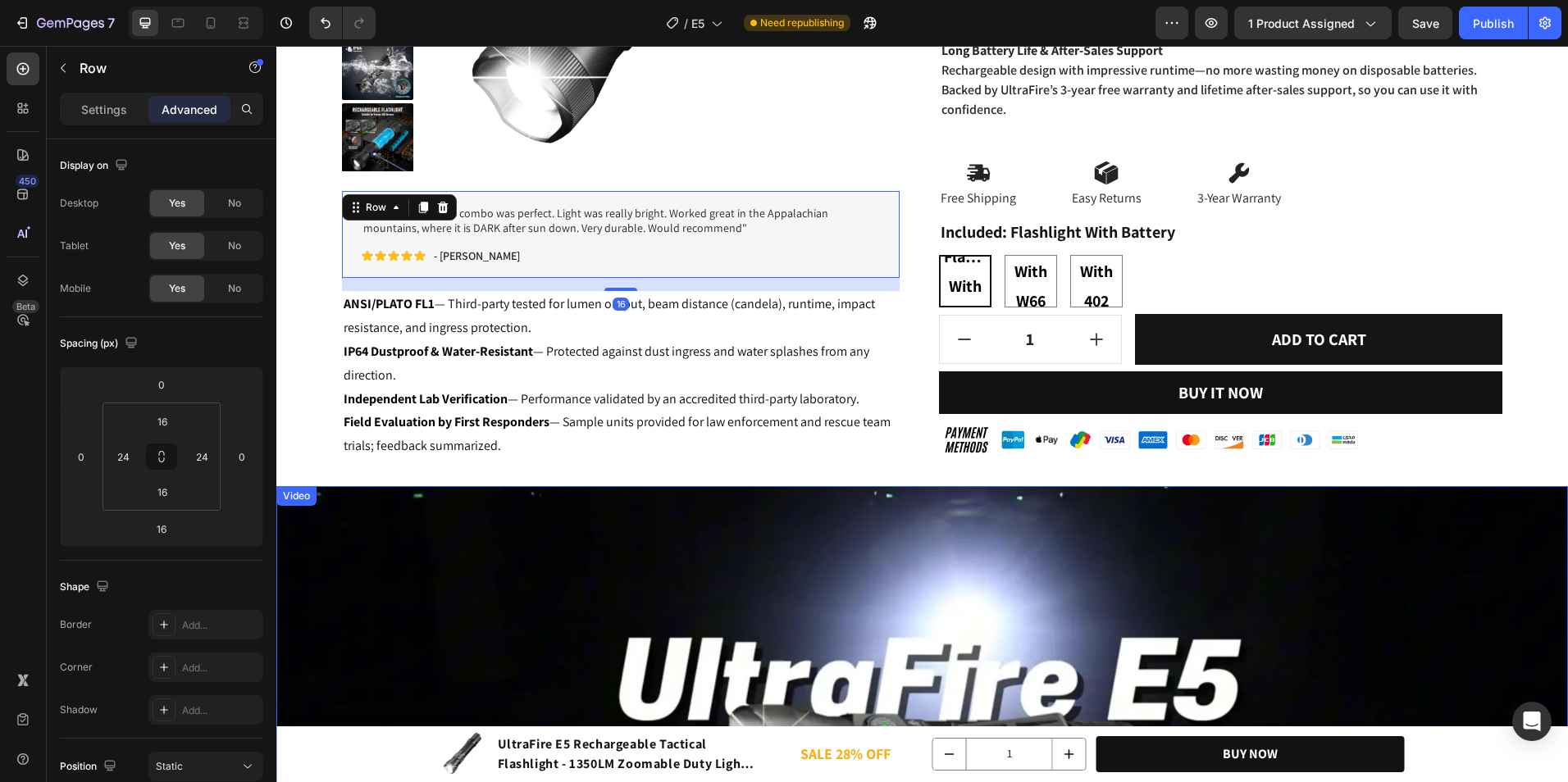
click at [796, 511] on article at bounding box center [922, 762] width 1291 height 553
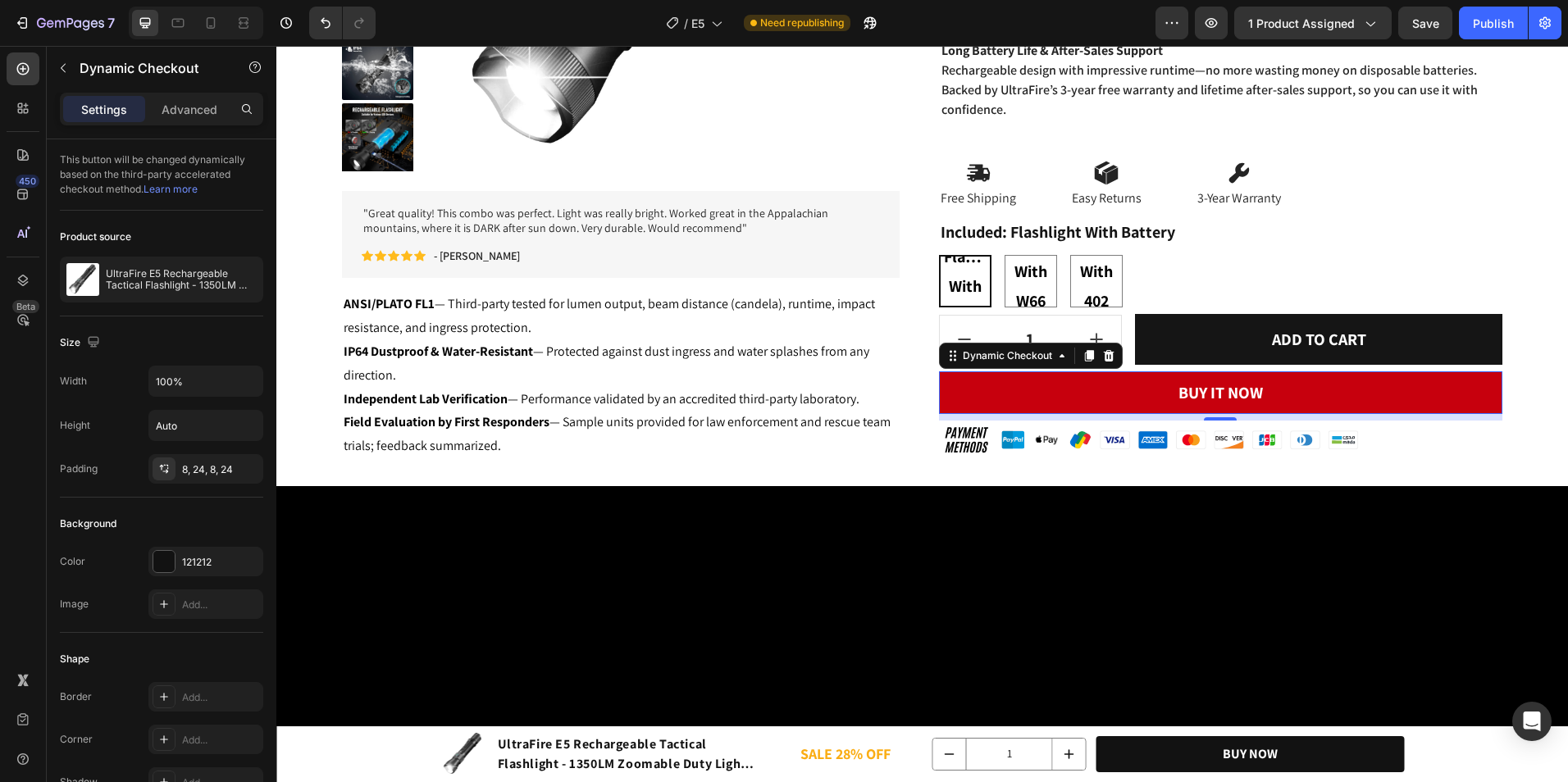
click at [938, 412] on button "Buy it now" at bounding box center [1220, 393] width 564 height 43
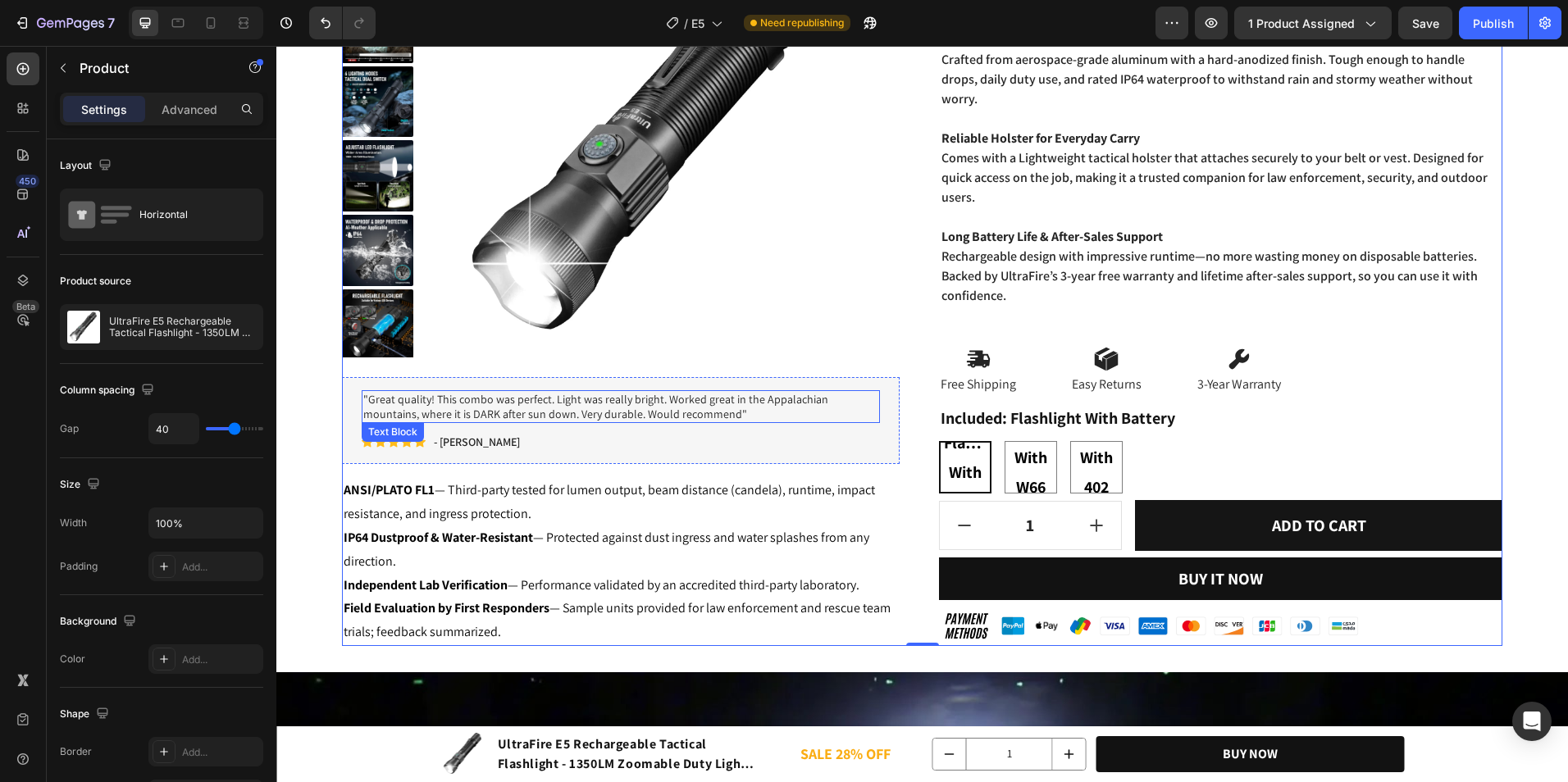
scroll to position [600, 0]
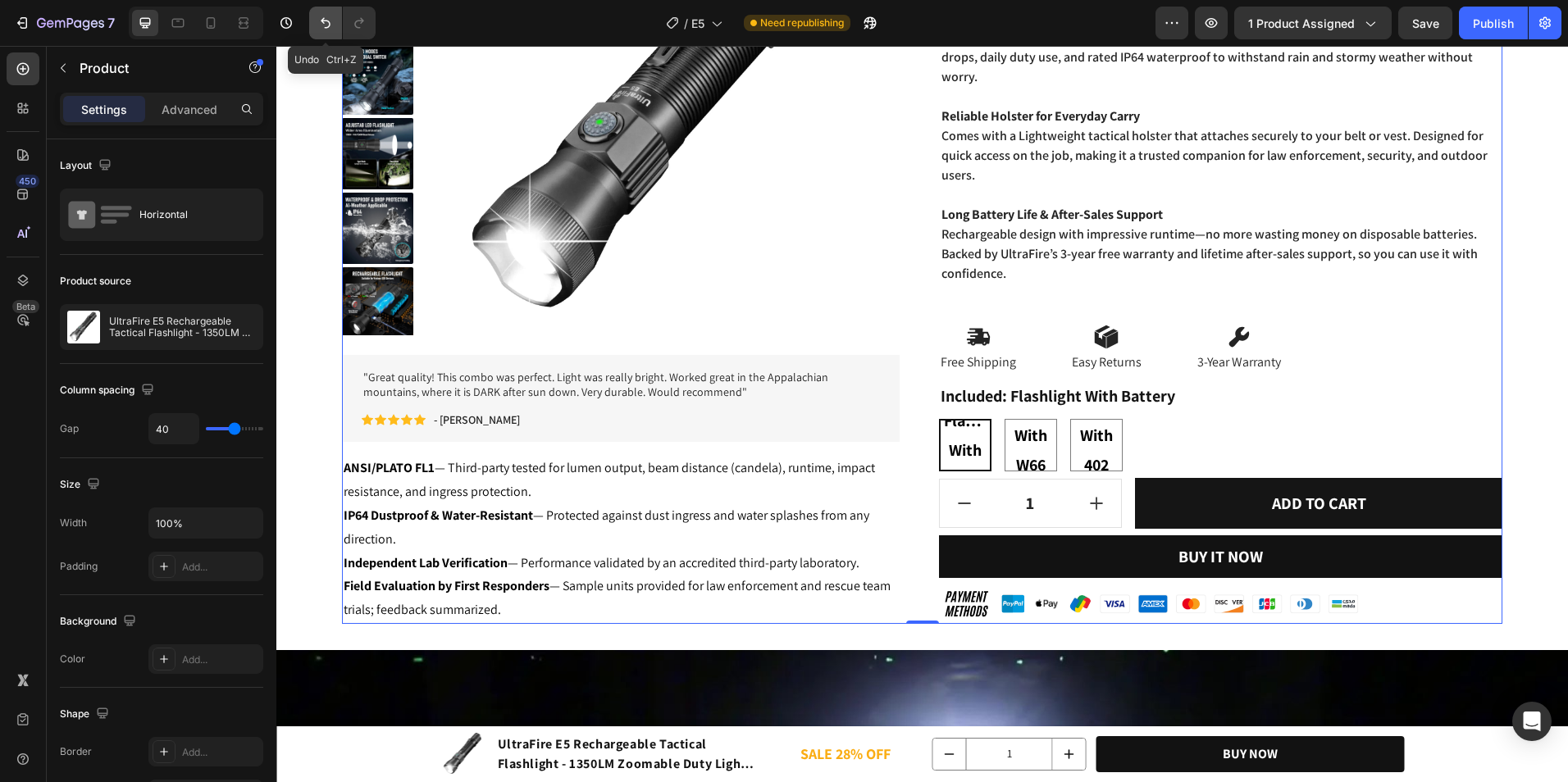
click at [328, 31] on icon "Undo/Redo" at bounding box center [325, 22] width 16 height 16
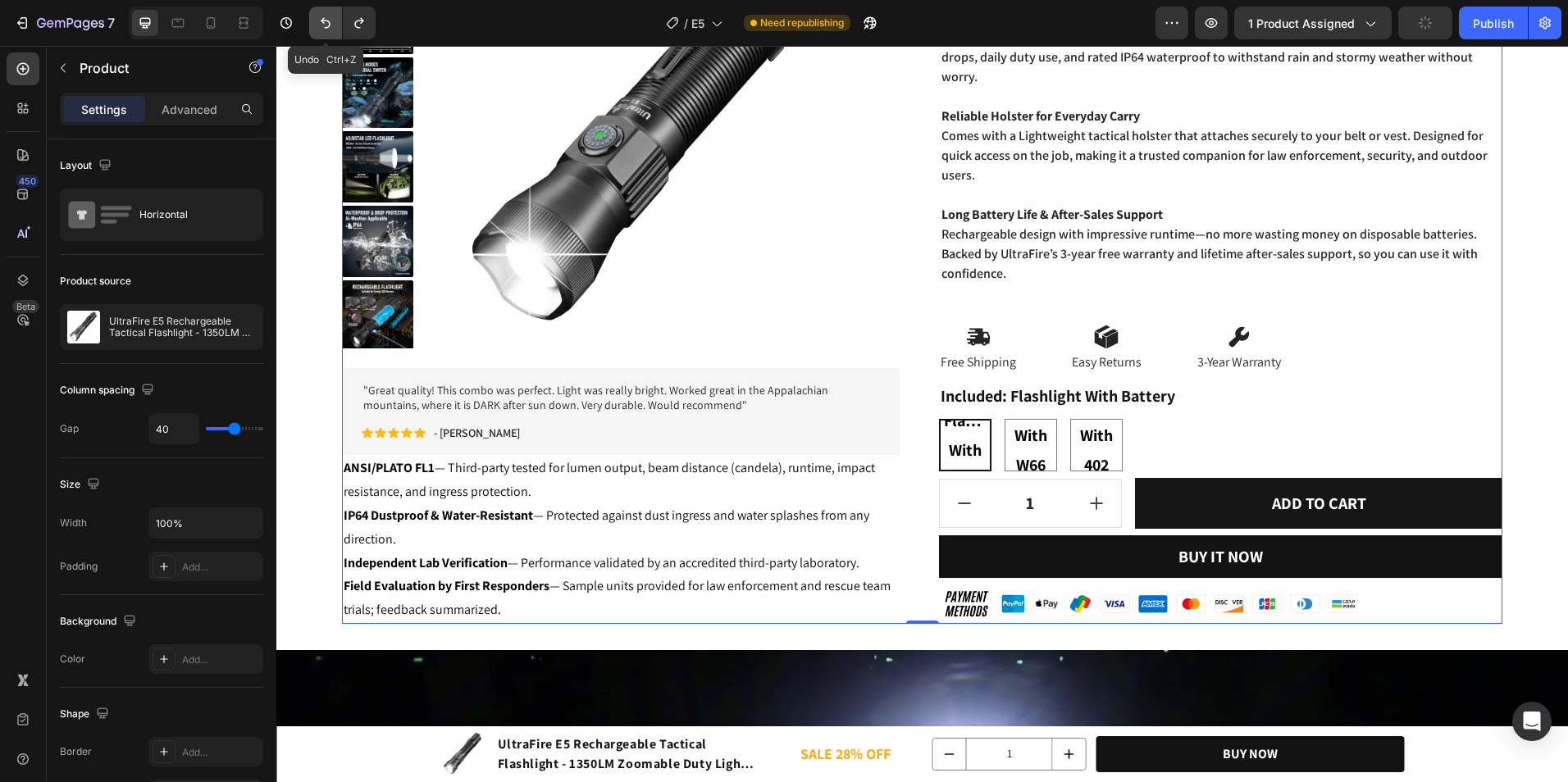
click at [328, 31] on icon "Undo/Redo" at bounding box center [325, 22] width 16 height 16
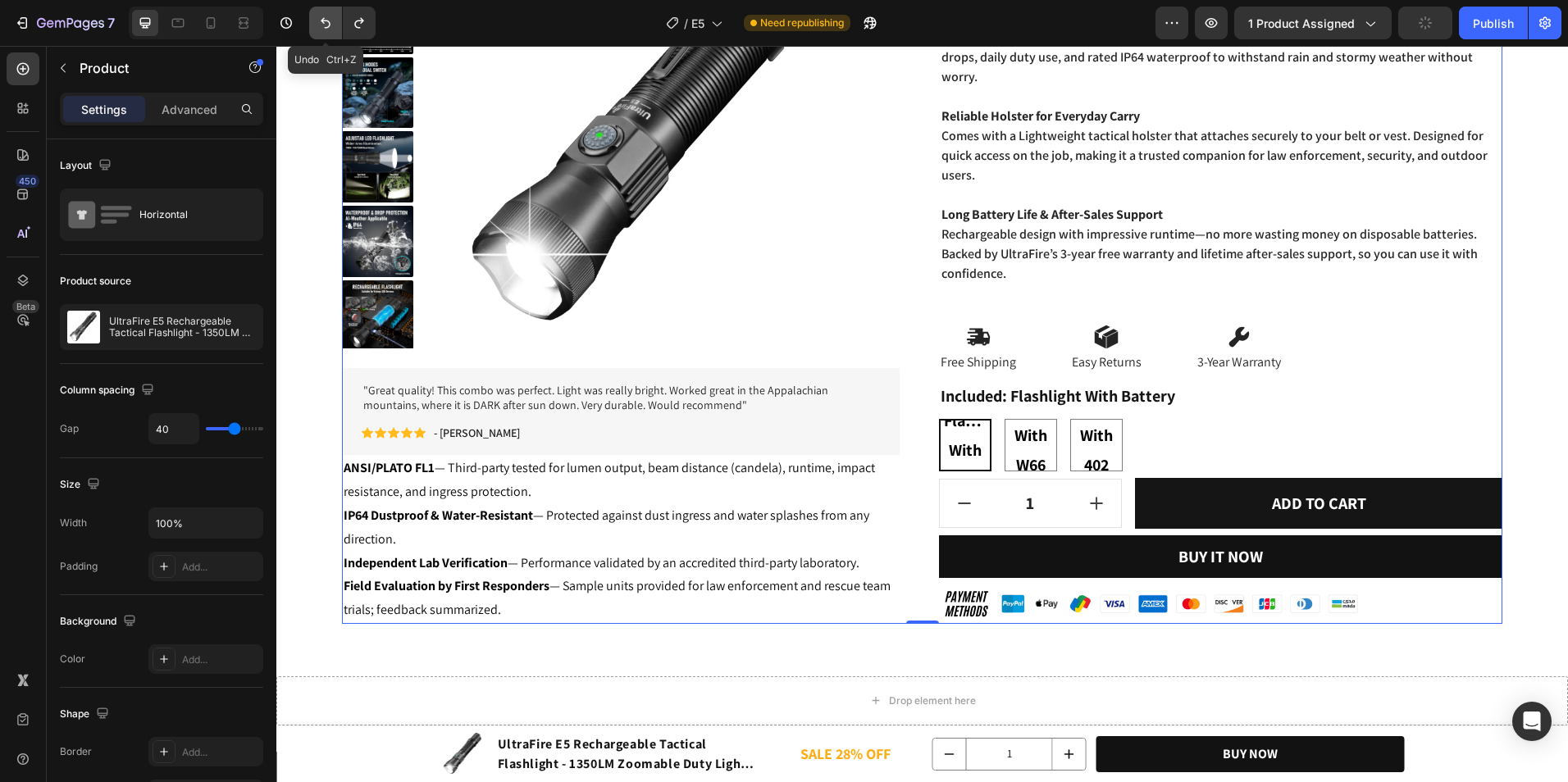
click at [328, 31] on icon "Undo/Redo" at bounding box center [325, 22] width 16 height 16
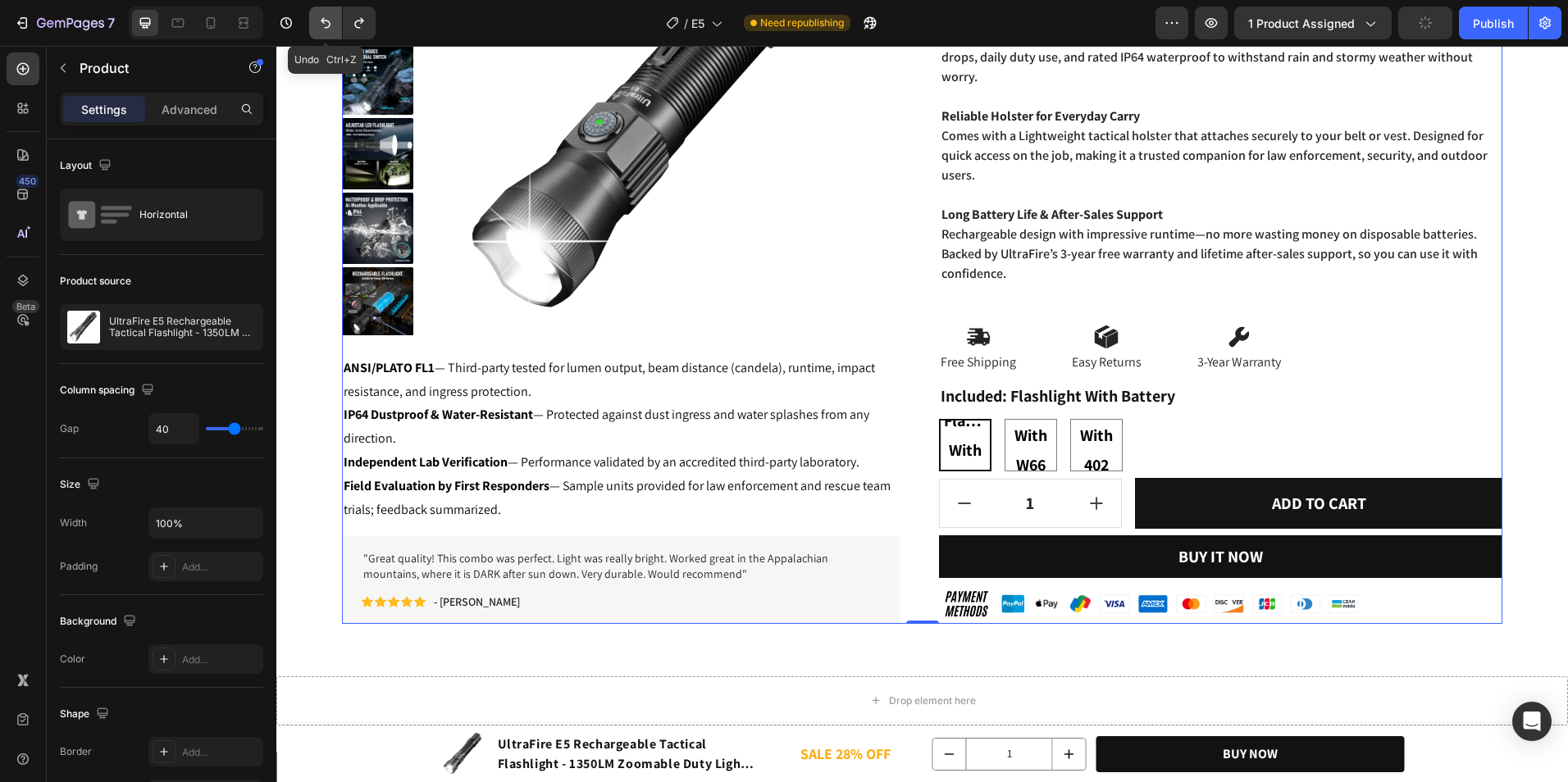
click at [328, 31] on icon "Undo/Redo" at bounding box center [325, 22] width 16 height 16
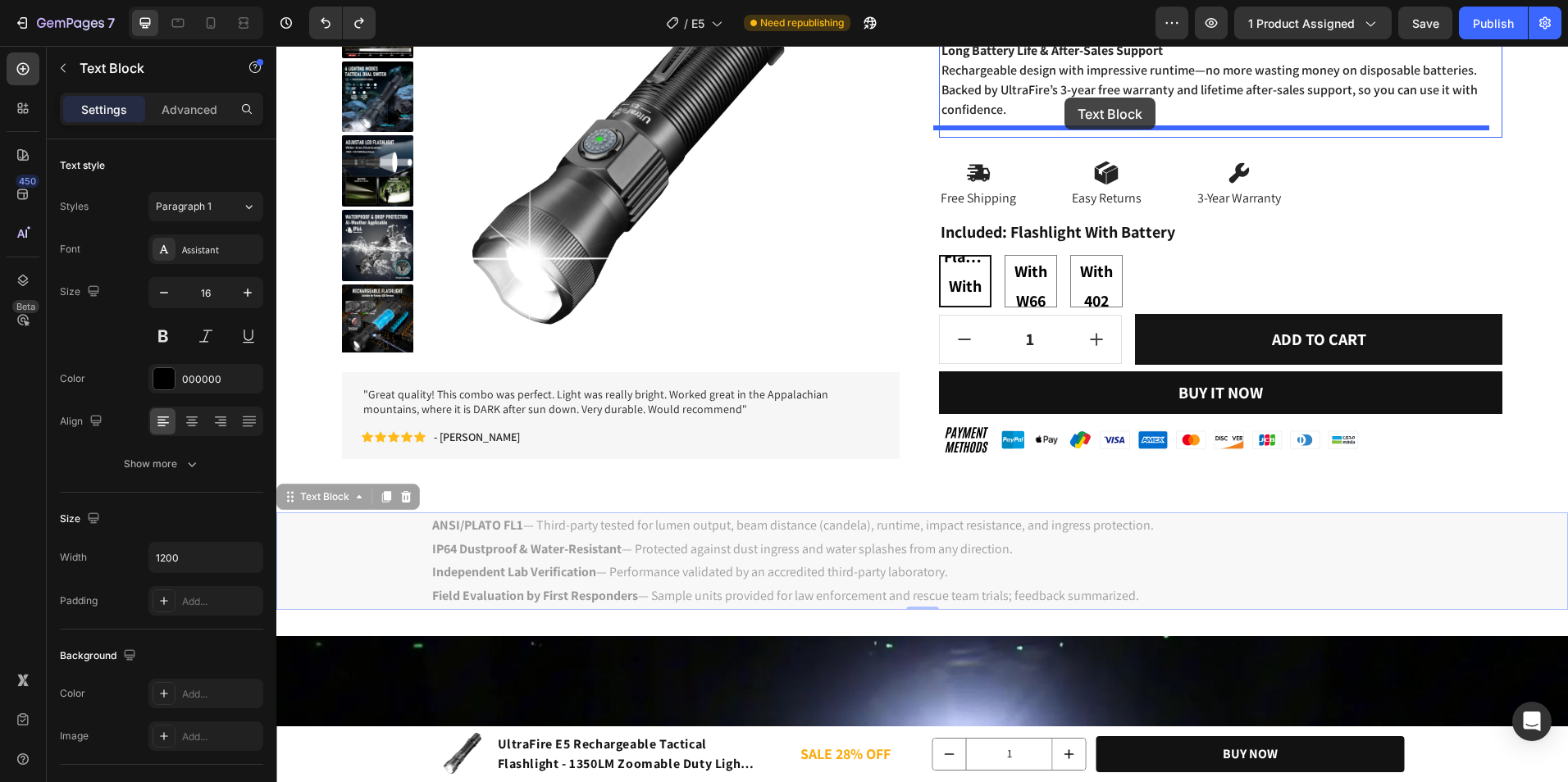
scroll to position [715, 0]
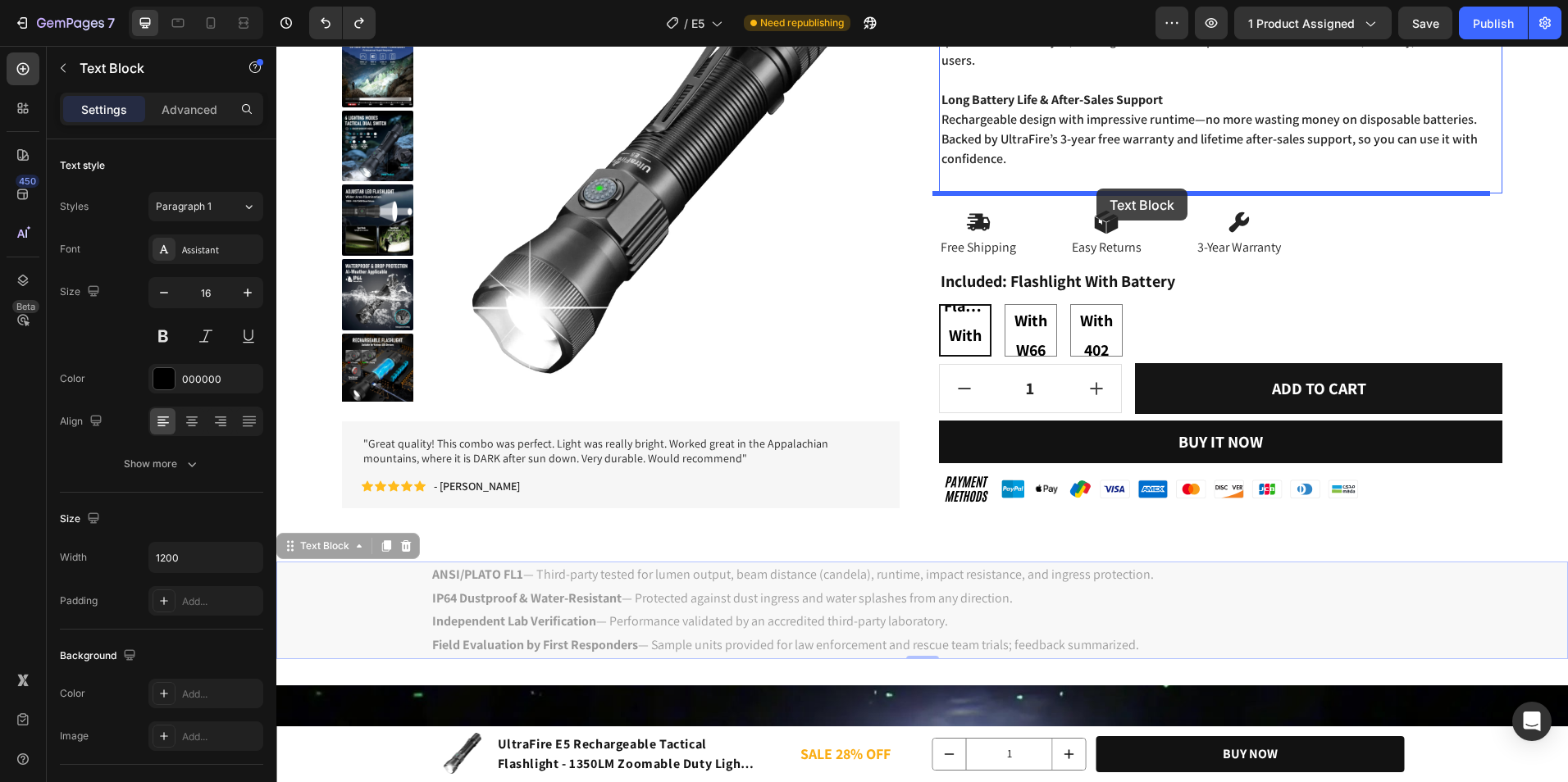
drag, startPoint x: 570, startPoint y: 523, endPoint x: 1096, endPoint y: 189, distance: 623.1
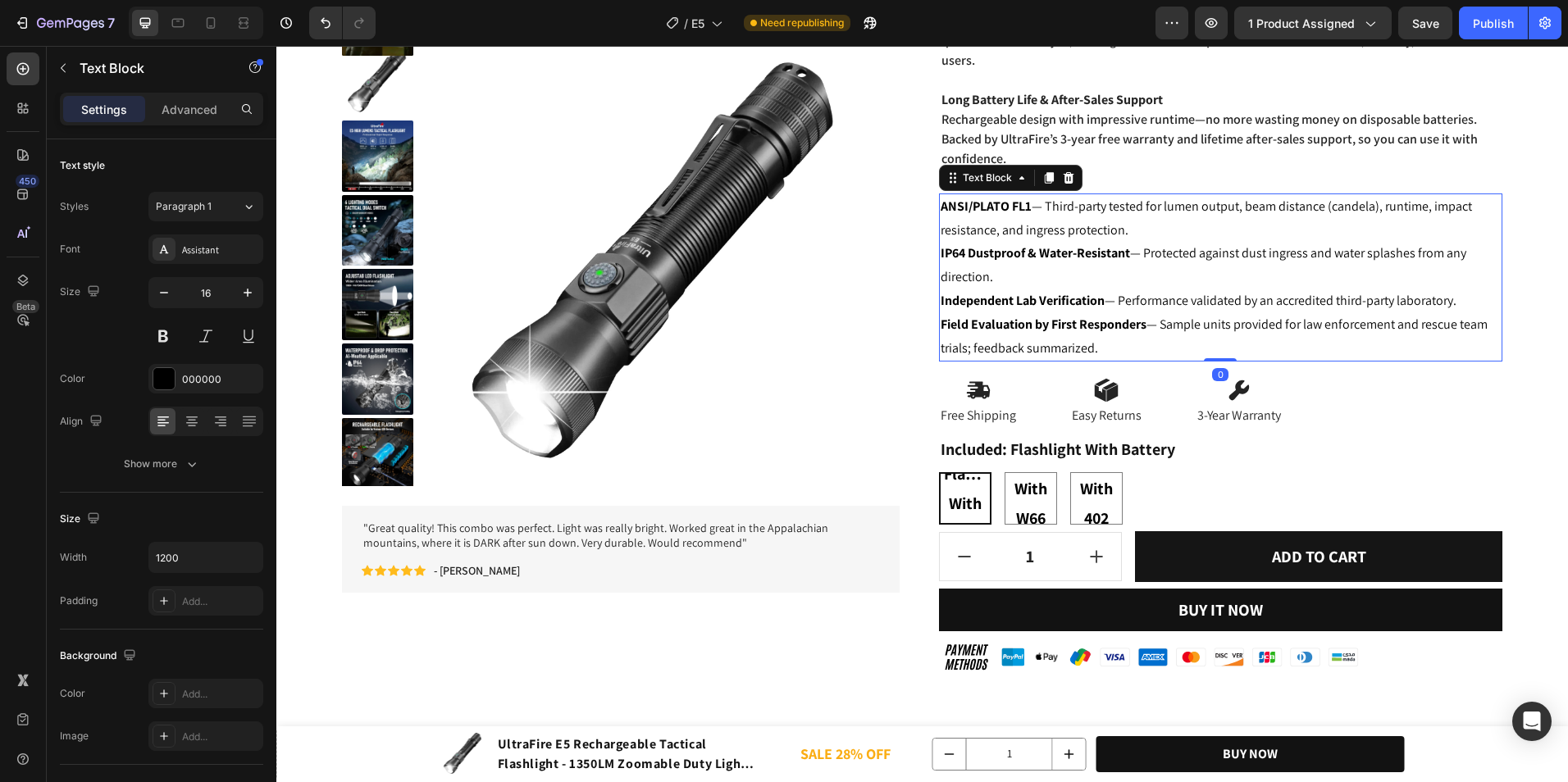
click at [1421, 341] on p "Field Evaluation by First Responders — Sample units provided for law enforcemen…" at bounding box center [1220, 337] width 561 height 48
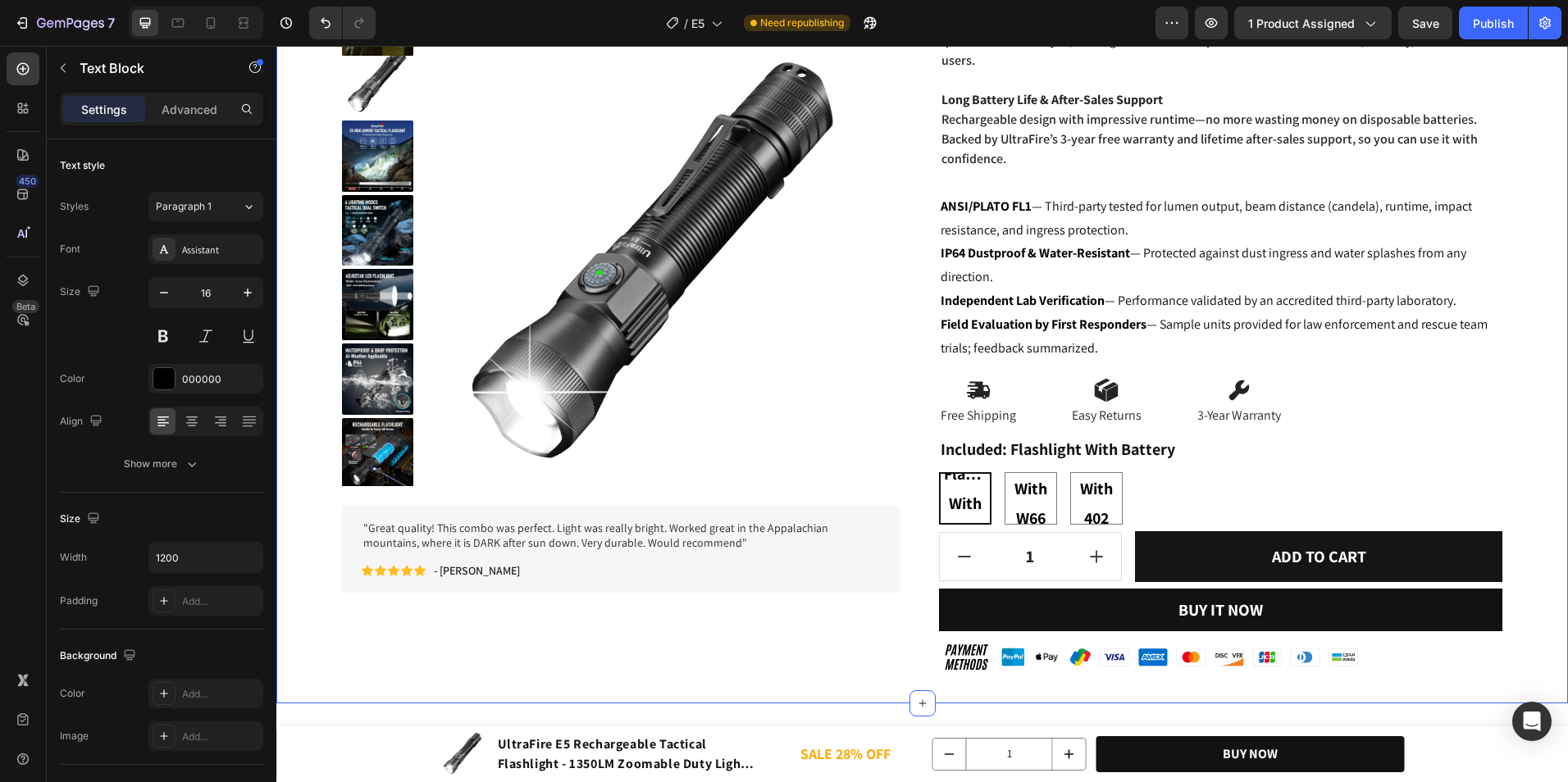
drag, startPoint x: 1496, startPoint y: 383, endPoint x: 1502, endPoint y: 391, distance: 10.0
click at [1497, 383] on div "Product Images "Great quality! This combo was perfect. Light was really bright.…" at bounding box center [922, 60] width 1291 height 1290
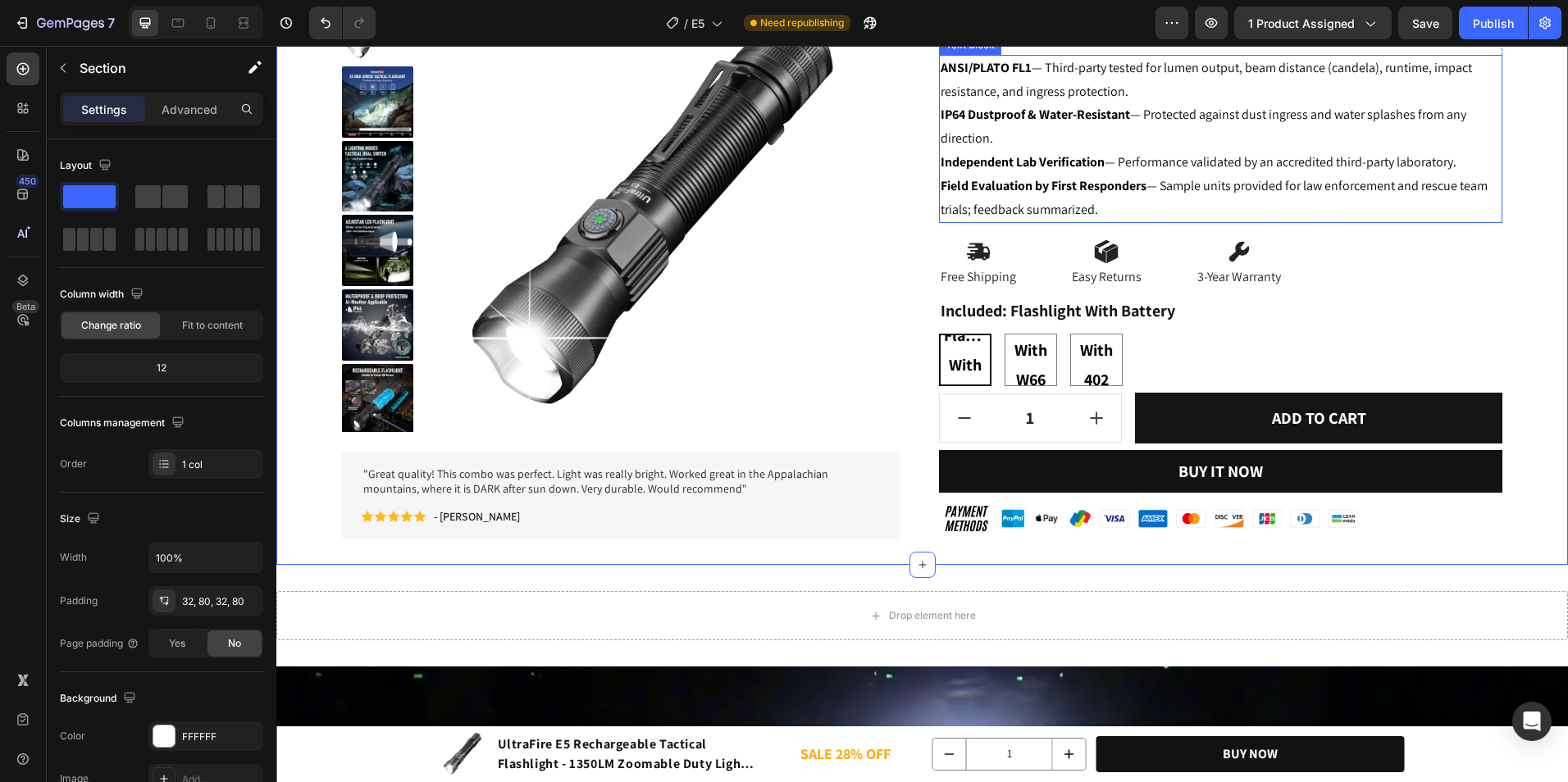
scroll to position [879, 0]
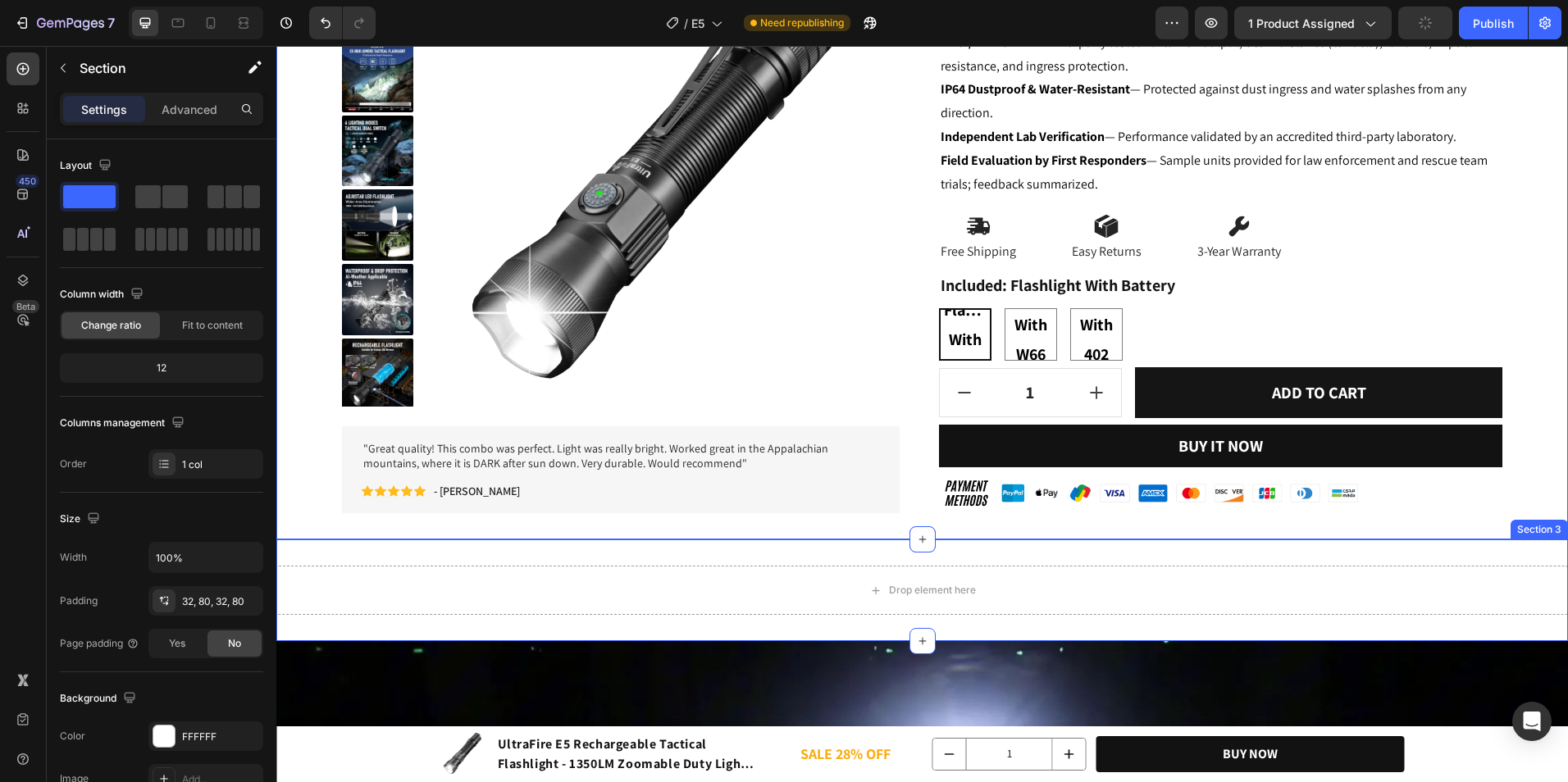
click at [849, 562] on div "Drop element here Section 3" at bounding box center [922, 590] width 1291 height 101
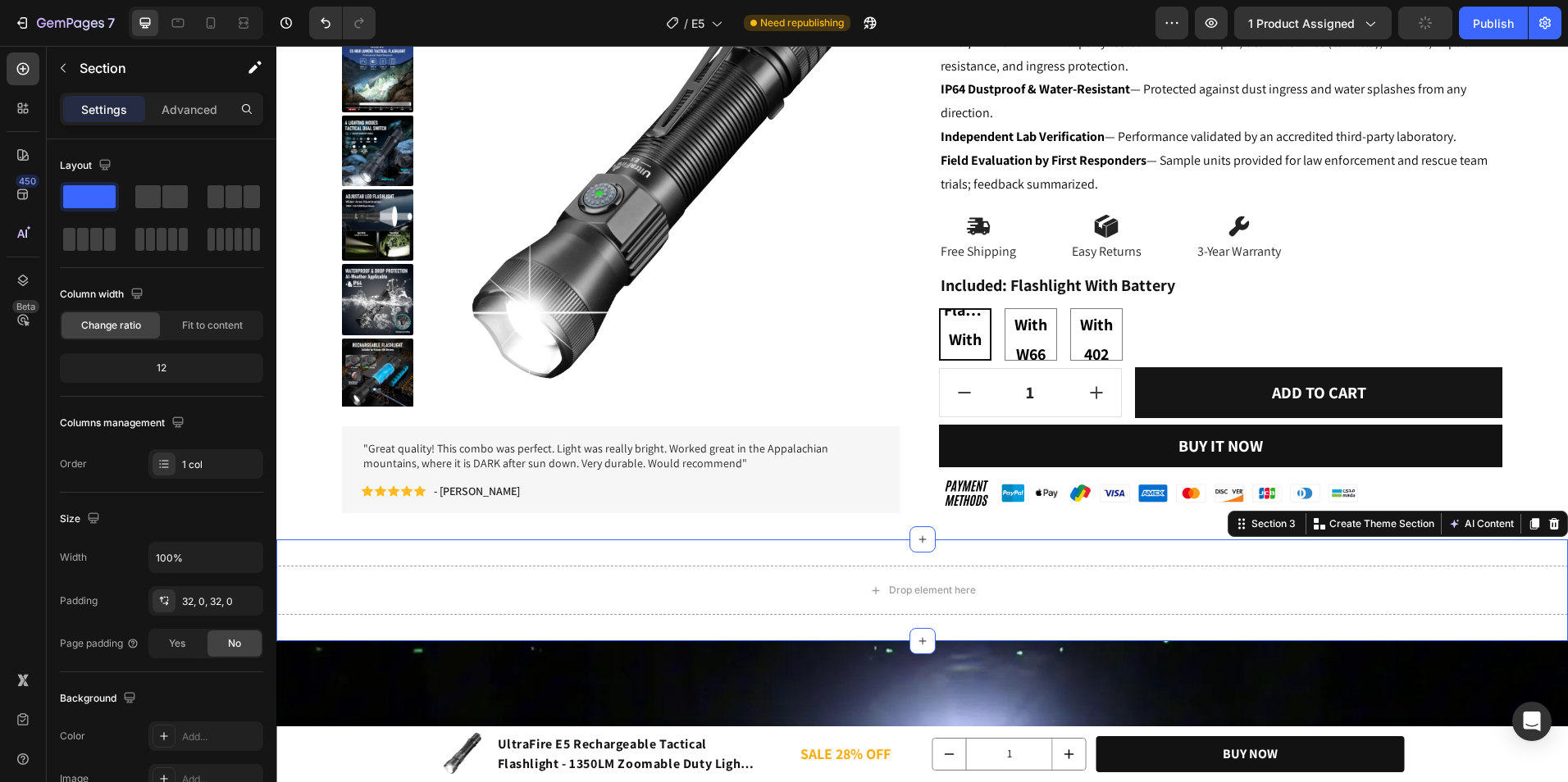
click at [1552, 523] on div "Section 3 Create Theme Section AI Content Write with GemAI What would you like …" at bounding box center [1398, 523] width 340 height 26
click at [1548, 525] on icon at bounding box center [1554, 523] width 11 height 11
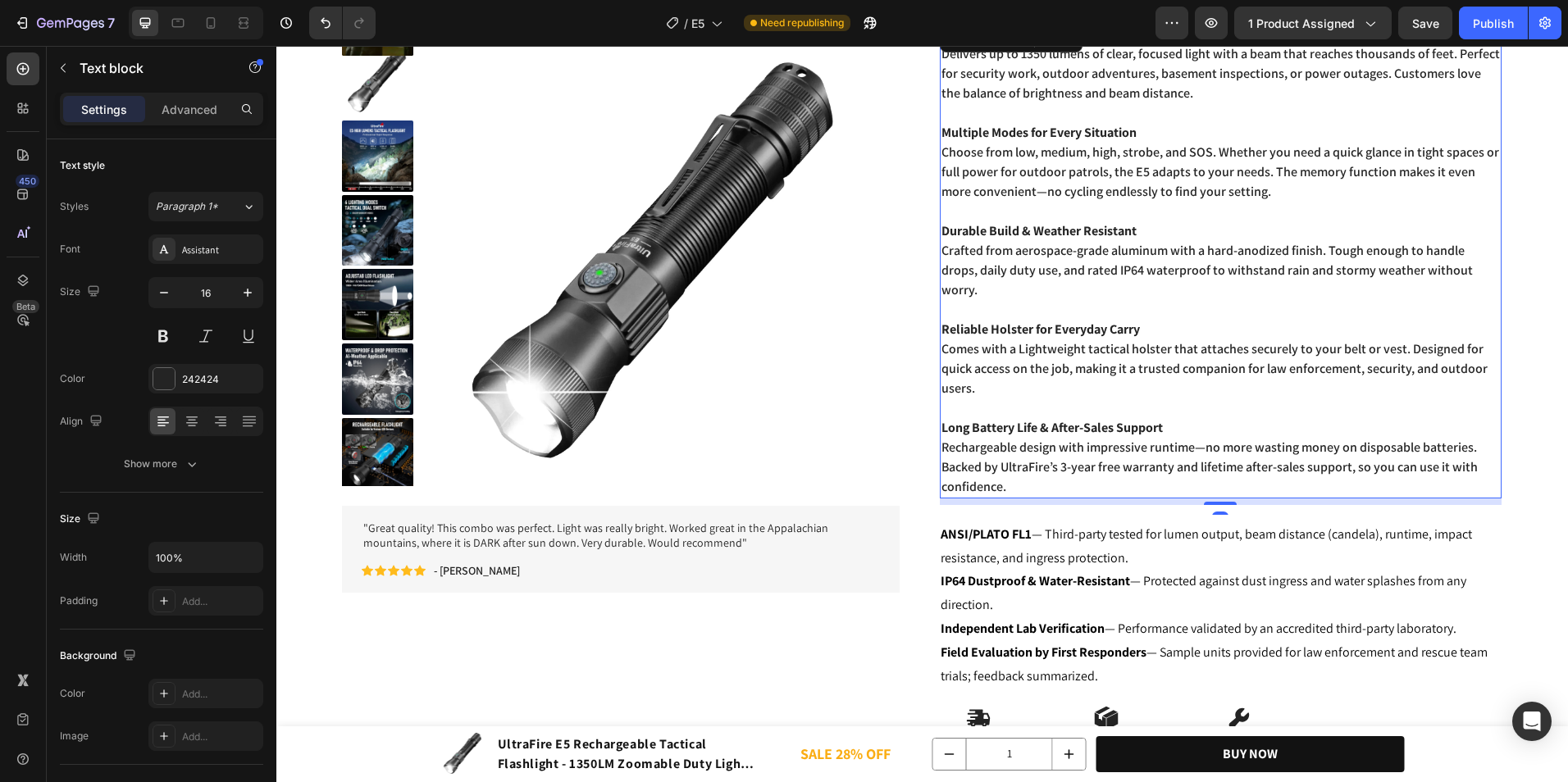
click at [1132, 384] on p "Reliable Holster for Everyday Carry Comes with a Lightweight tactical holster t…" at bounding box center [1220, 359] width 559 height 79
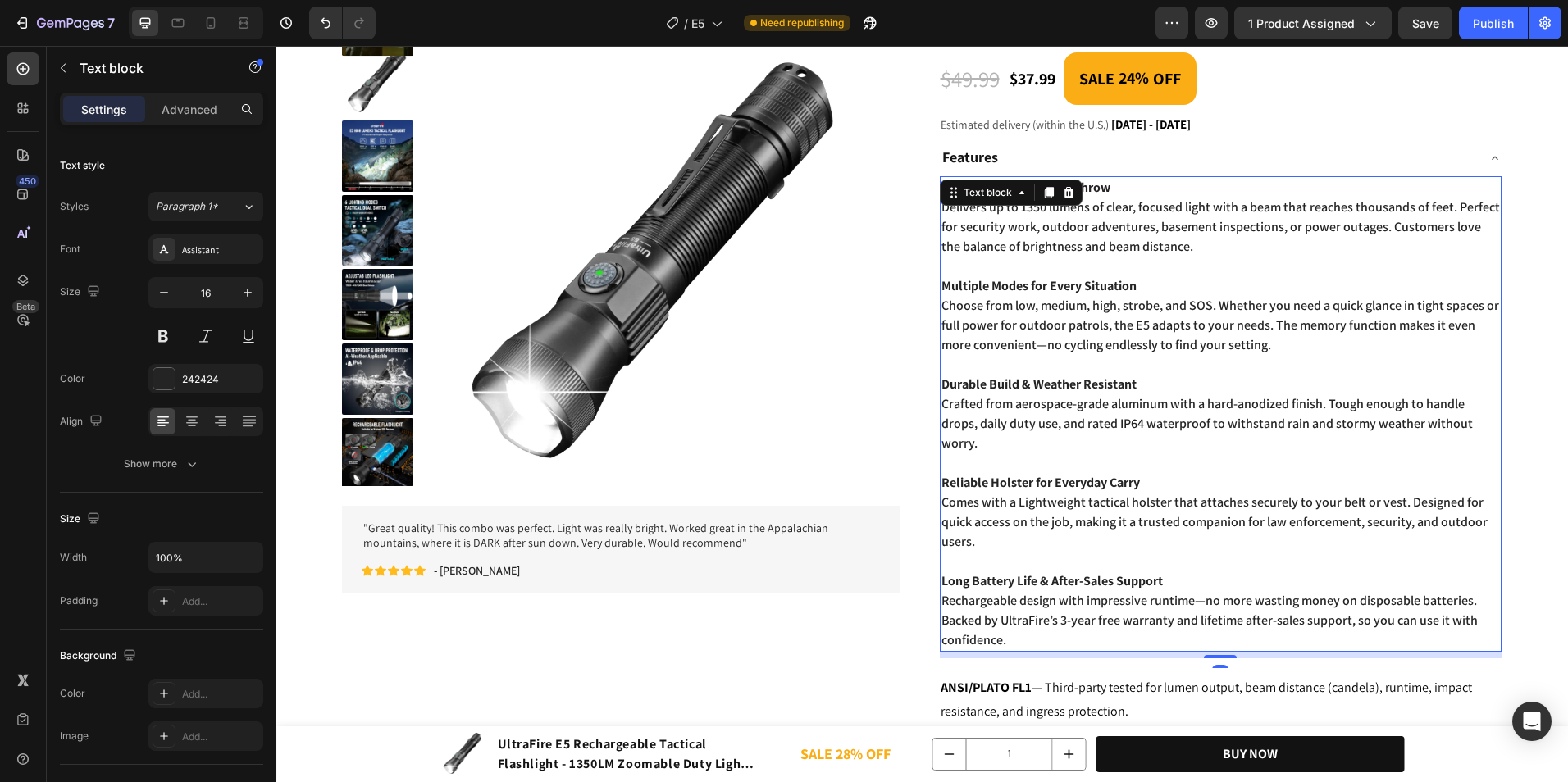
scroll to position [223, 0]
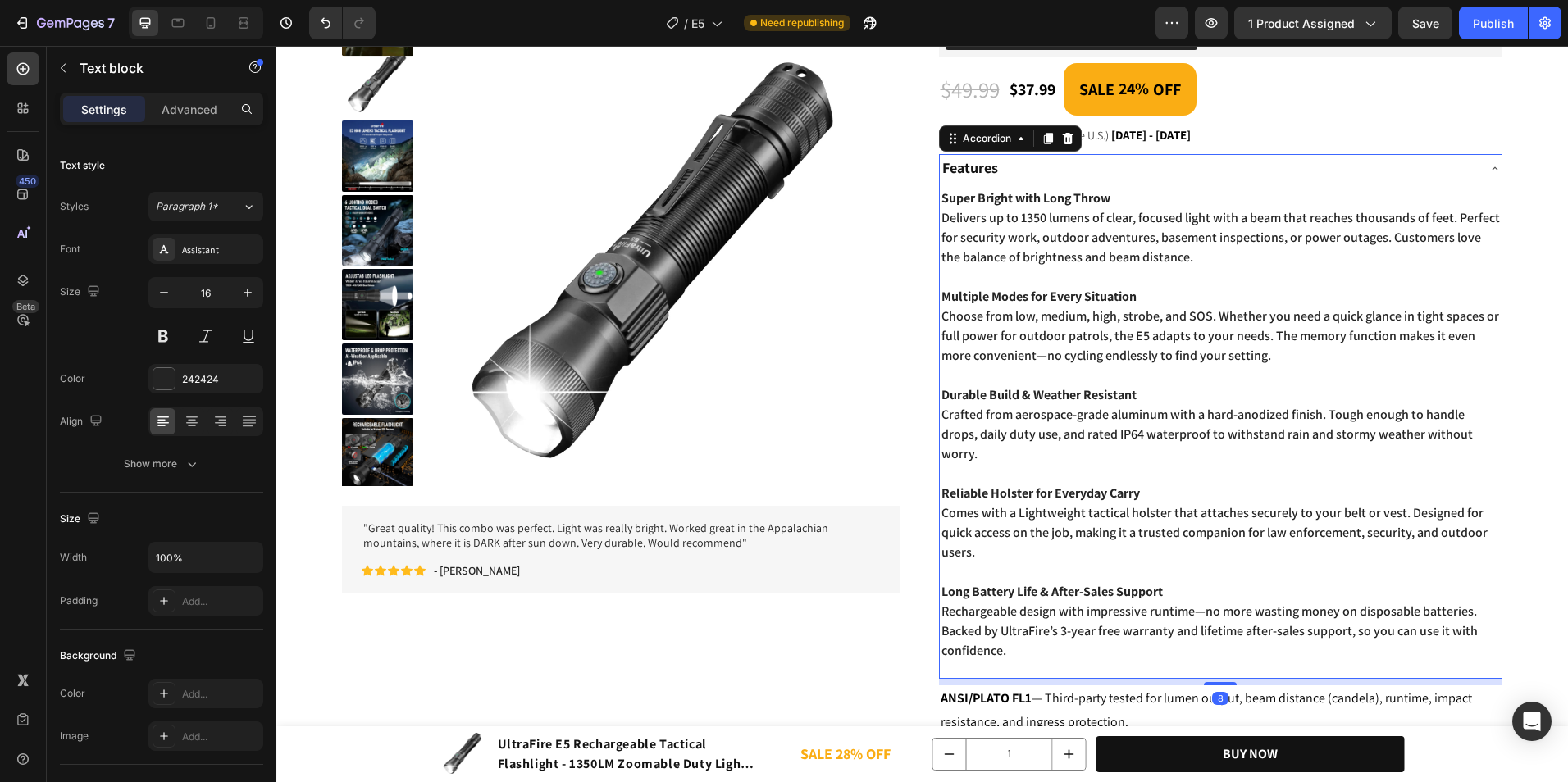
click at [1248, 176] on div "Features" at bounding box center [1207, 168] width 536 height 30
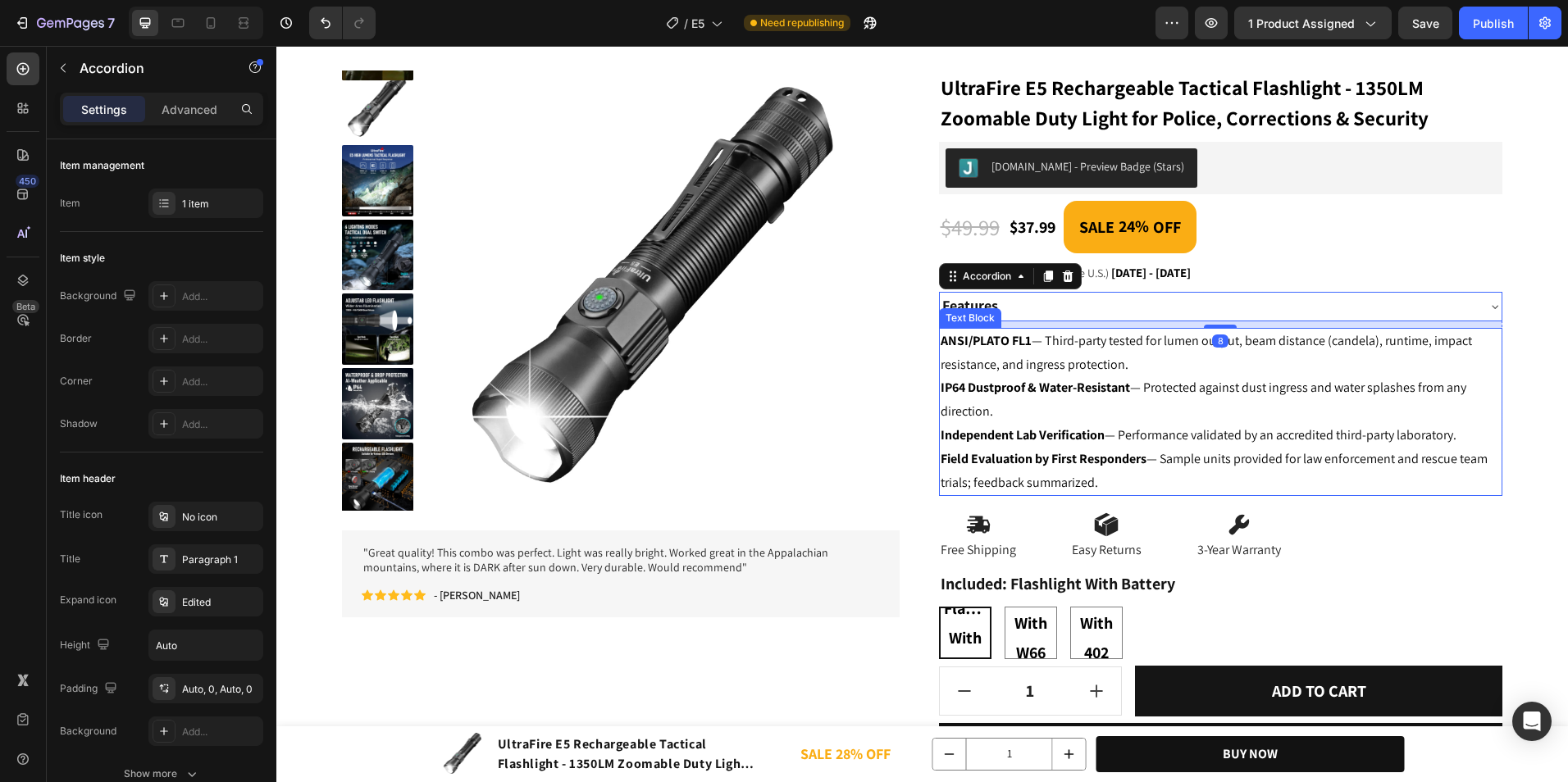
scroll to position [59, 0]
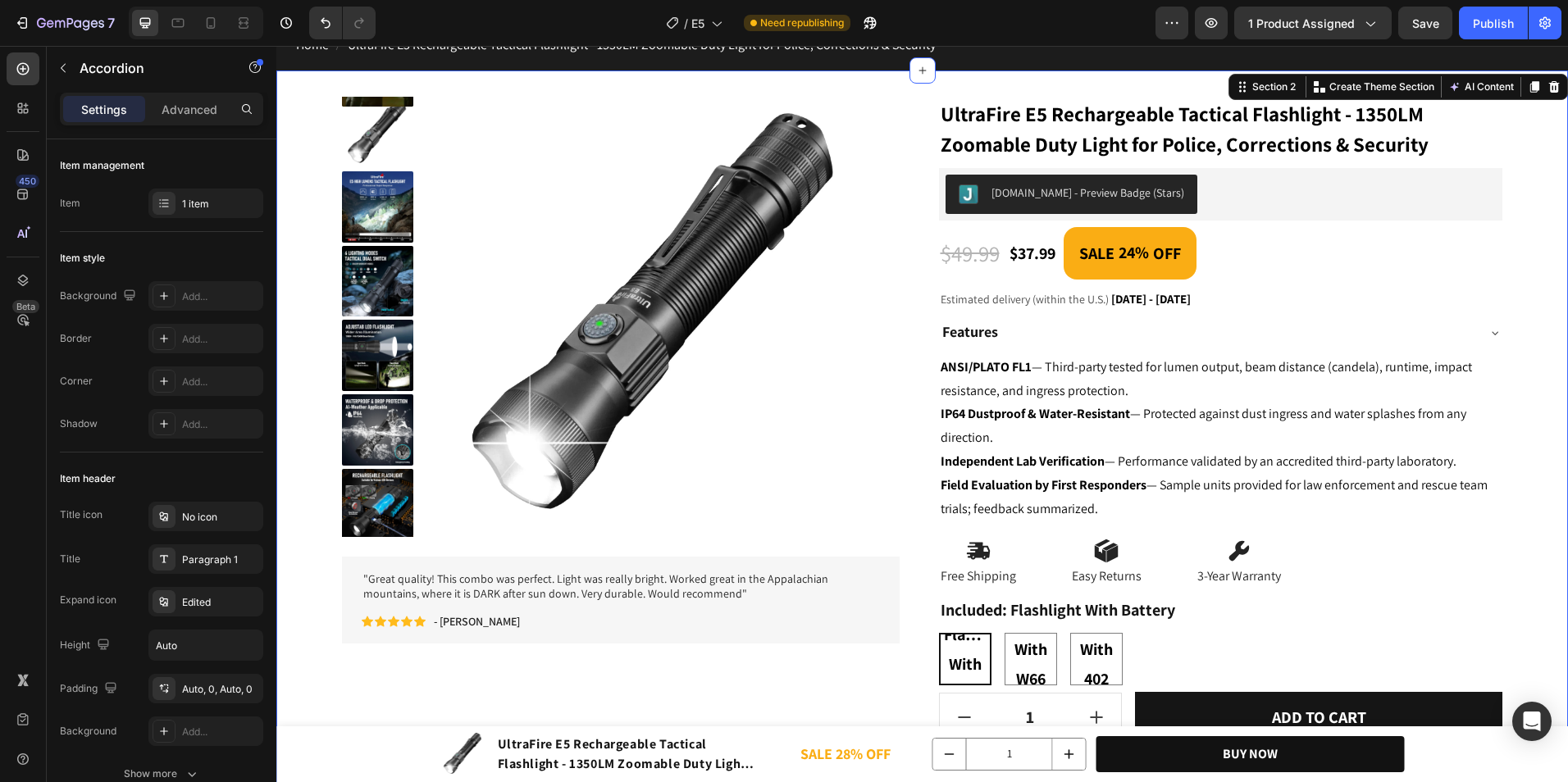
click at [1526, 389] on div "Product Images "Great quality! This combo was perfect. Light was really bright.…" at bounding box center [922, 468] width 1291 height 795
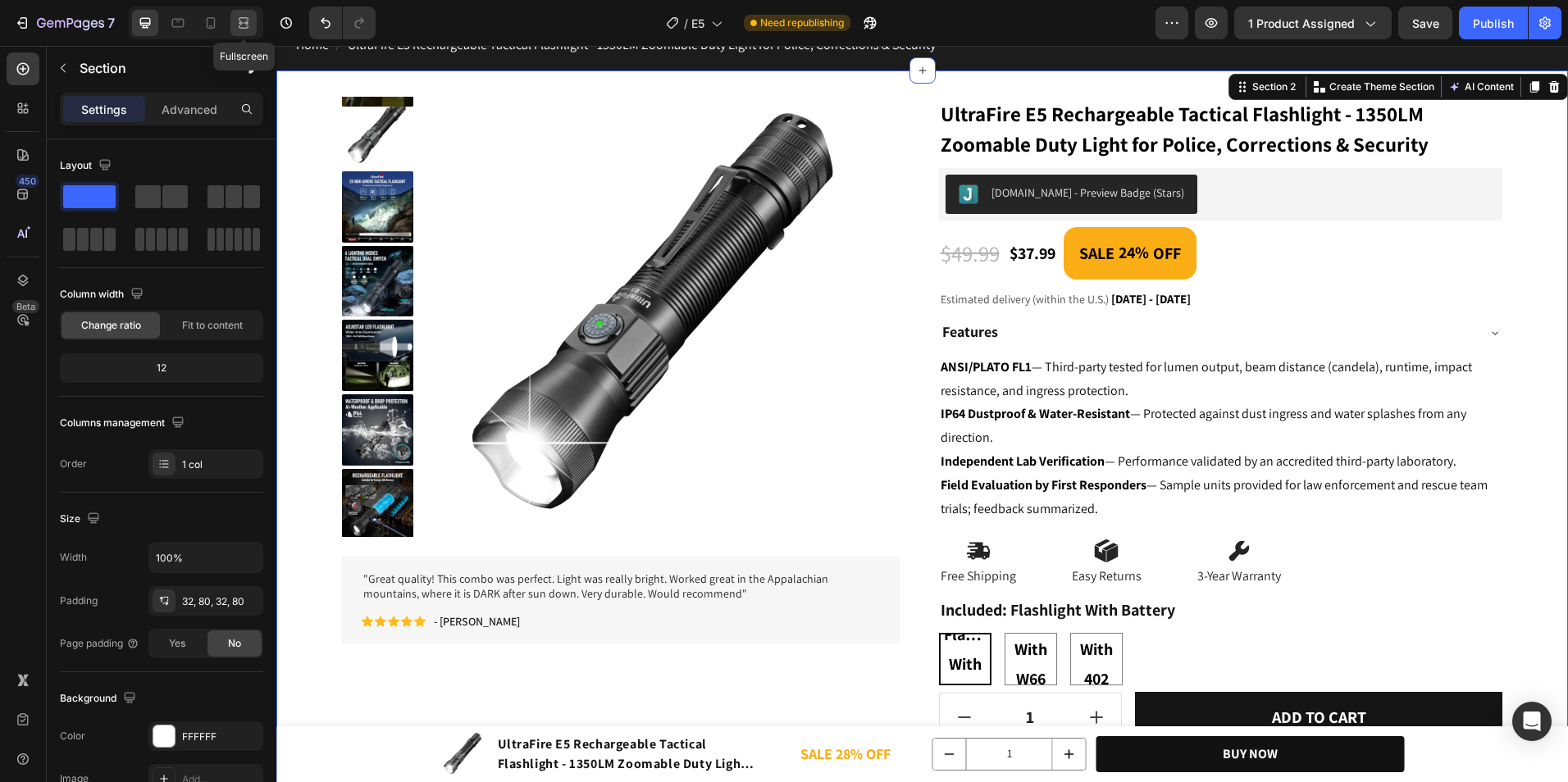
click at [241, 16] on icon at bounding box center [243, 22] width 16 height 16
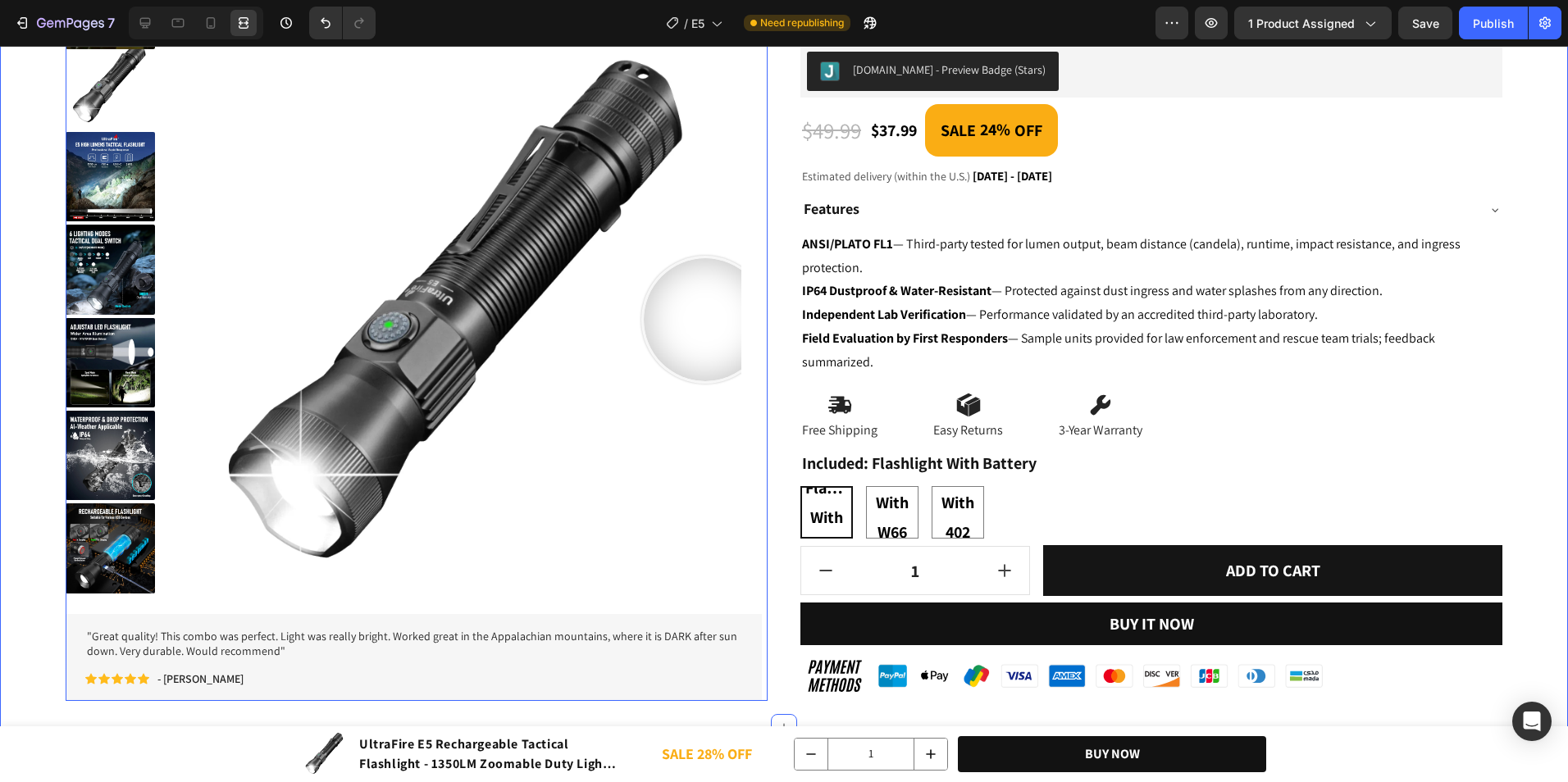
scroll to position [223, 0]
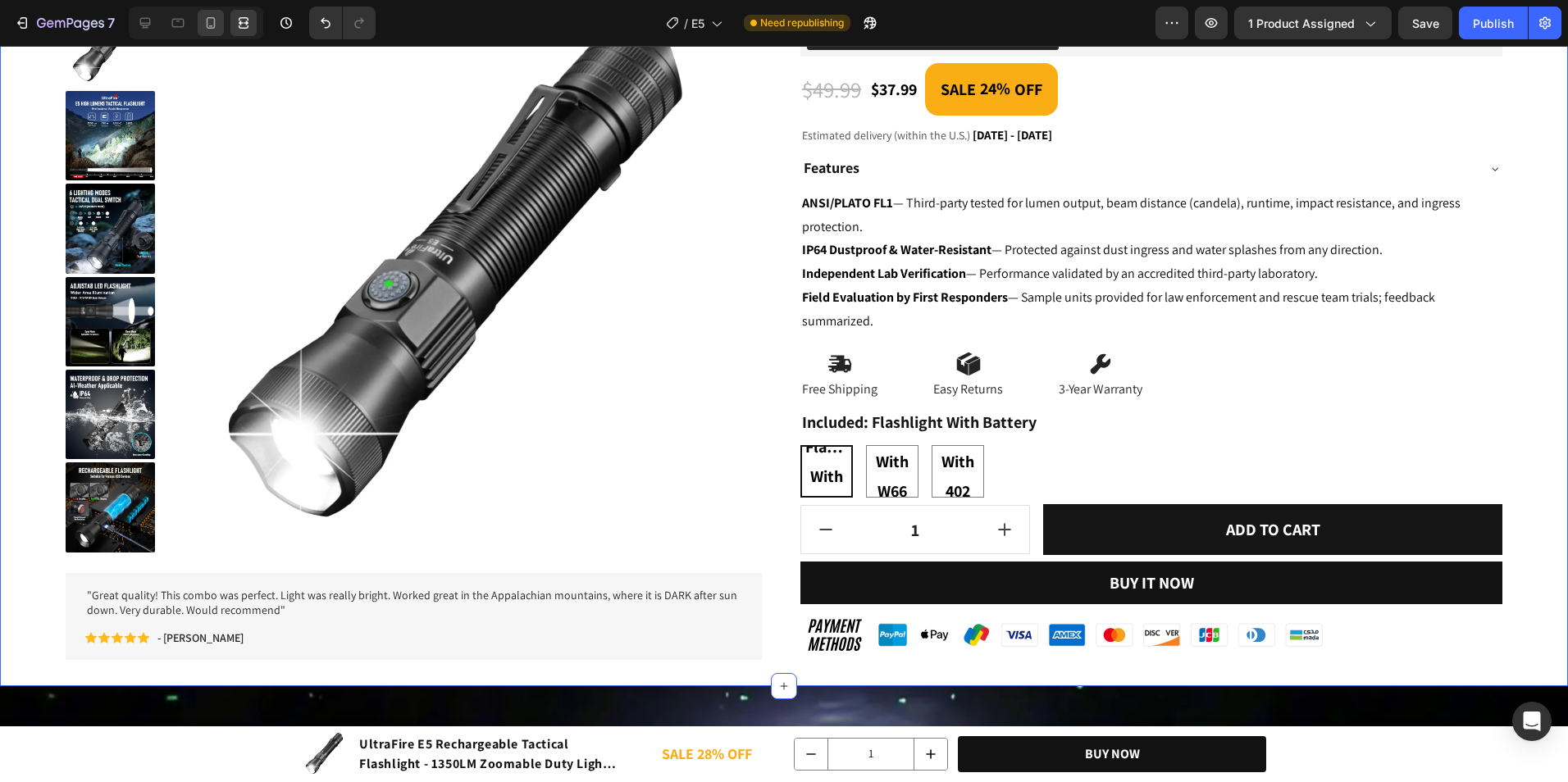
click at [198, 24] on div at bounding box center [196, 23] width 134 height 33
click at [201, 26] on div at bounding box center [210, 23] width 26 height 26
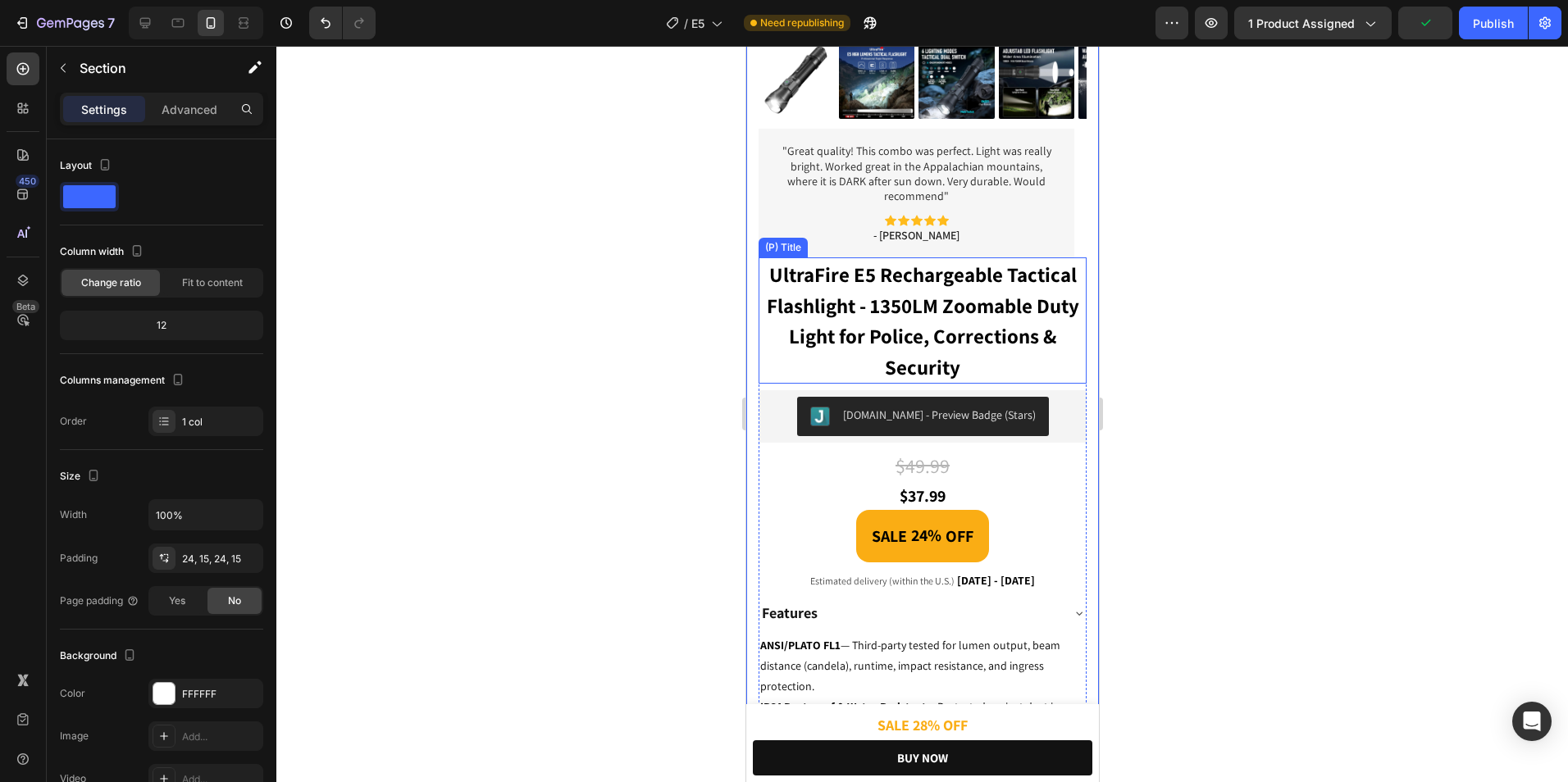
scroll to position [847, 0]
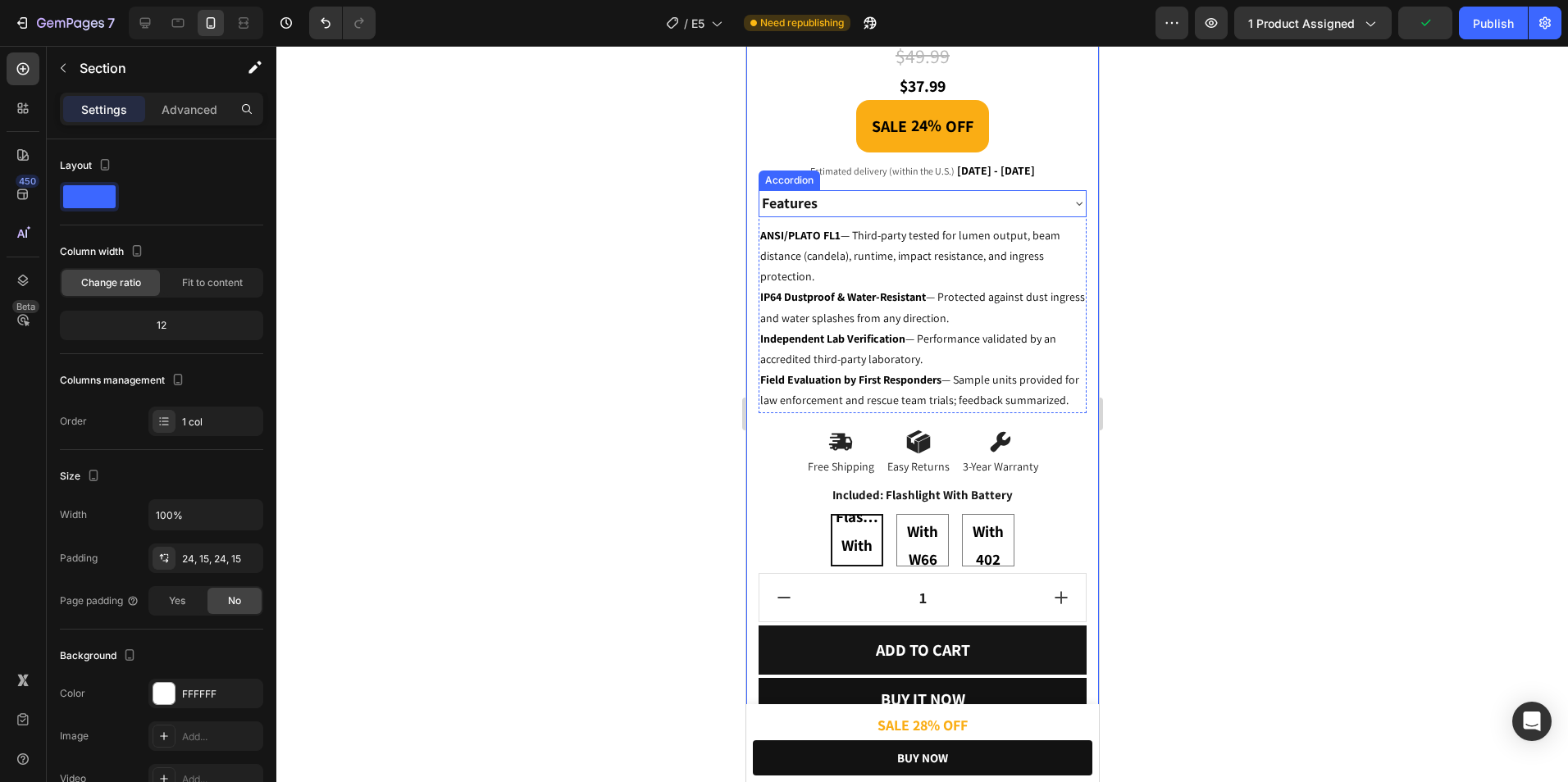
click at [1008, 196] on div "Features" at bounding box center [908, 204] width 300 height 27
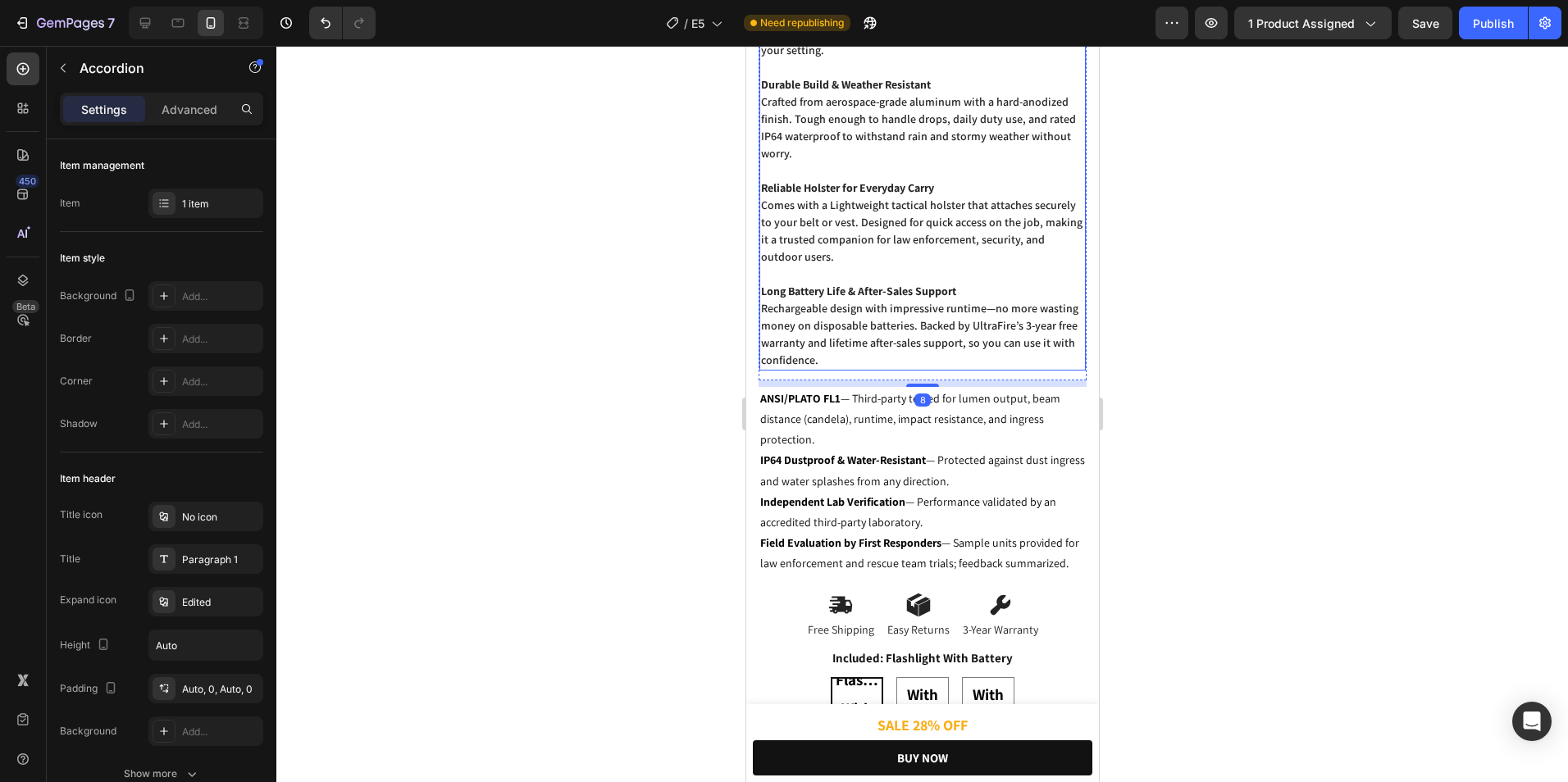
scroll to position [1256, 0]
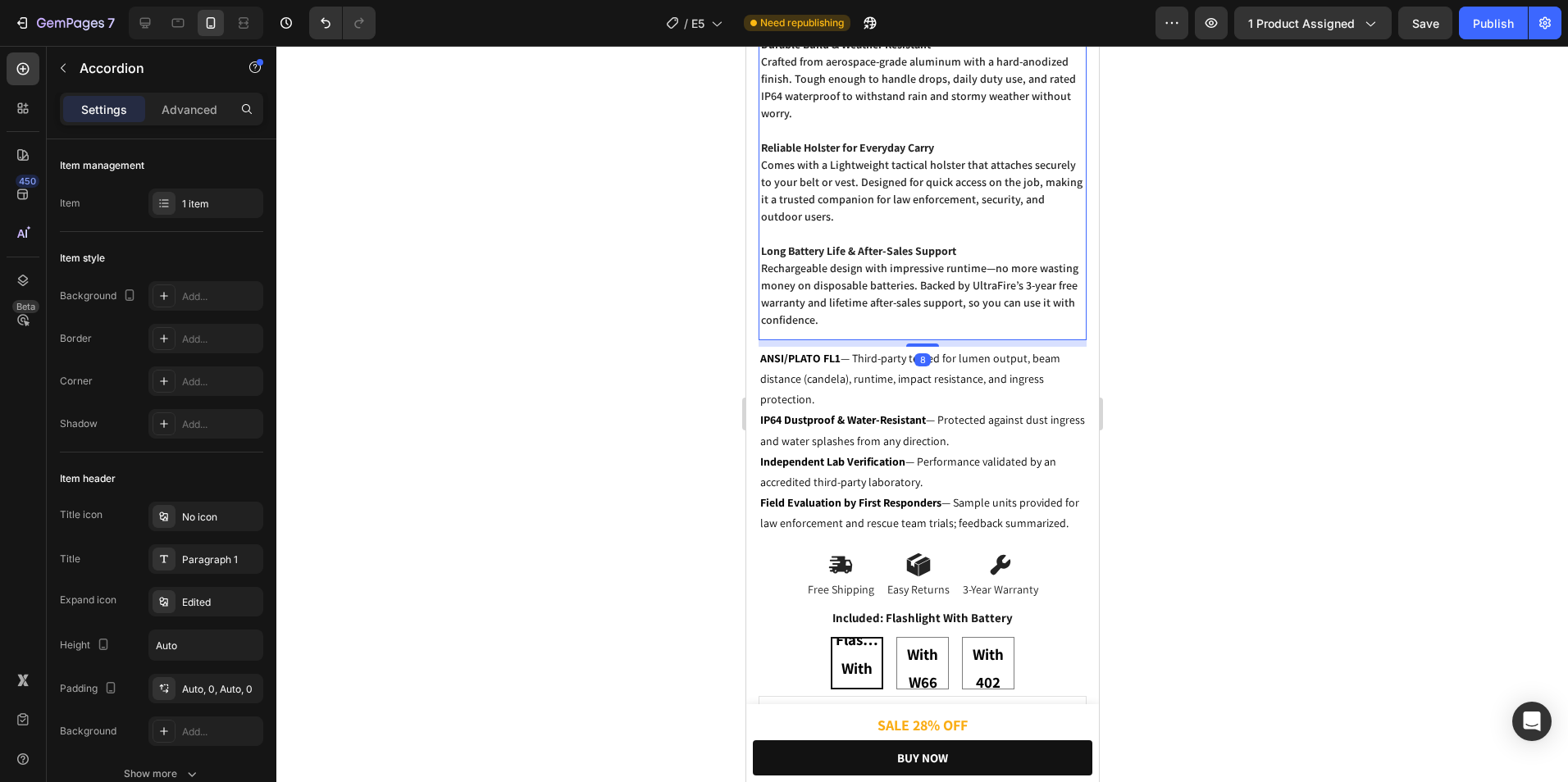
click at [1231, 369] on div at bounding box center [922, 414] width 1291 height 736
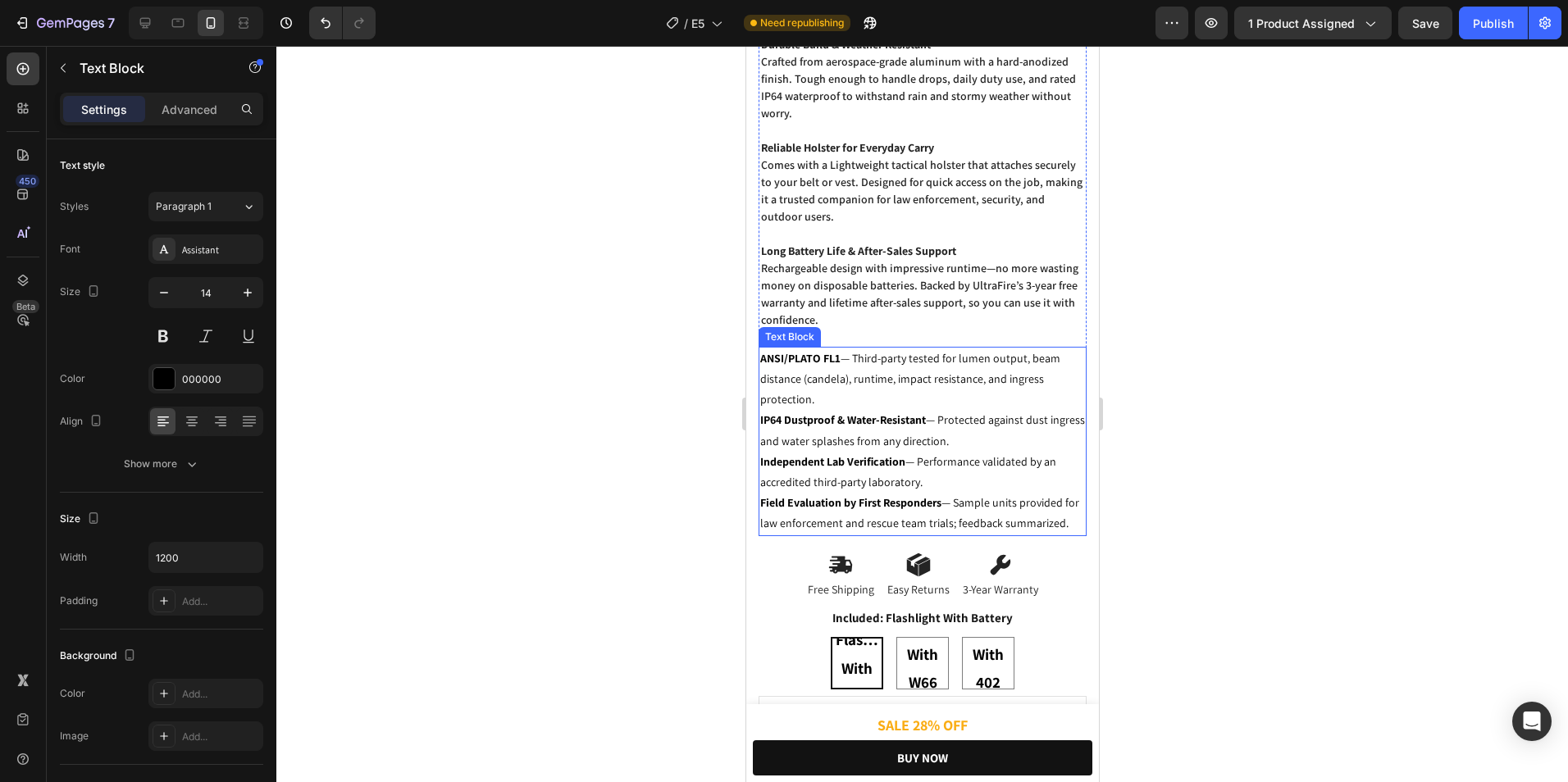
click at [869, 389] on p "ANSI/PLATO FL1 — Third-party tested for lumen output, beam distance (candela), …" at bounding box center [921, 380] width 325 height 62
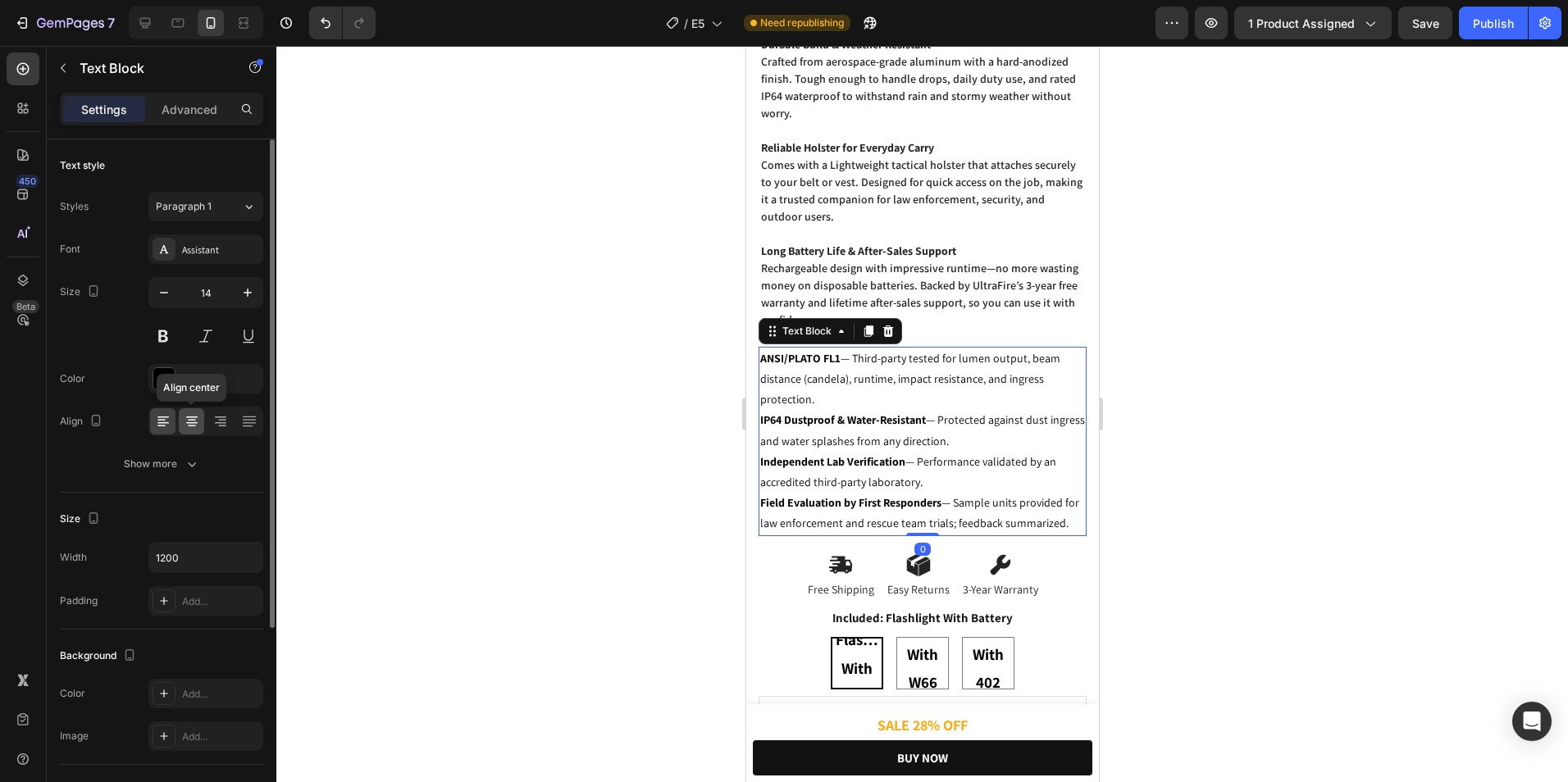
click at [181, 420] on div at bounding box center [191, 421] width 26 height 26
click at [186, 423] on icon at bounding box center [191, 423] width 11 height 2
click at [171, 420] on div at bounding box center [163, 421] width 26 height 26
click at [1330, 334] on div at bounding box center [922, 414] width 1291 height 736
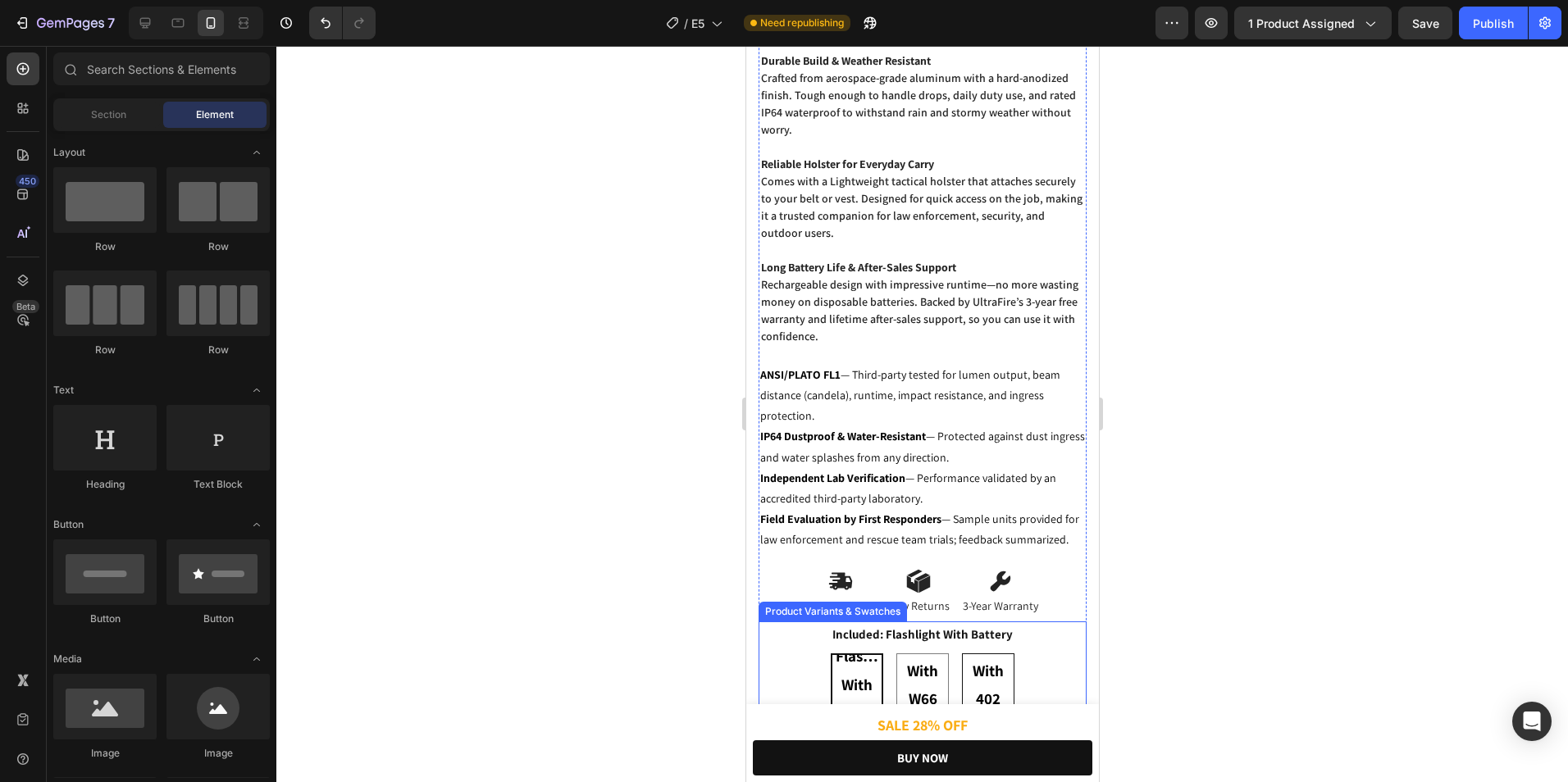
scroll to position [1174, 0]
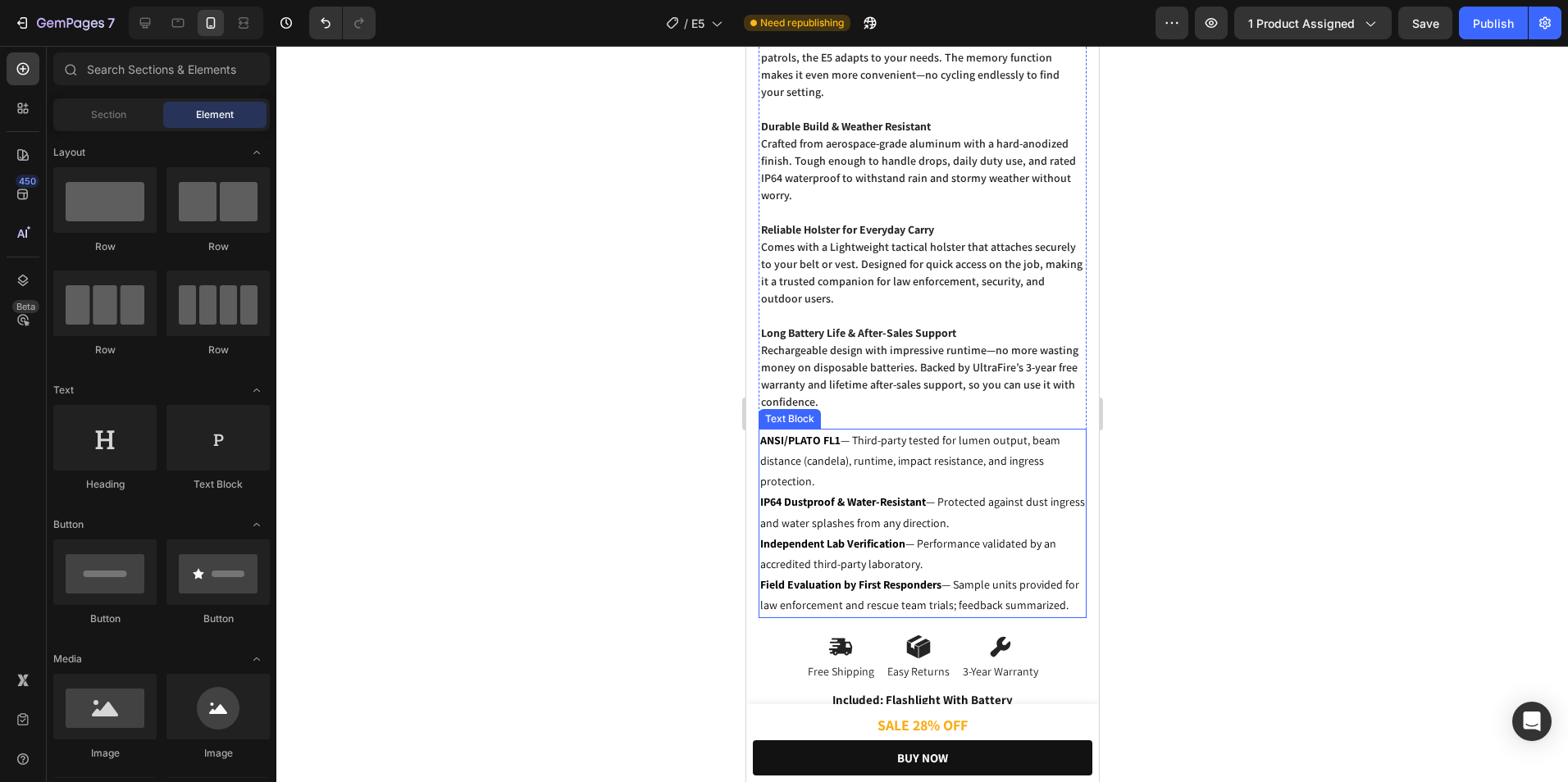
click at [855, 433] on p "ANSI/PLATO FL1 — Third-party tested for lumen output, beam distance (candela), …" at bounding box center [921, 461] width 325 height 62
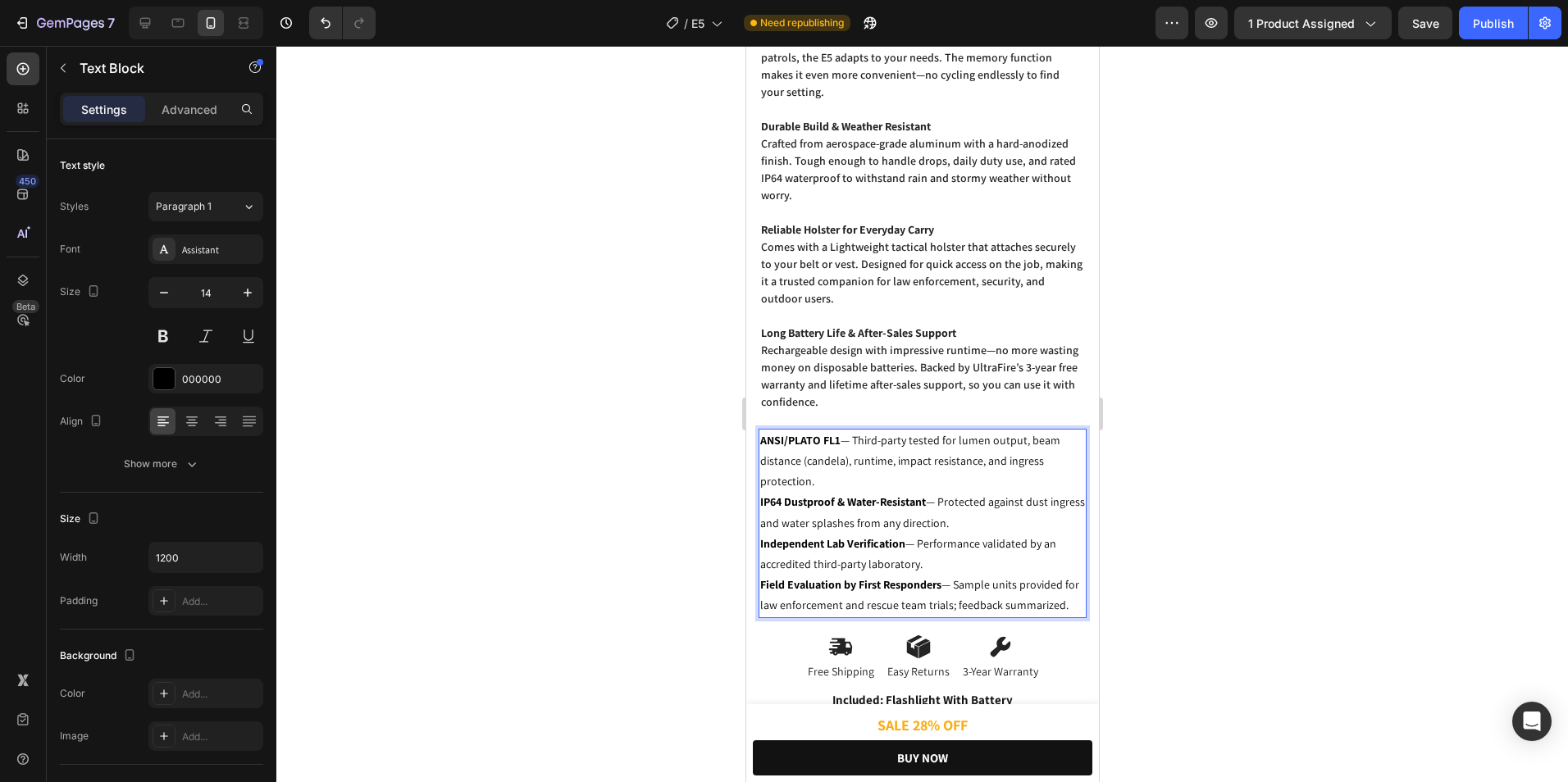
click at [842, 434] on p "ANSI/PLATO FL1 — Third-party tested for lumen output, beam distance (candela), …" at bounding box center [921, 461] width 325 height 62
click at [774, 451] on p "— Third-party tested for lumen output, beam distance (candela), runtime, impact…" at bounding box center [921, 471] width 325 height 41
click at [772, 451] on p "— Third-party tested for lumen output, beam distance (candela), runtime, impact…" at bounding box center [921, 471] width 325 height 41
click at [1008, 471] on p "Third-party tested for lumen output, beam distance (candela), runtime, impact r…" at bounding box center [921, 471] width 325 height 41
click at [941, 492] on p "IP64 Dustproof & Water-Resistant — Protected against dust ingress and water spl…" at bounding box center [921, 512] width 325 height 41
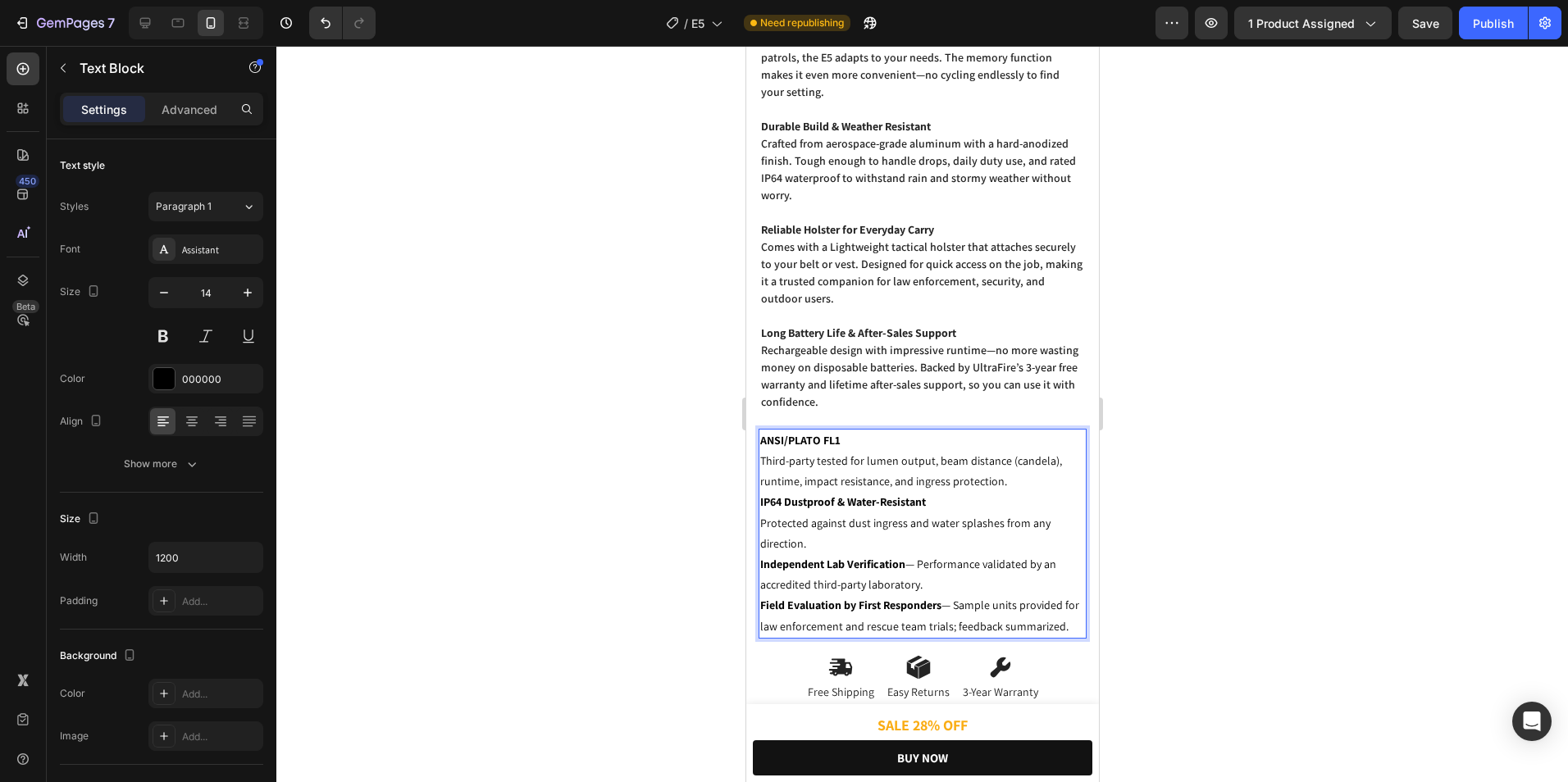
click at [910, 556] on p "Independent Lab Verification — Performance validated by an accredited third-par…" at bounding box center [921, 574] width 325 height 41
drag, startPoint x: 904, startPoint y: 554, endPoint x: 917, endPoint y: 553, distance: 13.0
click at [917, 554] on p "Independent Lab Verification — Performance validated by an accredited third-par…" at bounding box center [921, 574] width 325 height 41
click at [845, 431] on p "ANSI/PLATO FL1" at bounding box center [921, 441] width 325 height 20
click at [960, 596] on p "Field Evaluation by First Responders — Sample units provided for law enforcemen…" at bounding box center [921, 616] width 325 height 41
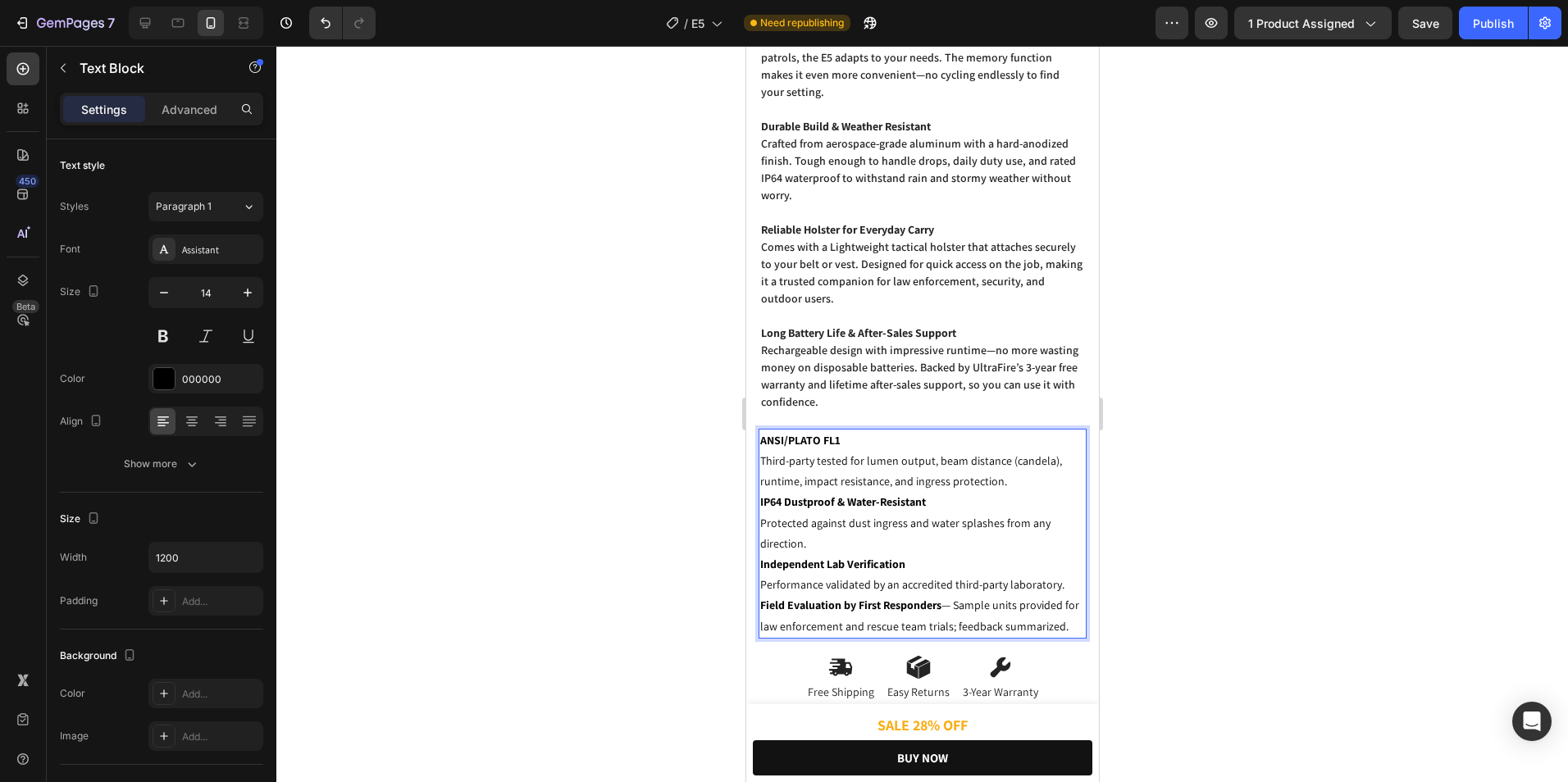
click at [956, 596] on p "Field Evaluation by First Responders — Sample units provided for law enforcemen…" at bounding box center [921, 616] width 325 height 41
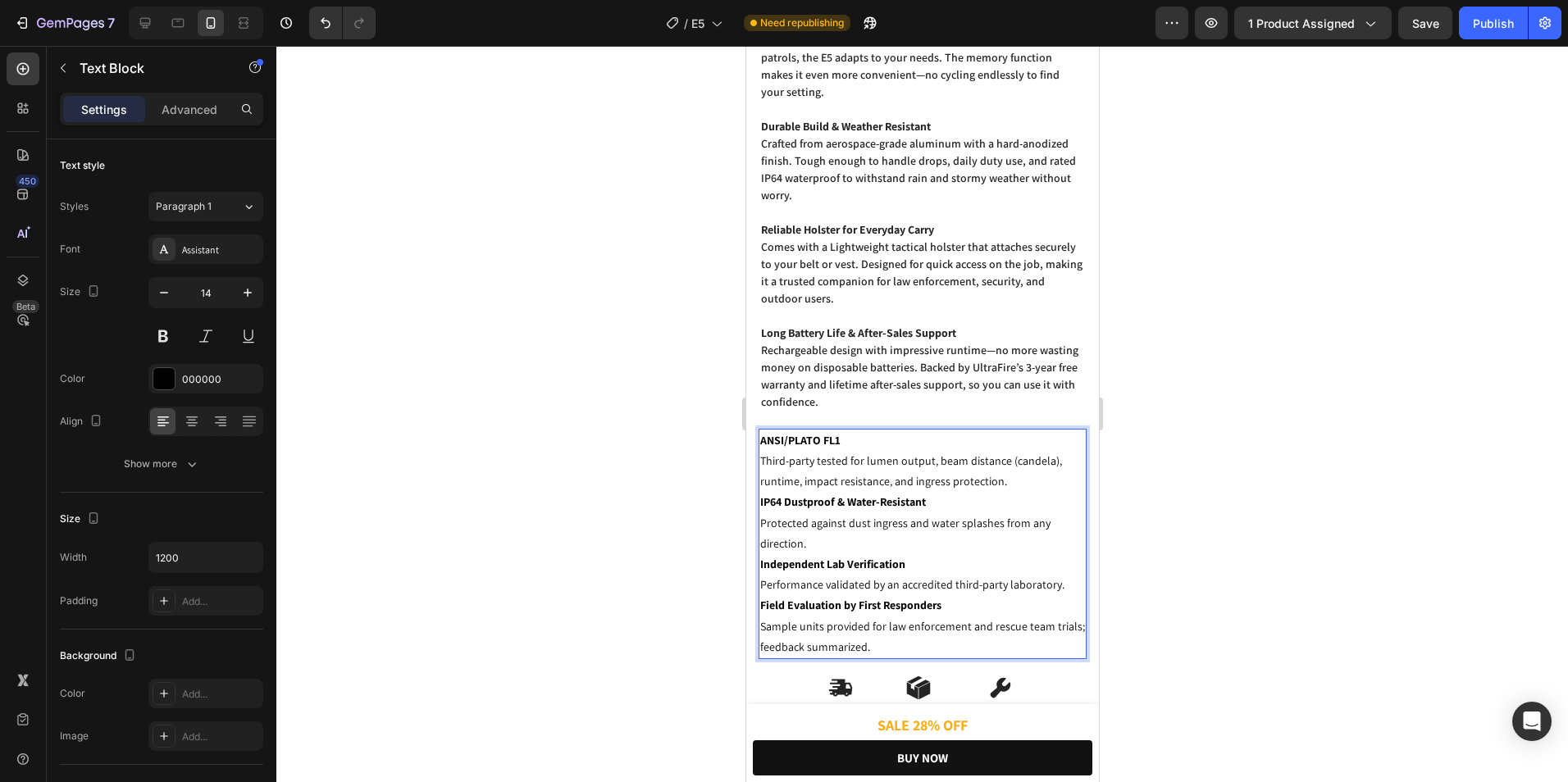
click at [1127, 560] on div at bounding box center [922, 414] width 1291 height 736
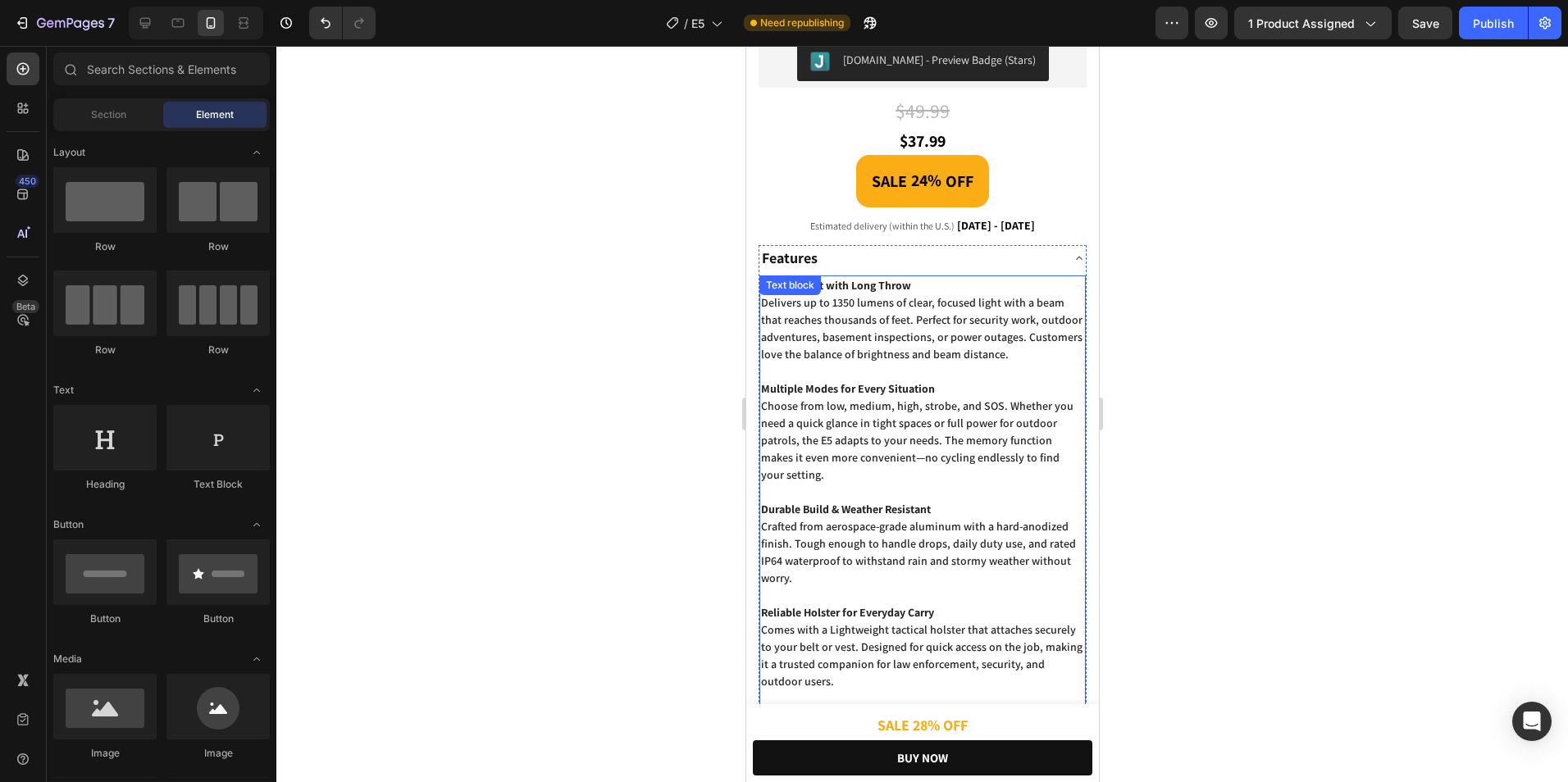
scroll to position [764, 0]
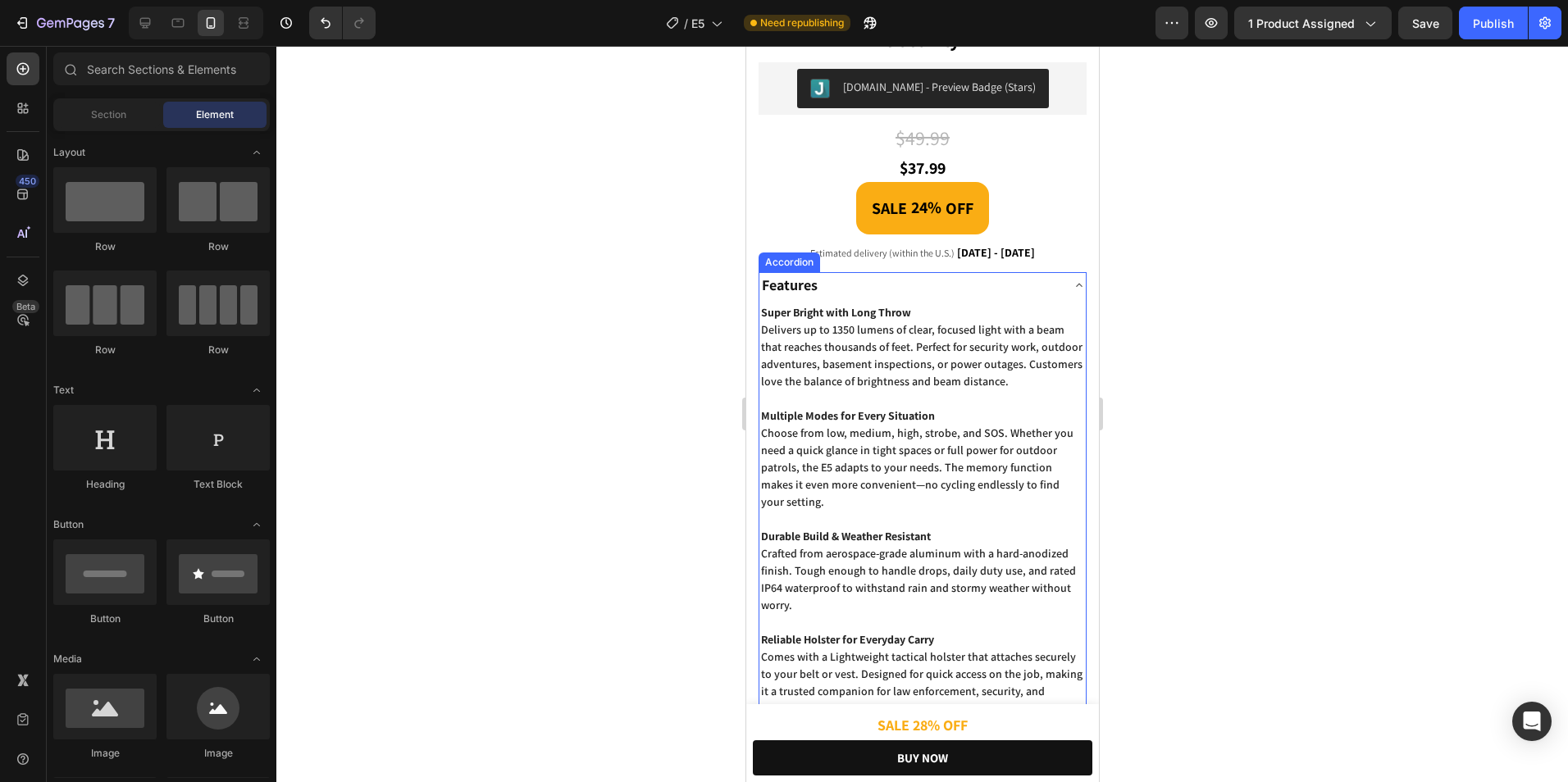
click at [1018, 277] on div "Features" at bounding box center [908, 286] width 300 height 27
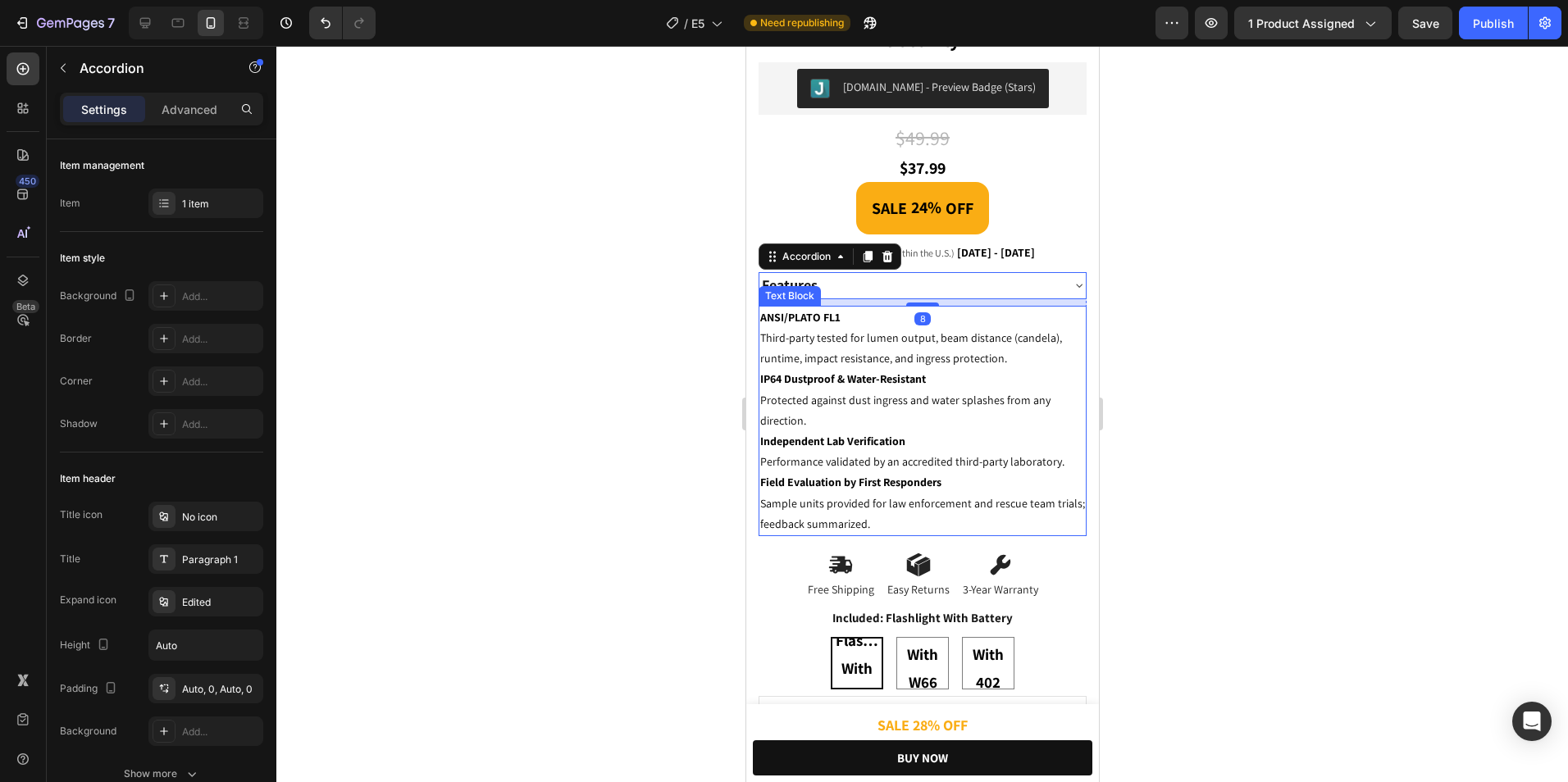
click at [1185, 347] on div at bounding box center [922, 414] width 1291 height 736
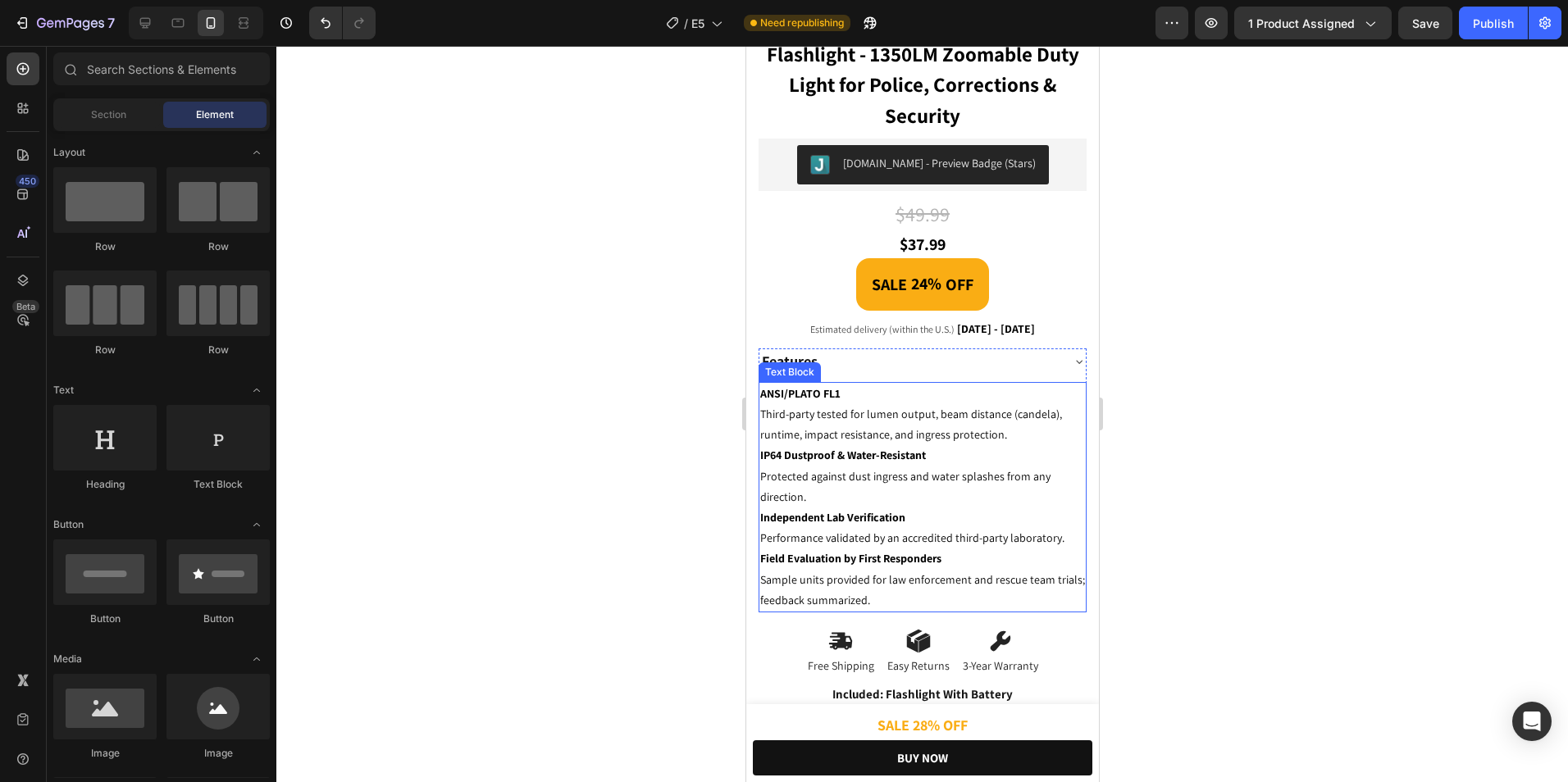
scroll to position [600, 0]
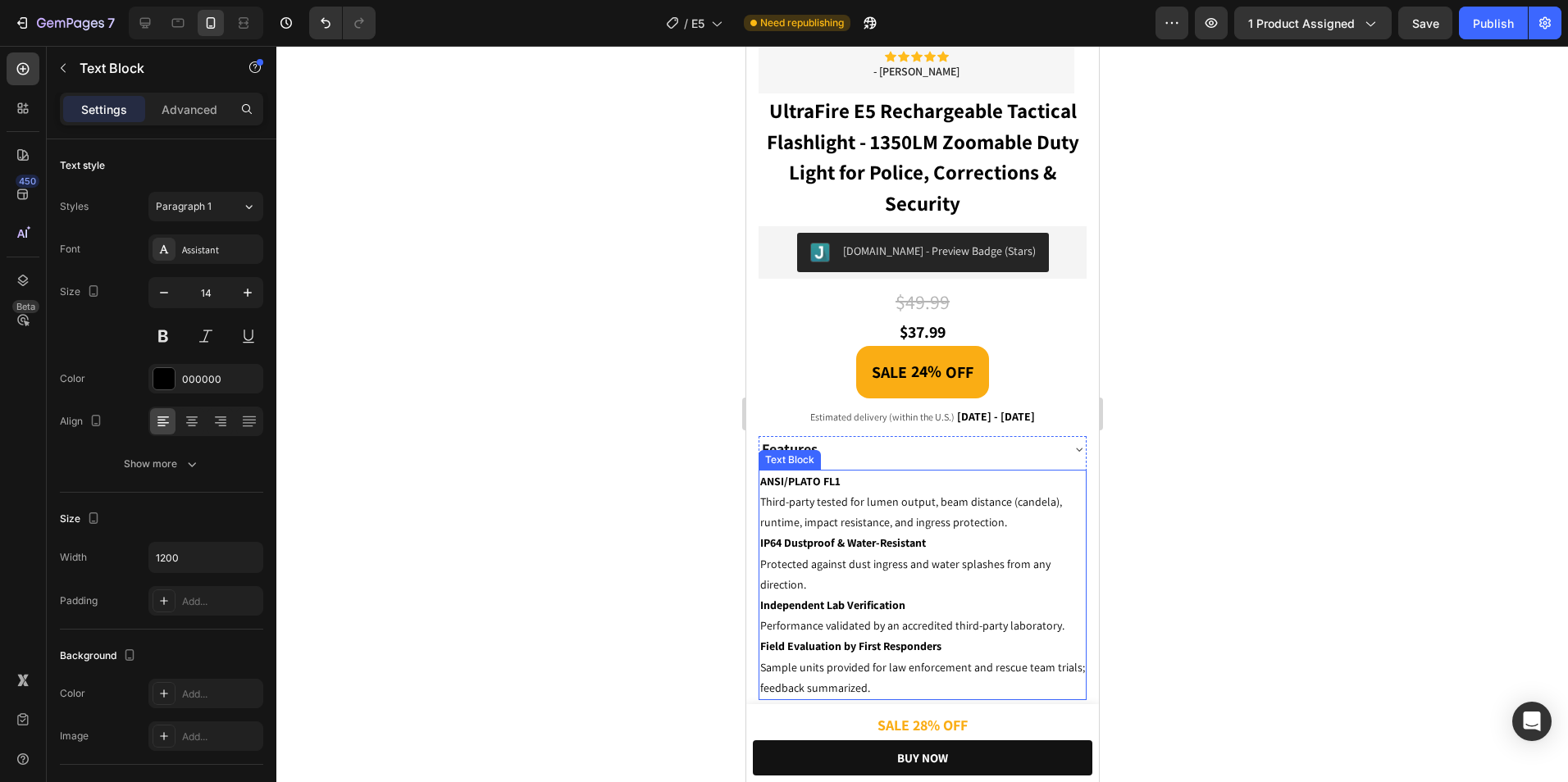
drag, startPoint x: 952, startPoint y: 483, endPoint x: 838, endPoint y: 481, distance: 114.0
click at [951, 492] on p "Third-party tested for lumen output, beam distance (candela), runtime, impact r…" at bounding box center [921, 512] width 325 height 41
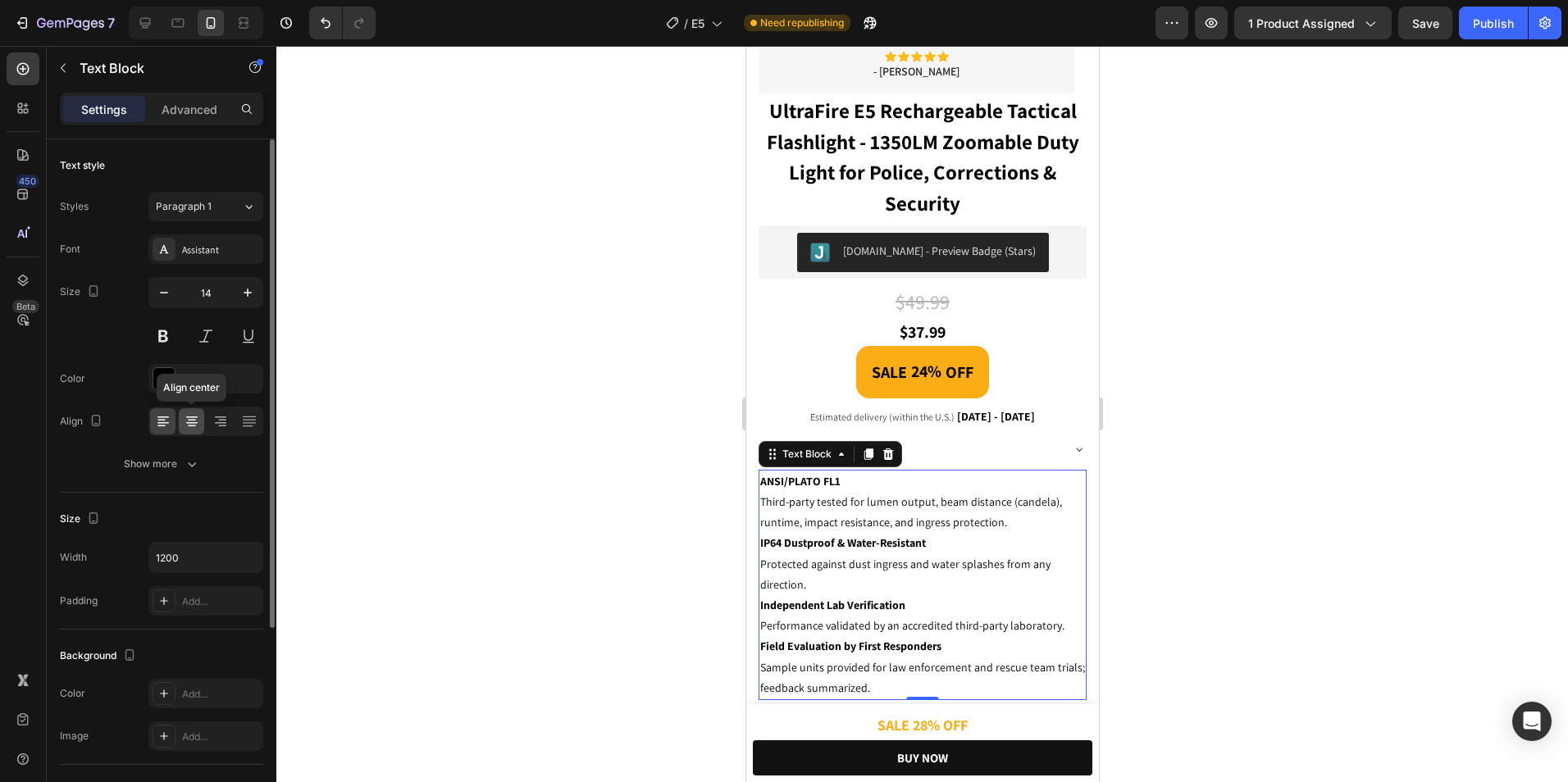
click at [198, 419] on icon at bounding box center [191, 421] width 16 height 16
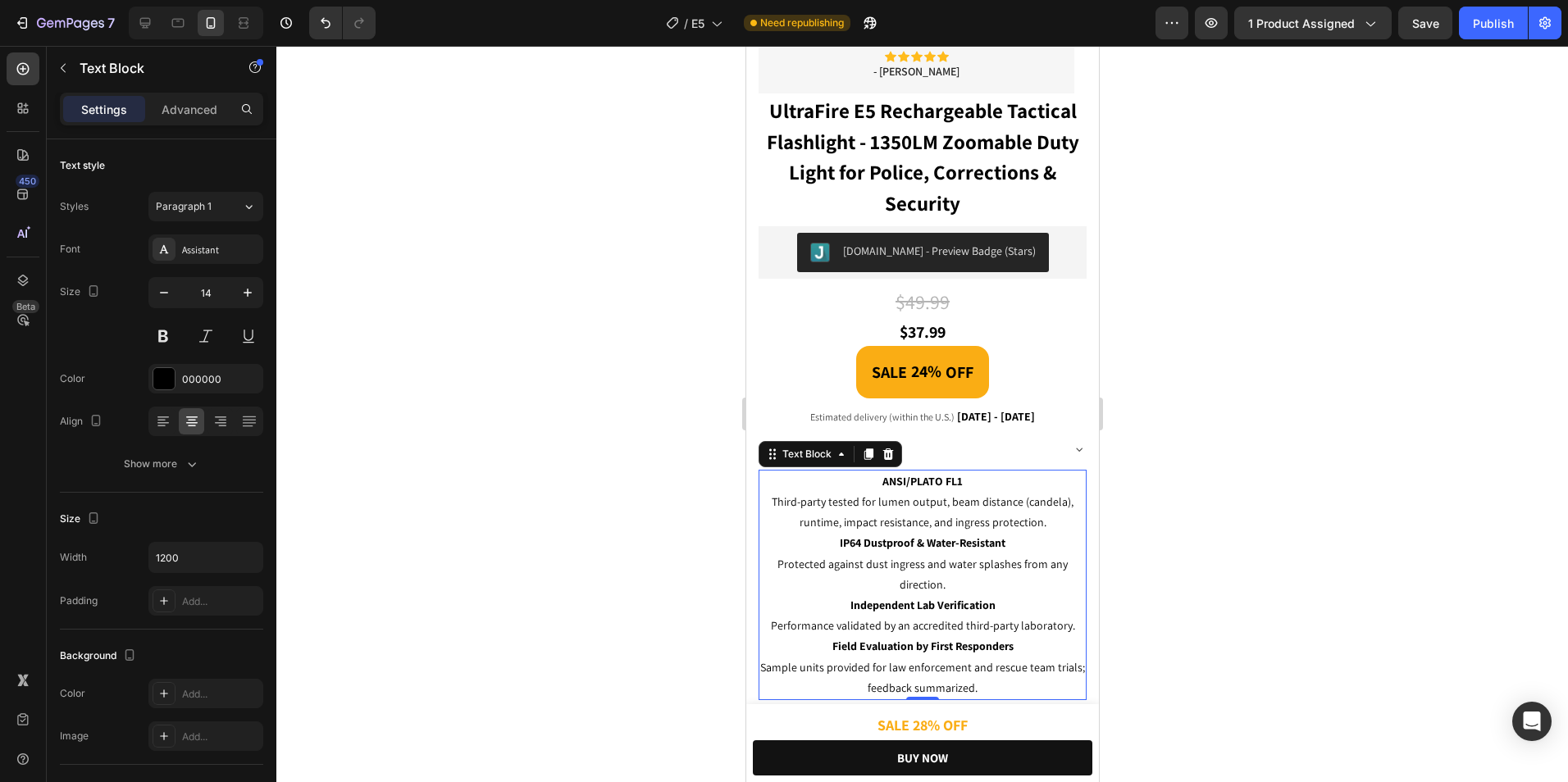
click at [1213, 453] on div at bounding box center [922, 414] width 1291 height 736
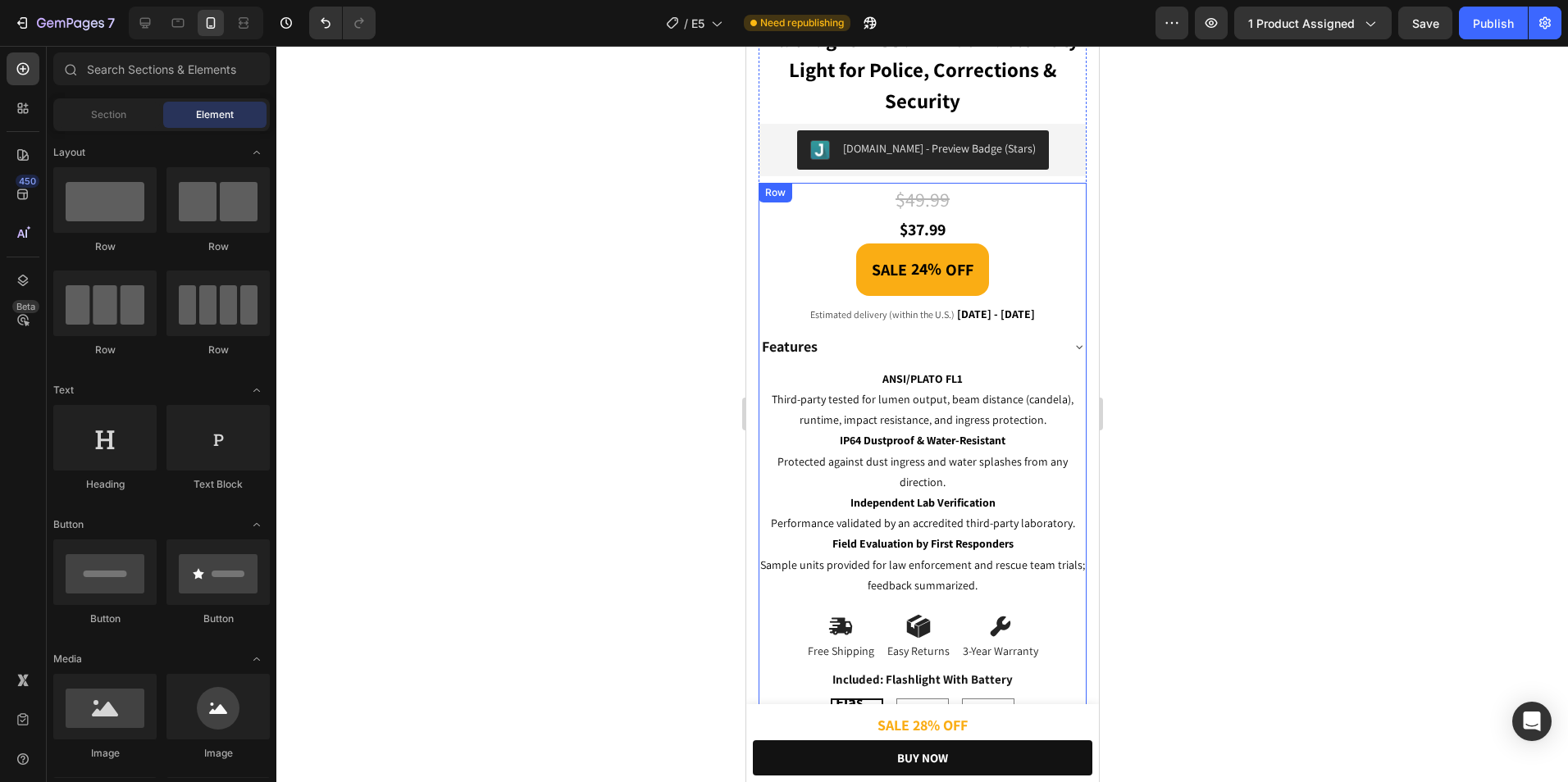
scroll to position [682, 0]
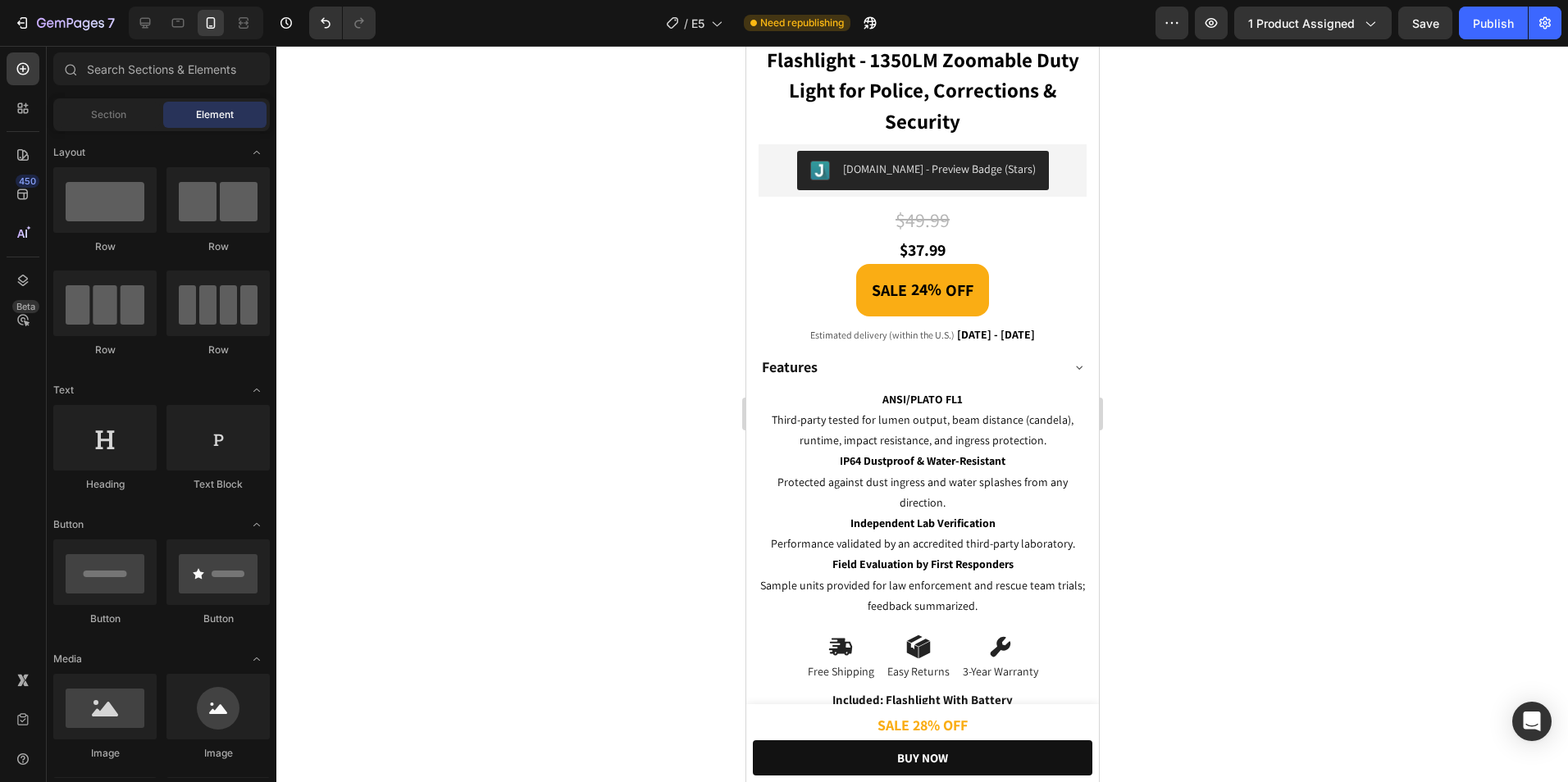
click at [1291, 395] on div at bounding box center [922, 414] width 1291 height 736
click at [151, 14] on icon at bounding box center [145, 22] width 16 height 16
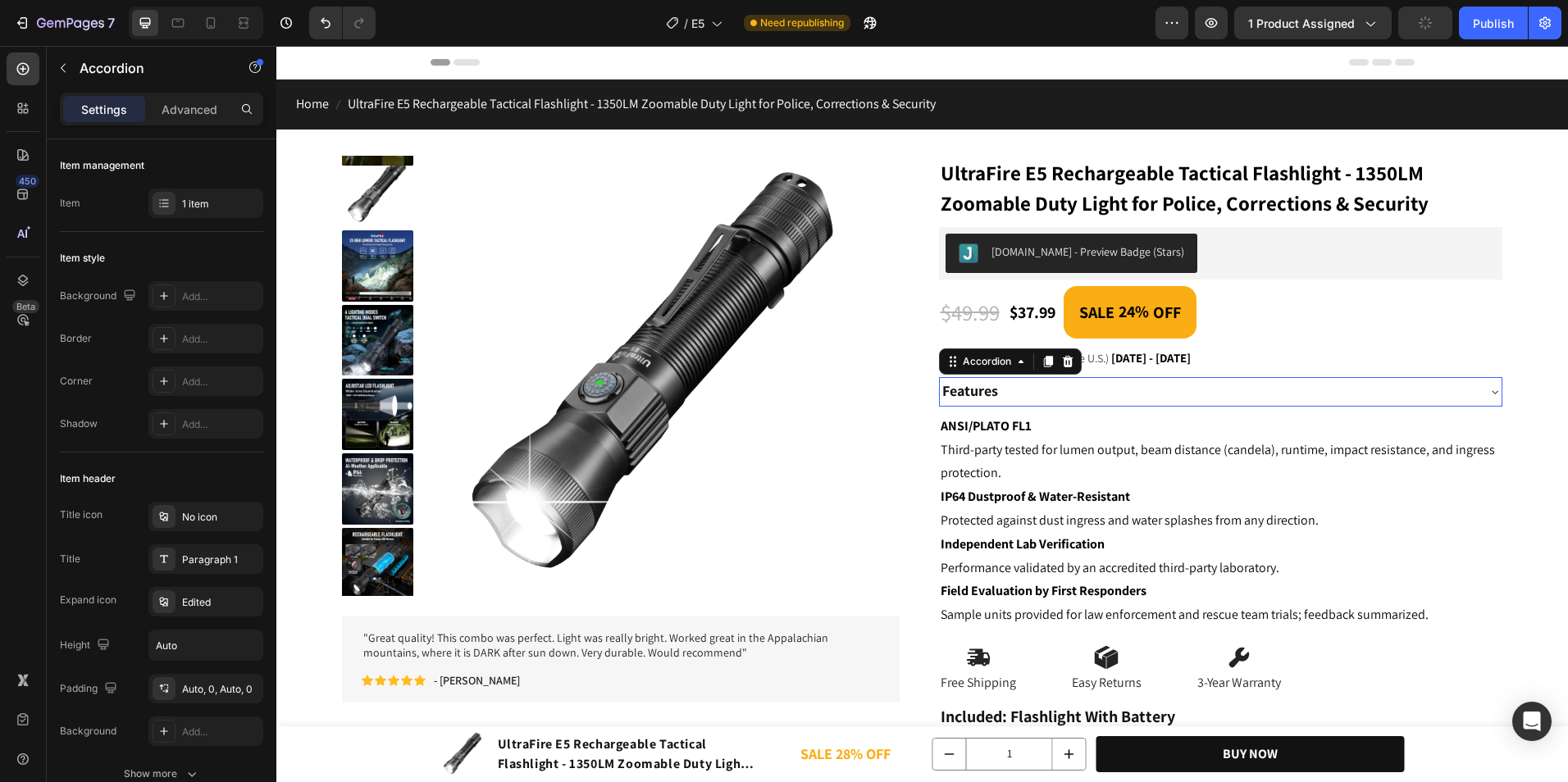
click at [1263, 381] on div "Features" at bounding box center [1207, 391] width 536 height 30
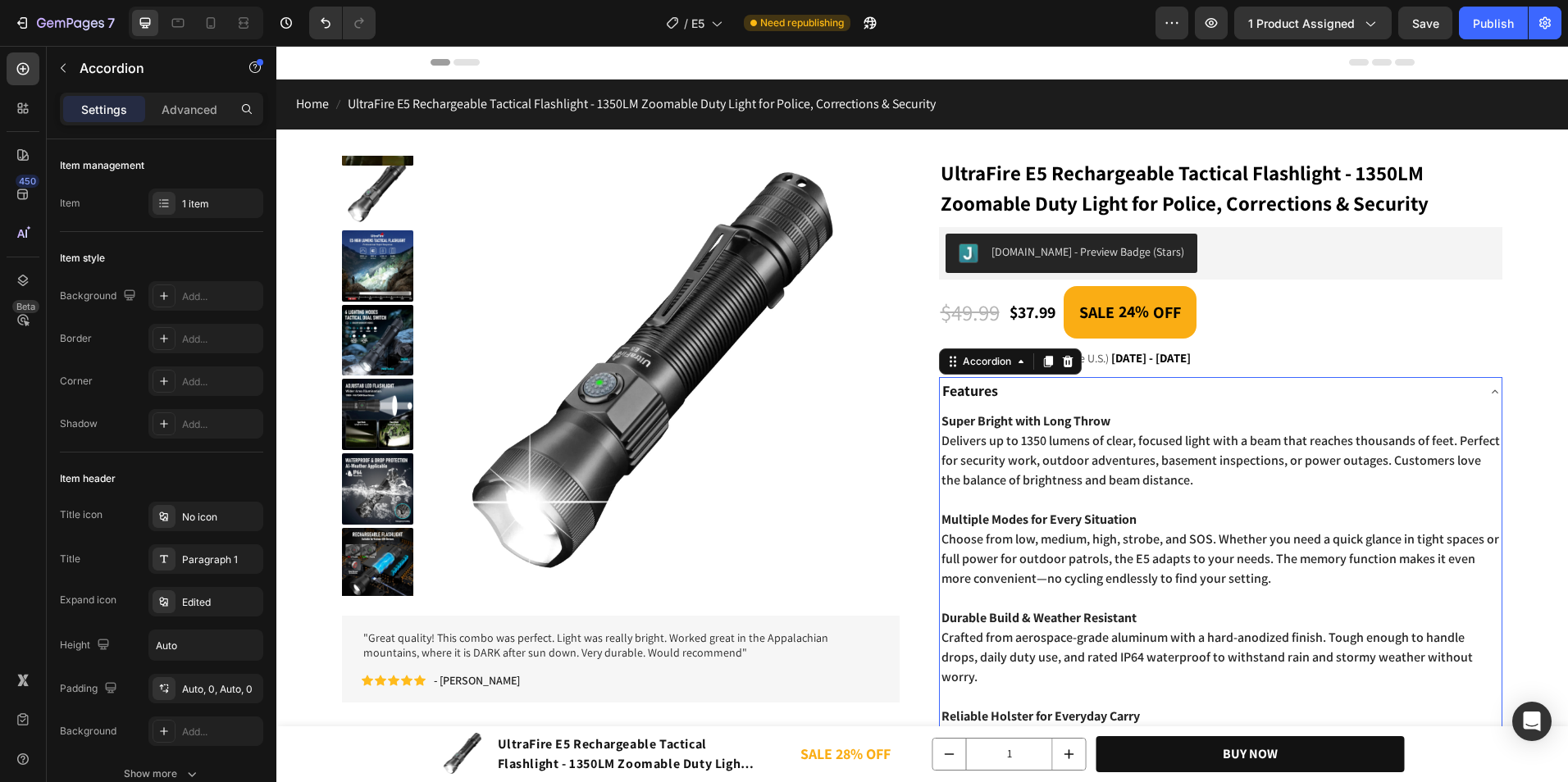
click at [1183, 395] on div "Features" at bounding box center [1207, 391] width 536 height 30
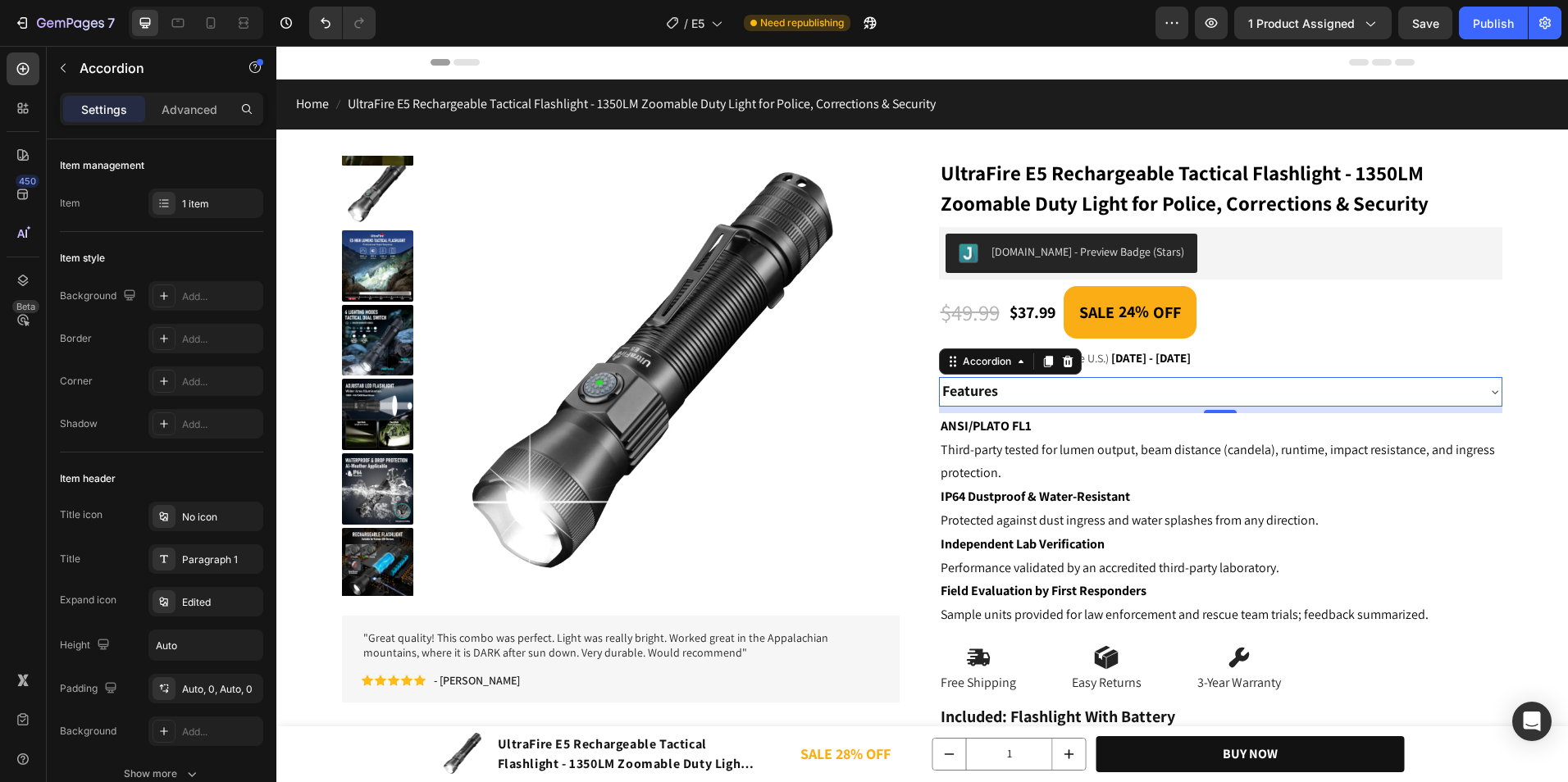
click at [1183, 386] on div "Features" at bounding box center [1207, 391] width 536 height 30
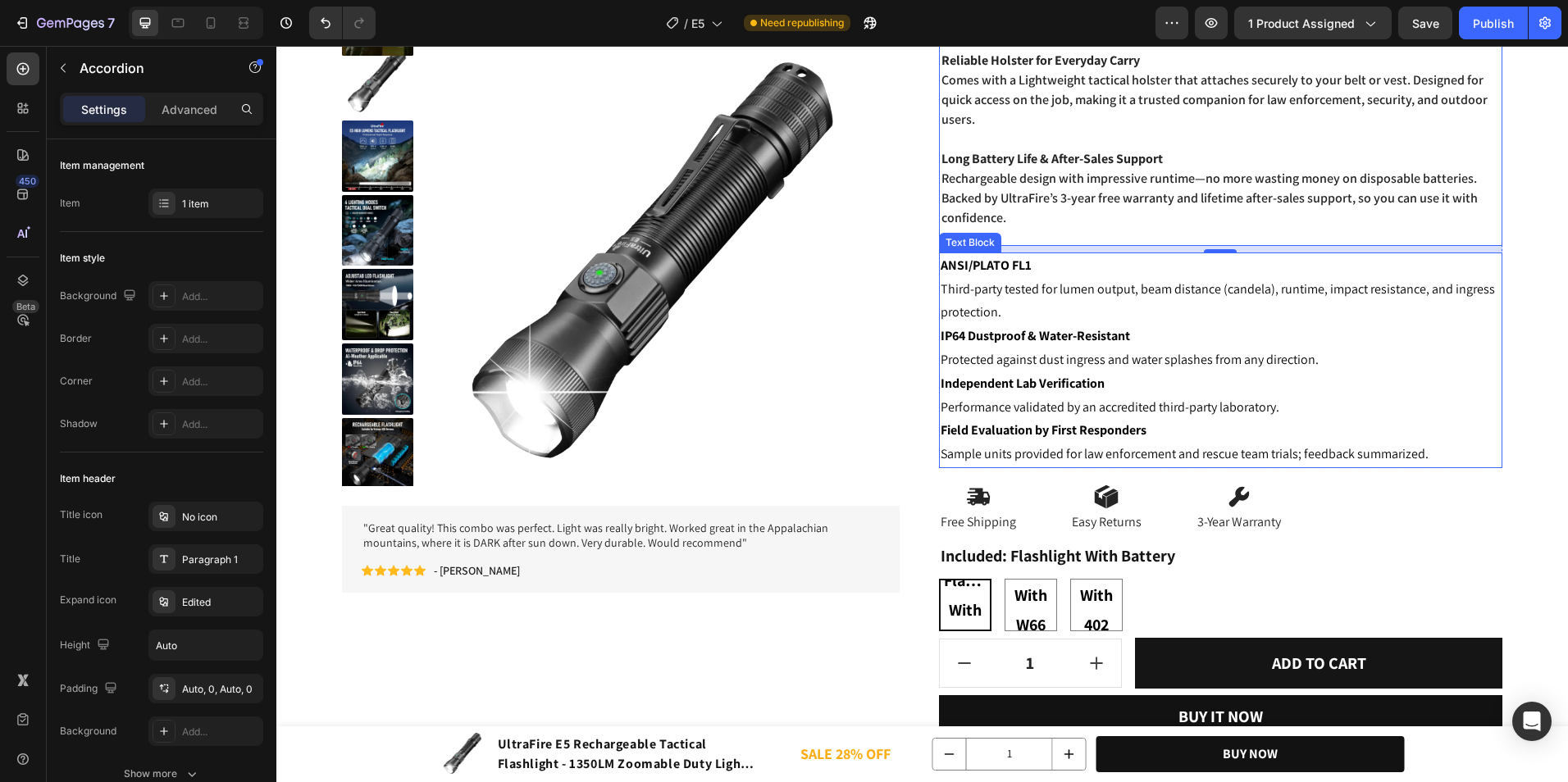
click at [1046, 418] on p "Performance validated by an accredited third-party laboratory." at bounding box center [1220, 408] width 561 height 24
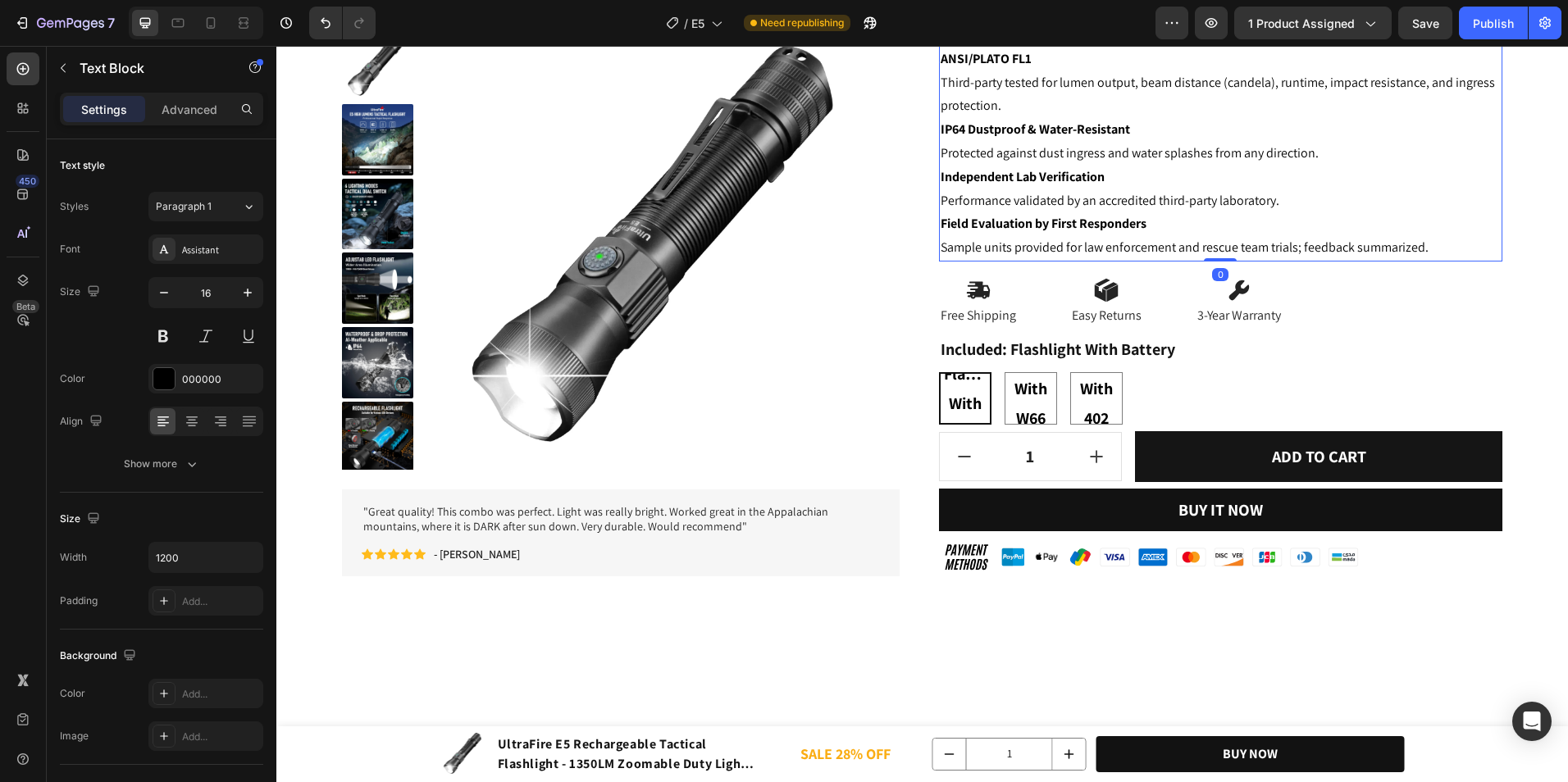
scroll to position [984, 0]
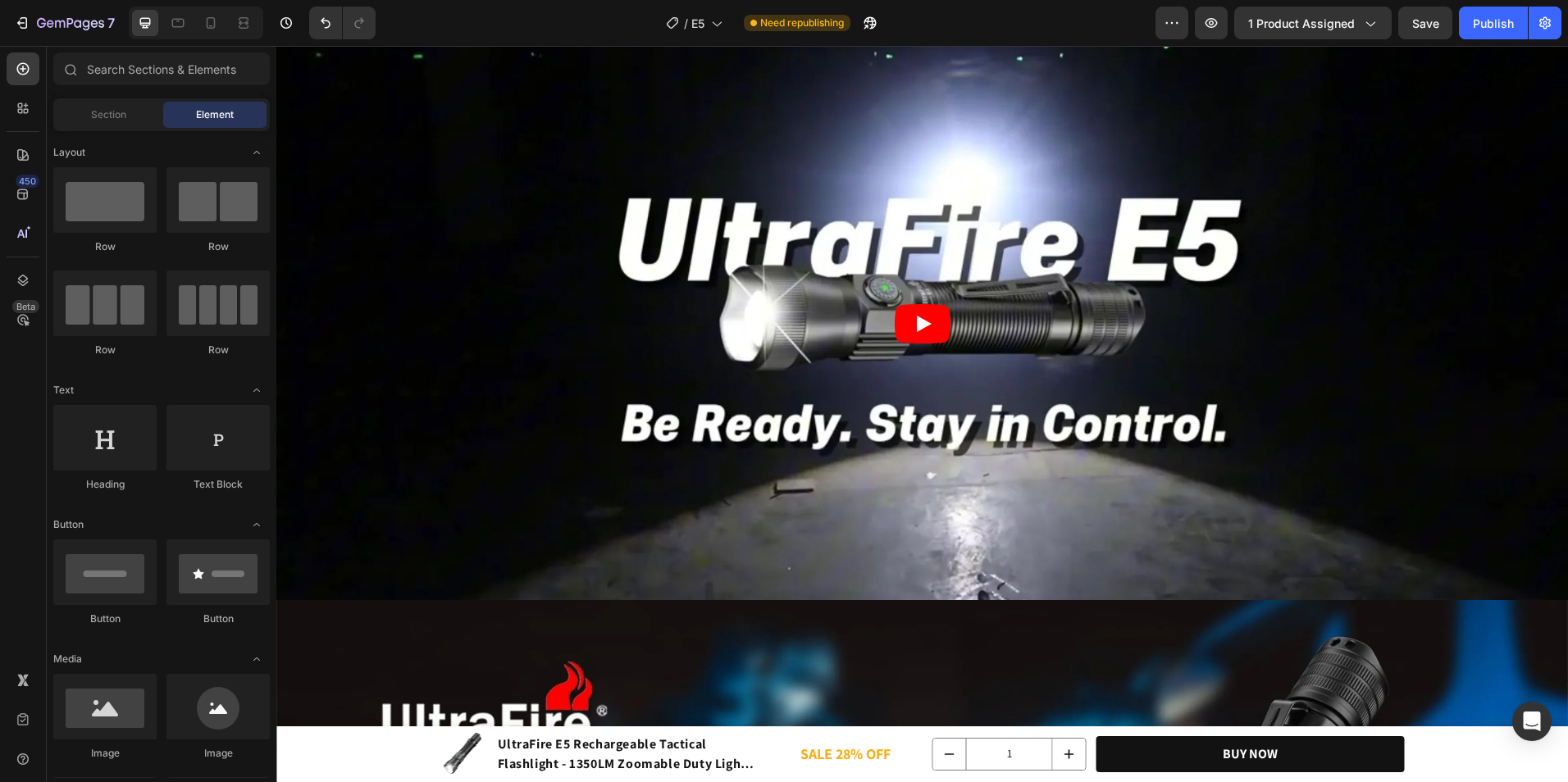
scroll to position [808, 0]
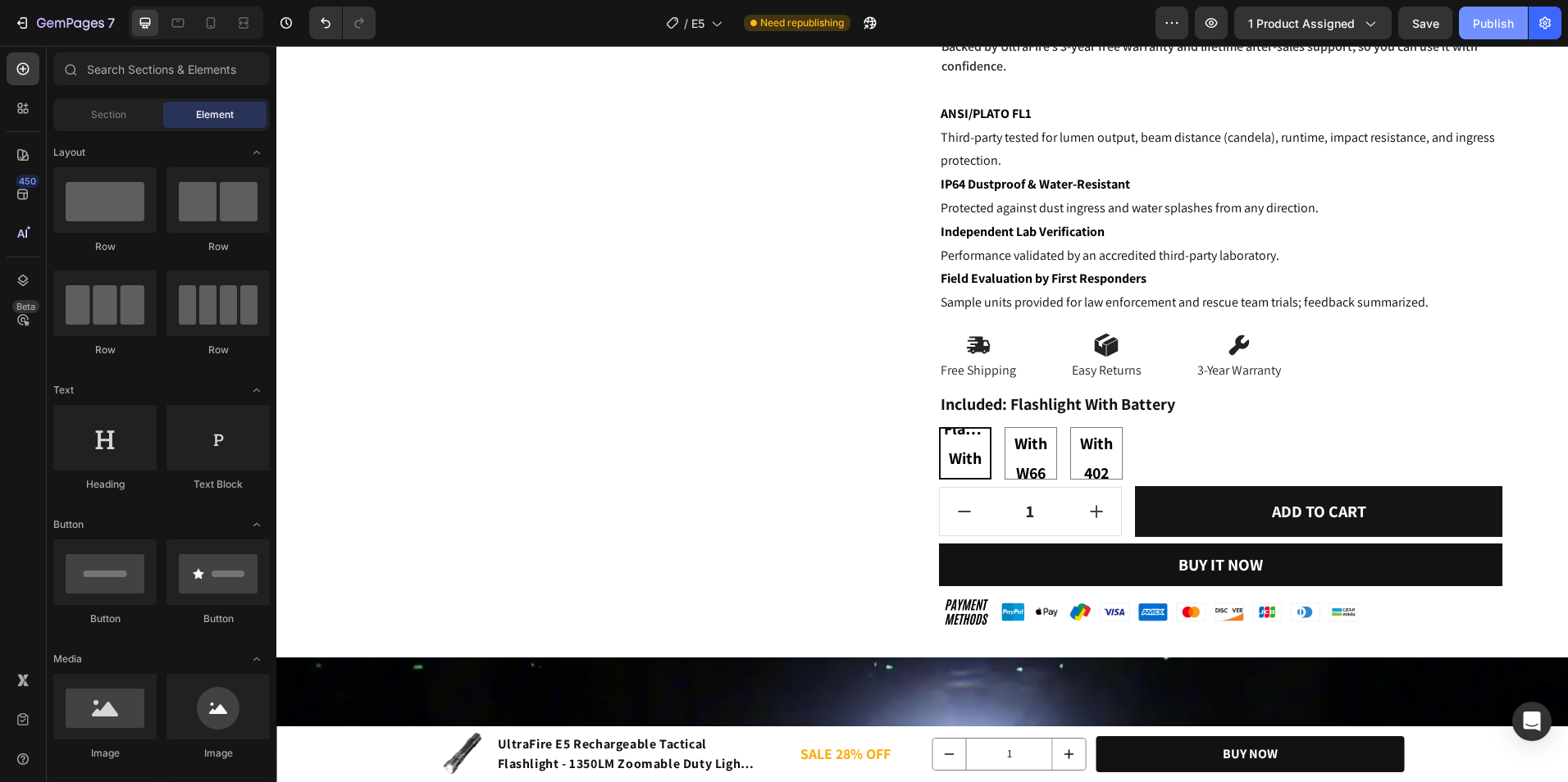
click at [1495, 34] on button "Publish" at bounding box center [1492, 23] width 69 height 33
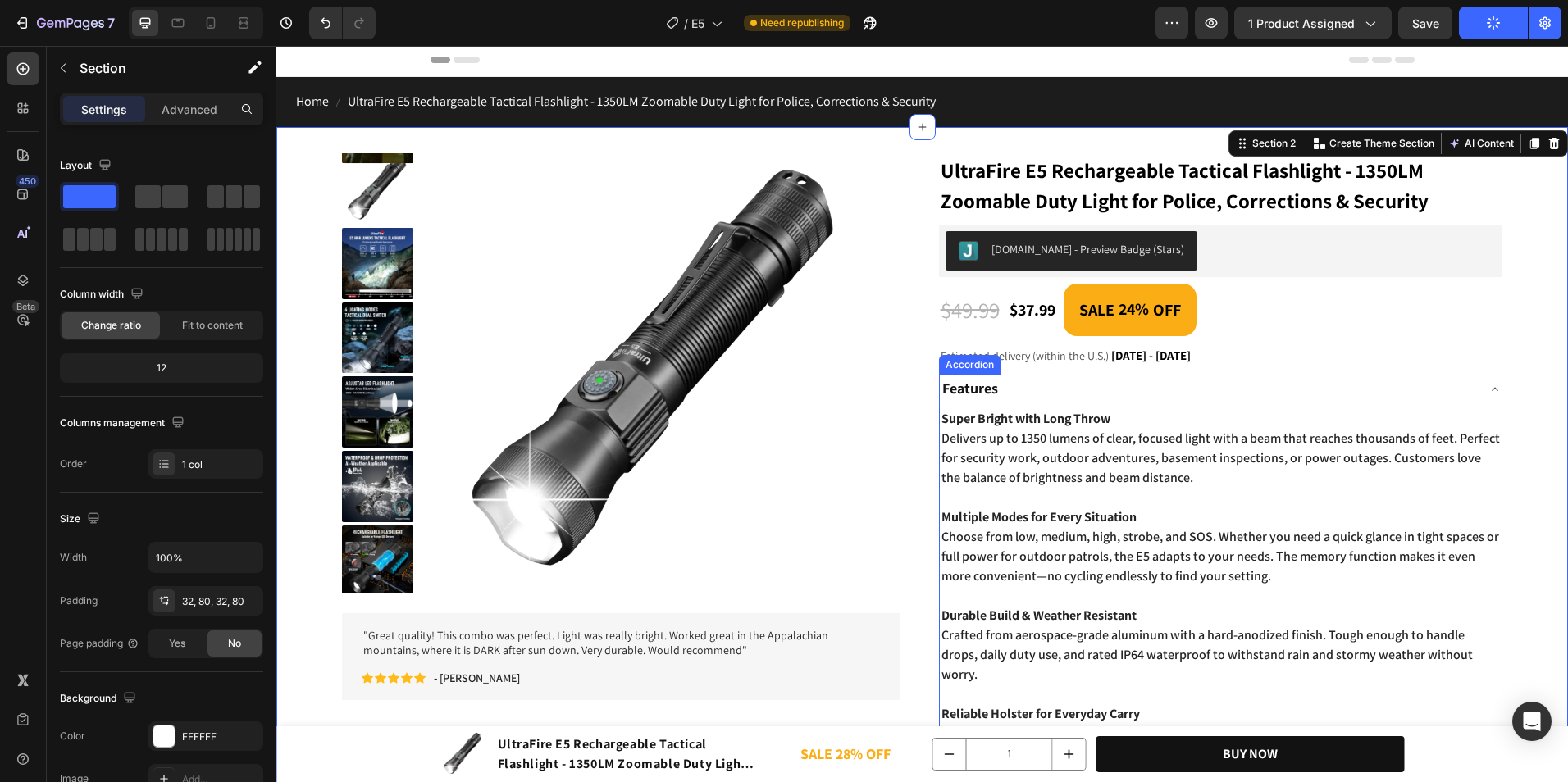
scroll to position [0, 0]
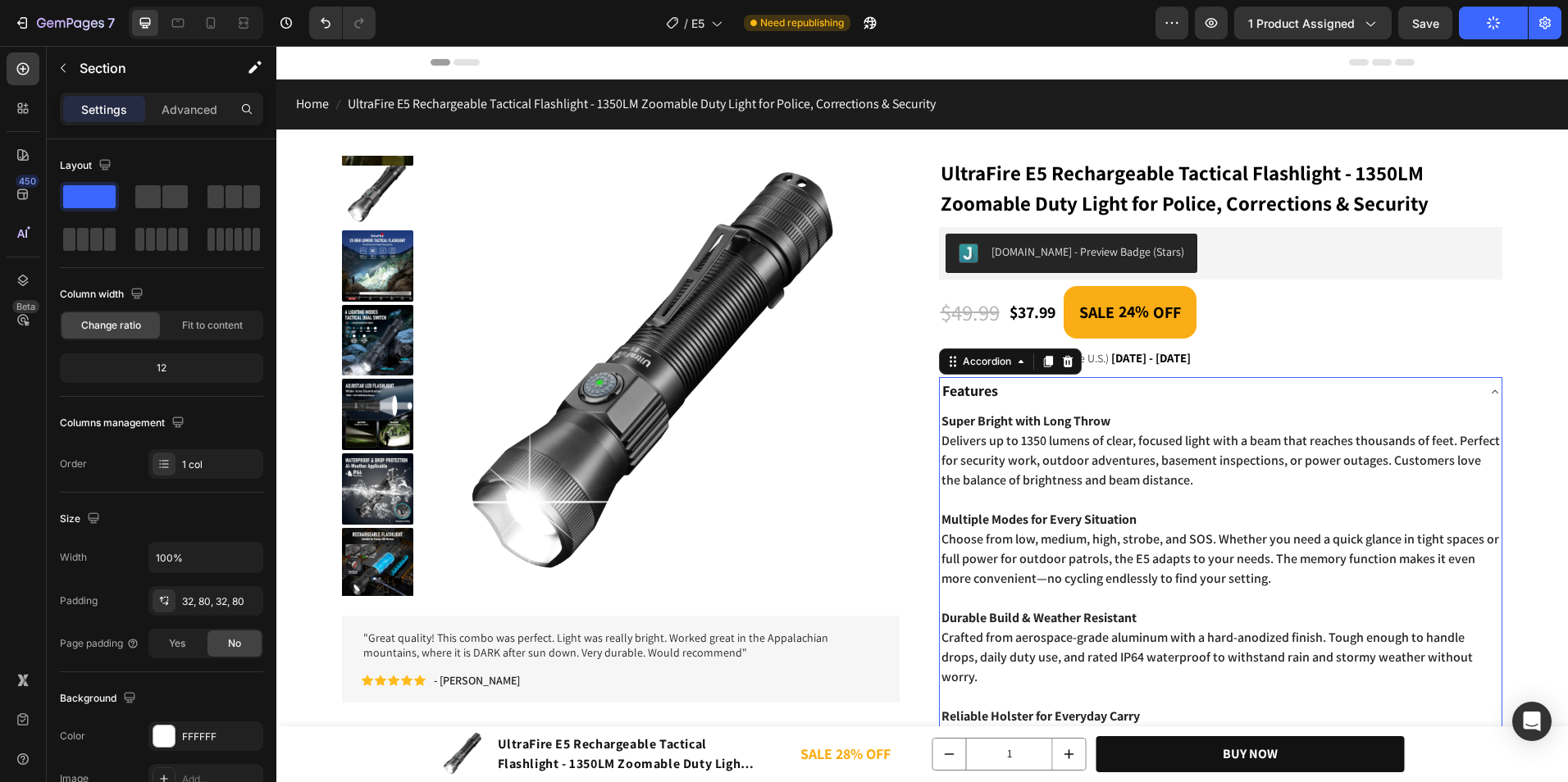
click at [1307, 393] on div "Features" at bounding box center [1207, 391] width 536 height 30
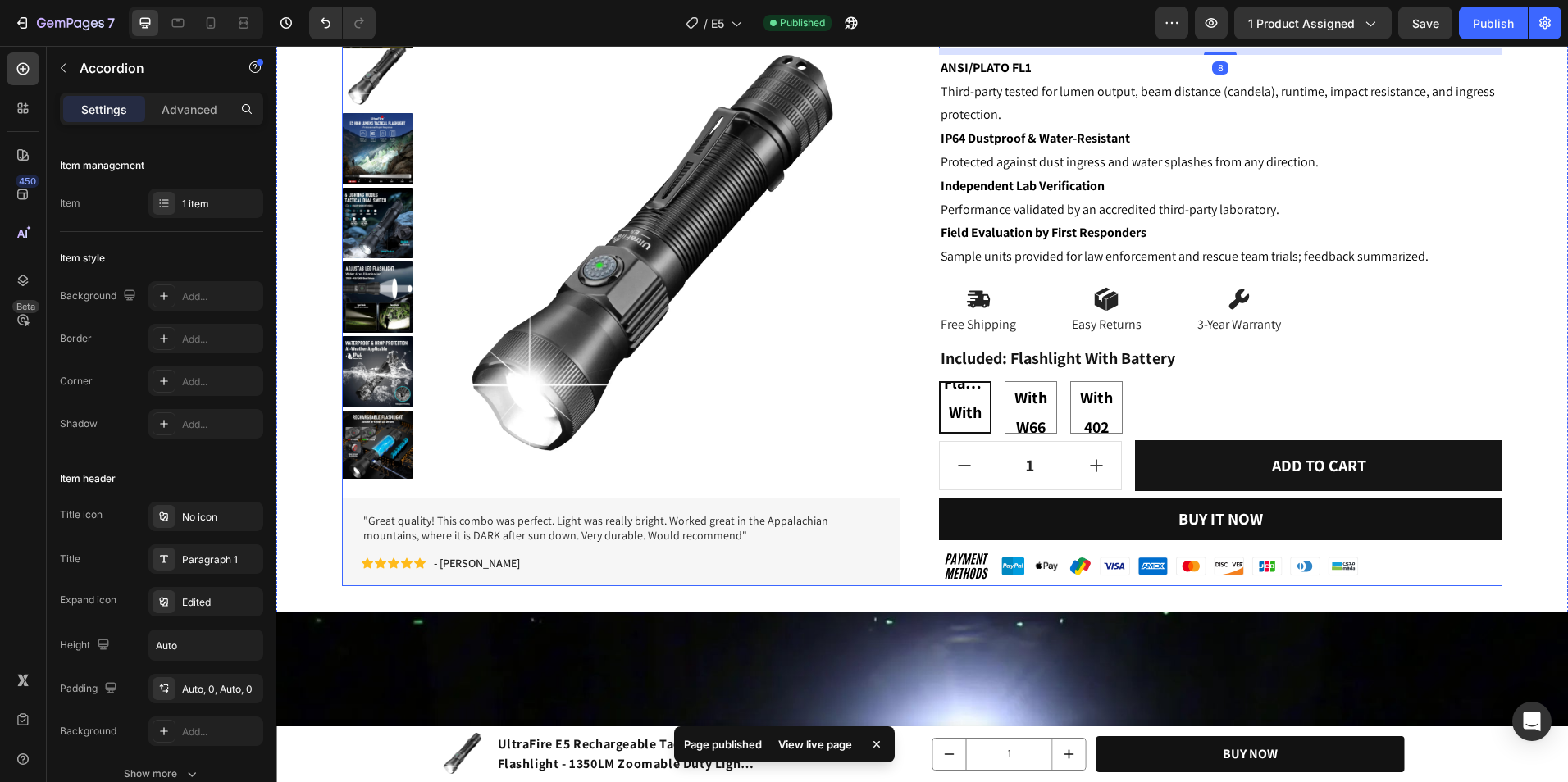
scroll to position [574, 0]
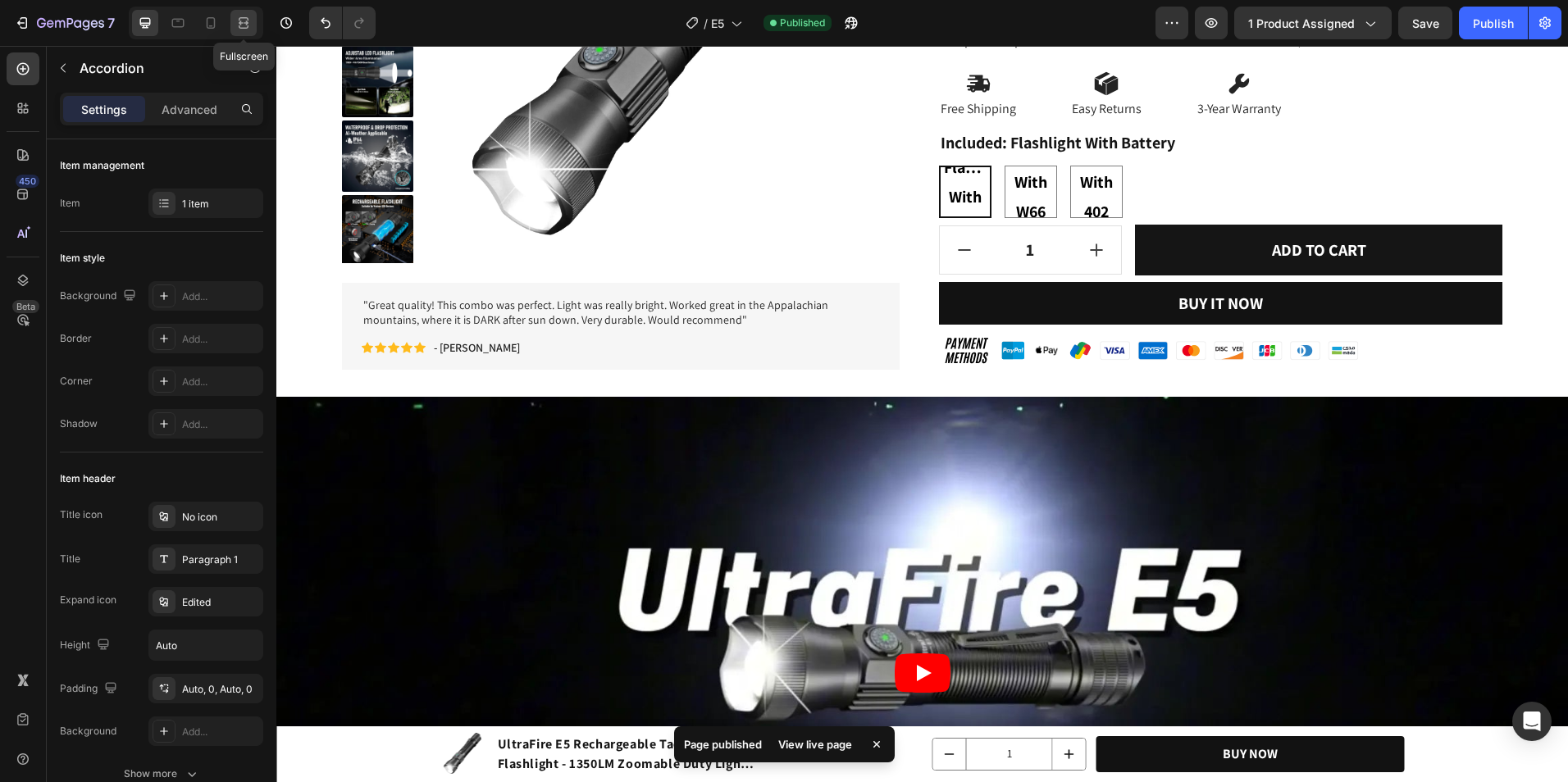
click at [233, 30] on div at bounding box center [243, 23] width 26 height 26
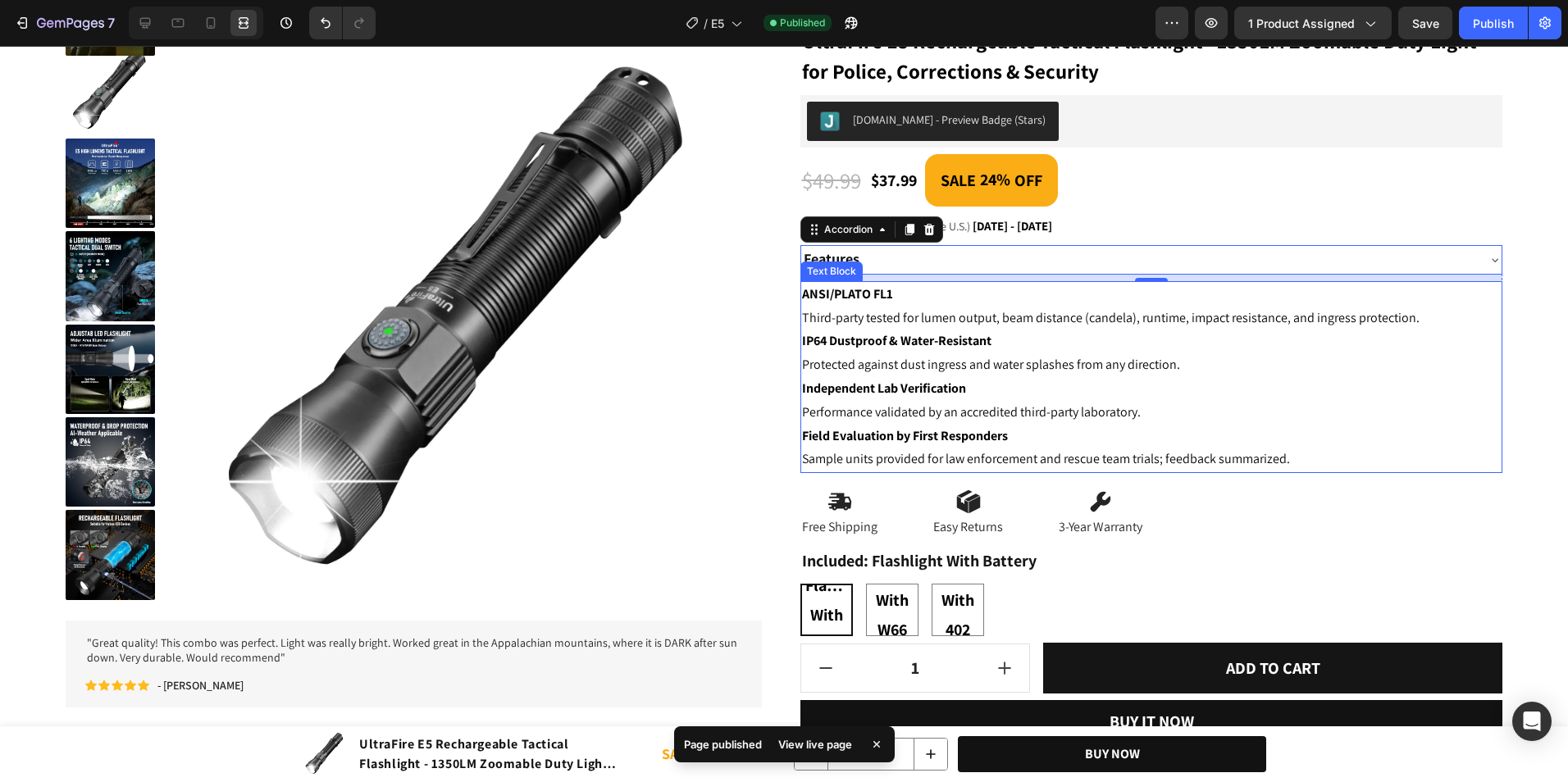
scroll to position [164, 0]
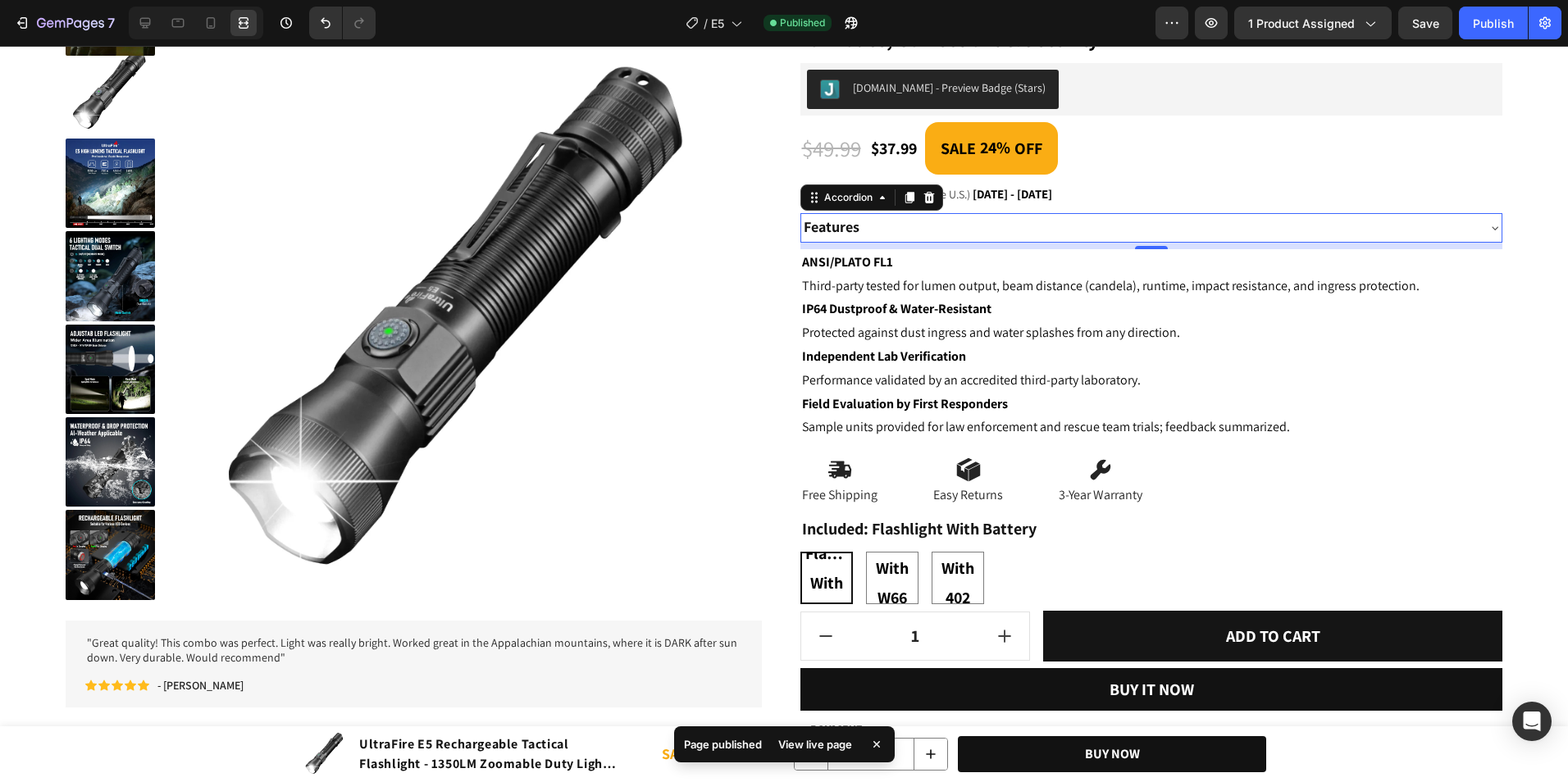
click at [988, 237] on div "Features" at bounding box center [1138, 228] width 674 height 30
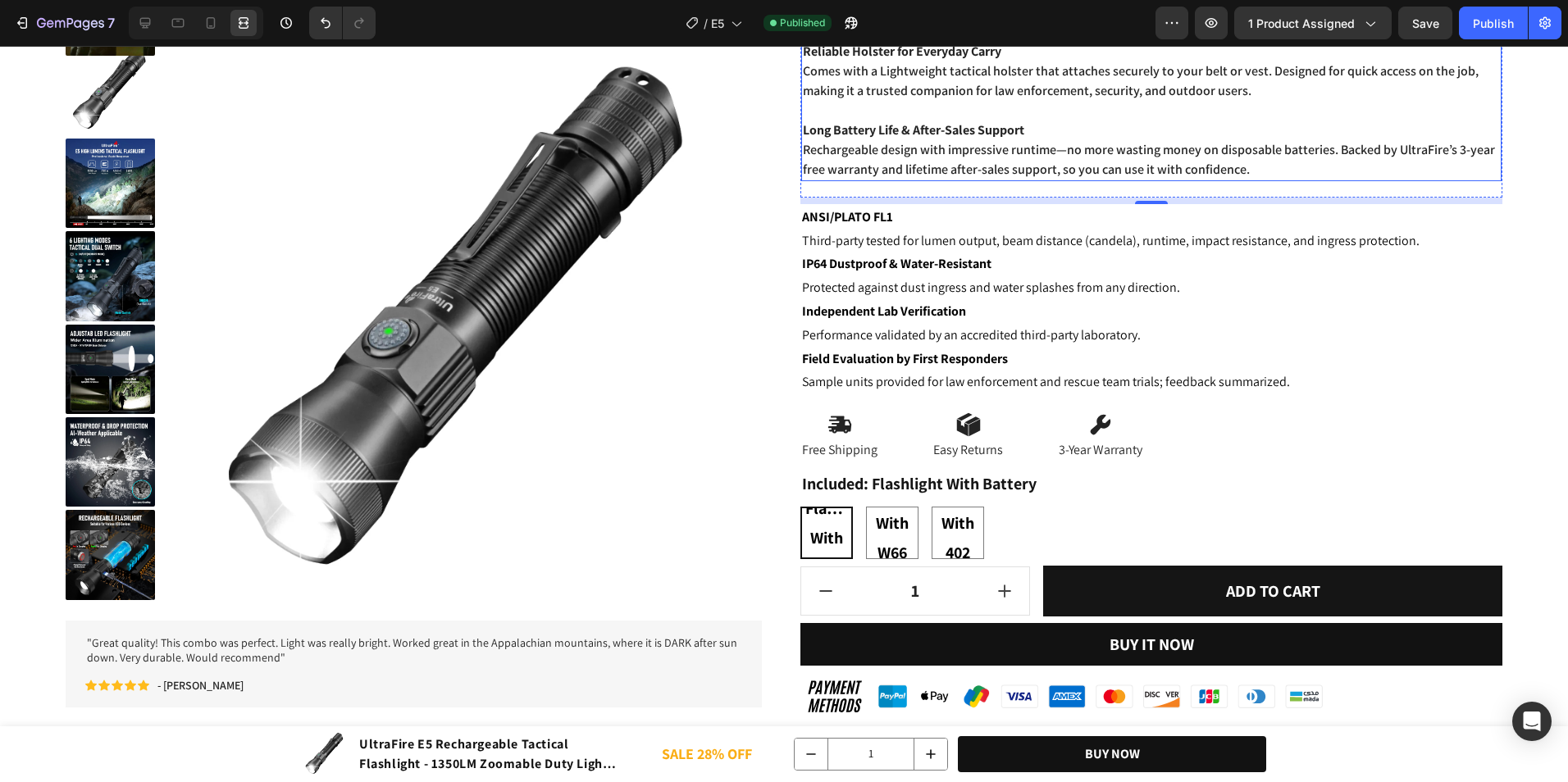
scroll to position [656, 0]
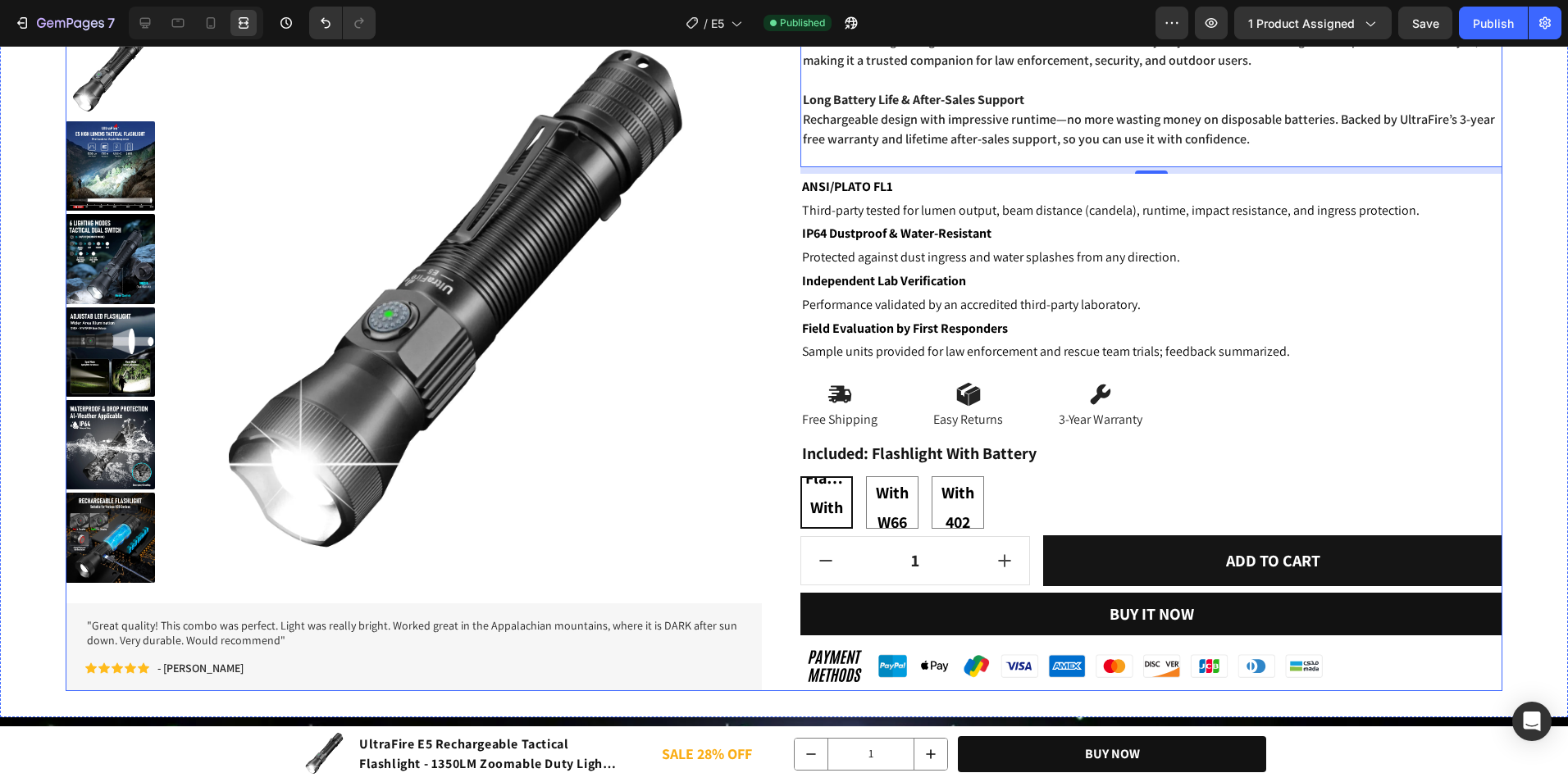
click at [779, 390] on div "Product Images "Great quality! This combo was perfect. Light was really bright.…" at bounding box center [784, 95] width 1436 height 1191
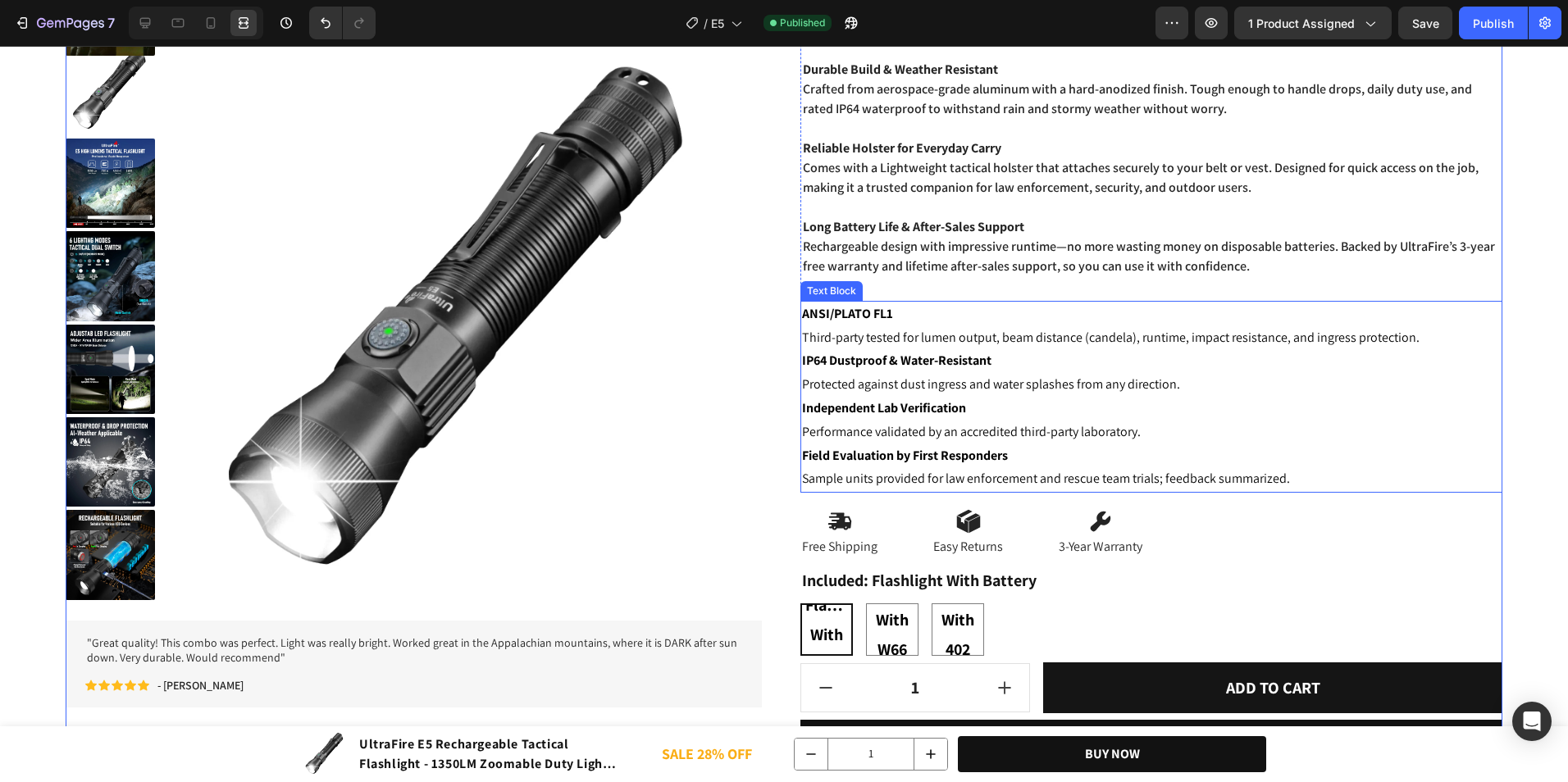
scroll to position [574, 0]
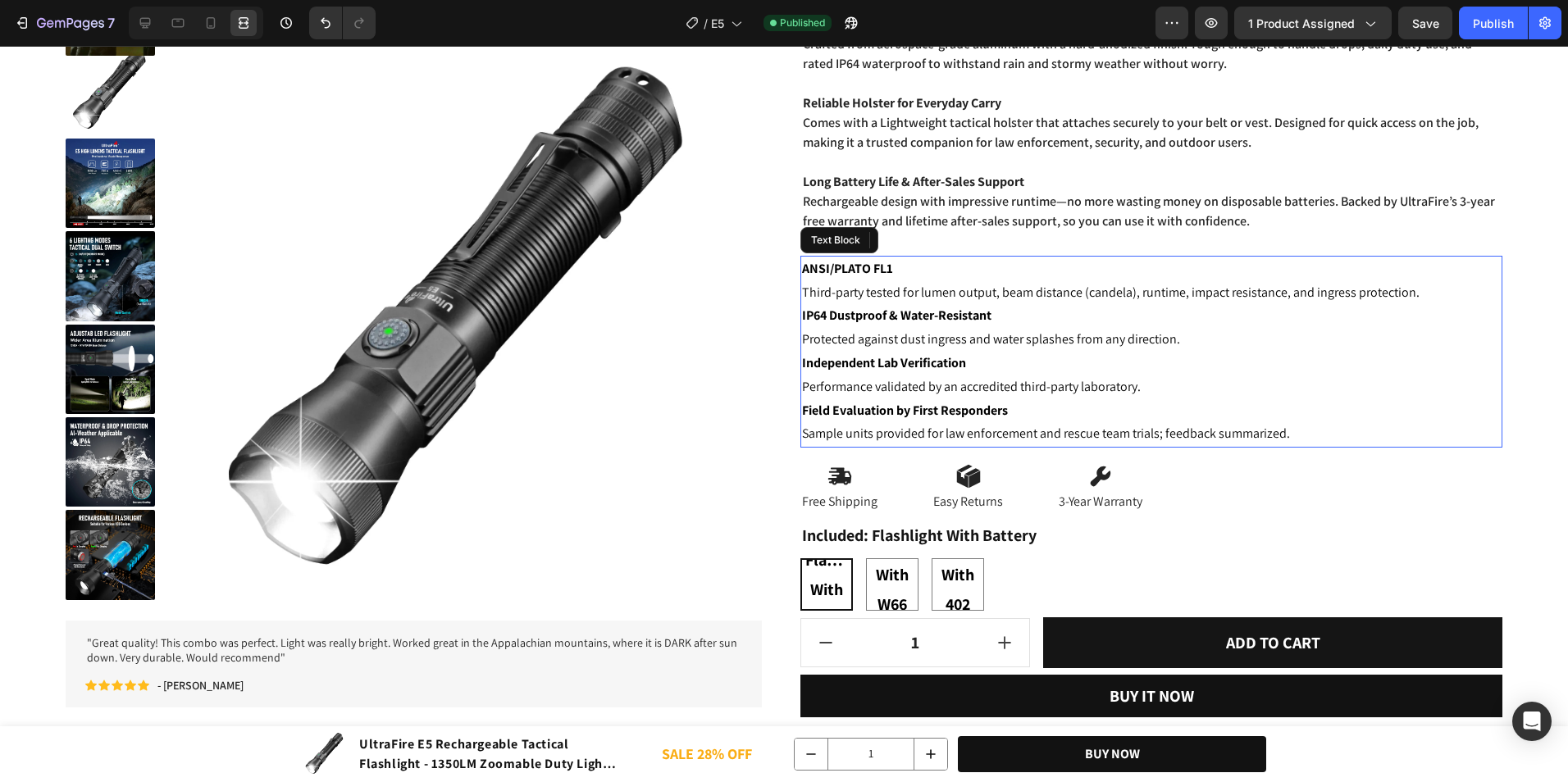
click at [946, 422] on p "Sample units provided for law enforcement and rescue team trials; feedback summ…" at bounding box center [1150, 434] width 698 height 24
